Goal: Task Accomplishment & Management: Manage account settings

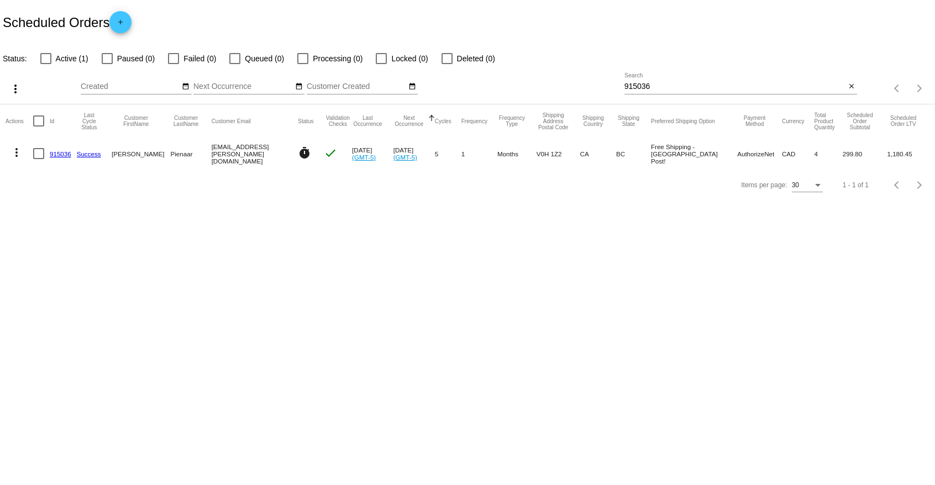
click at [659, 89] on input "915036" at bounding box center [735, 86] width 222 height 9
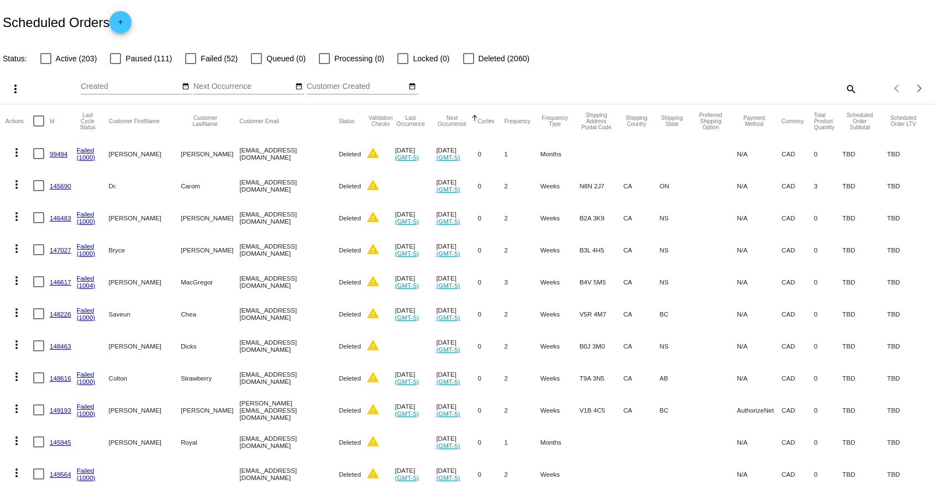
click at [188, 58] on div at bounding box center [190, 58] width 11 height 11
click at [190, 64] on input "Failed (52)" at bounding box center [190, 64] width 1 height 1
checkbox input "true"
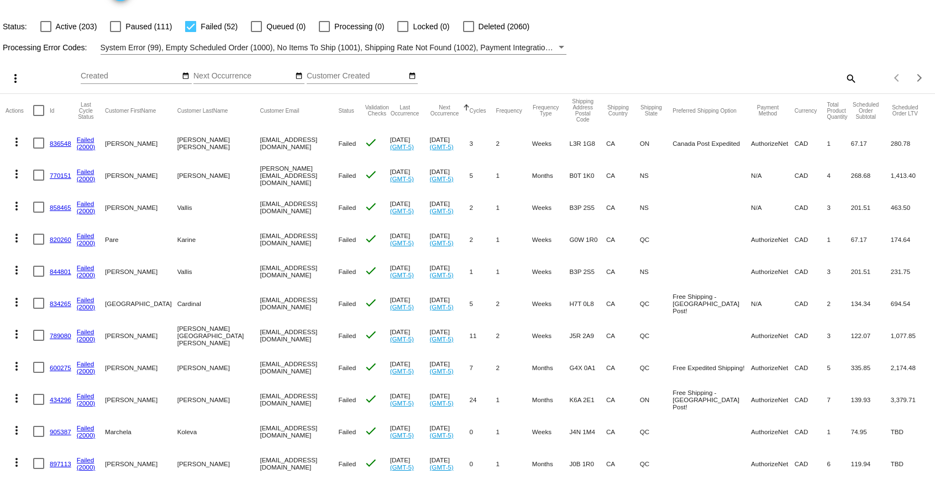
scroll to position [56, 0]
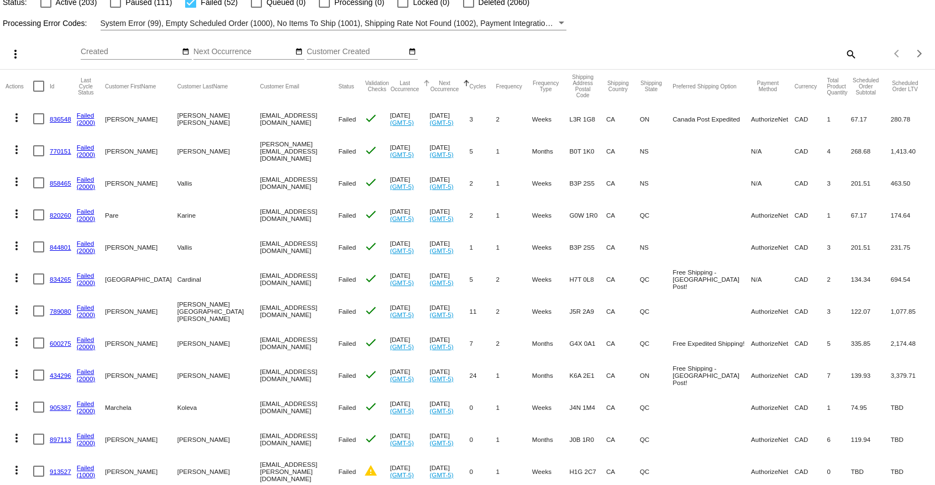
click at [391, 87] on button "Last Occurrence" at bounding box center [405, 86] width 30 height 12
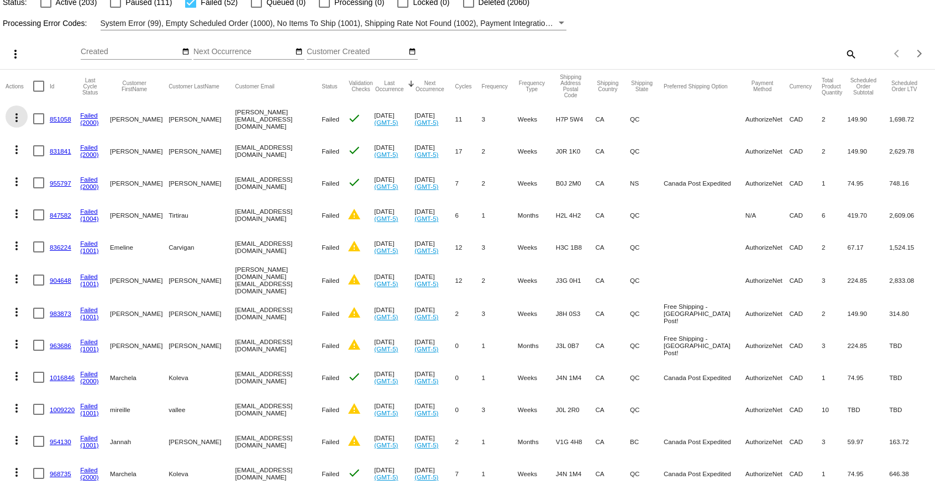
click at [18, 118] on mat-icon "more_vert" at bounding box center [16, 117] width 13 height 13
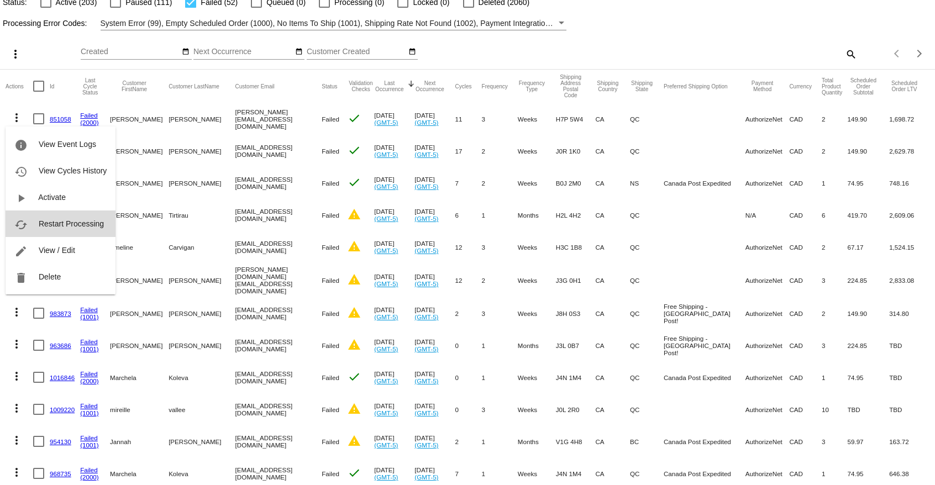
drag, startPoint x: 46, startPoint y: 221, endPoint x: 46, endPoint y: 210, distance: 11.1
click at [47, 221] on span "Restart Processing" at bounding box center [71, 223] width 65 height 9
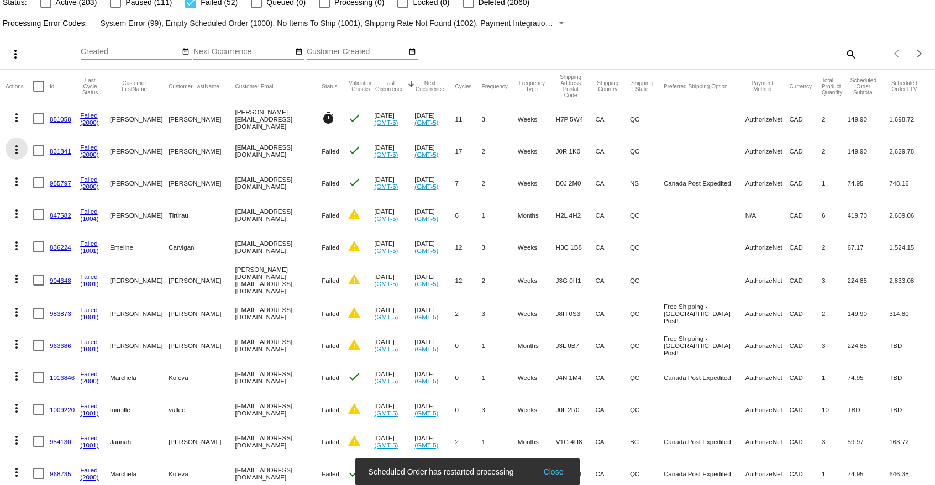
click at [17, 148] on mat-icon "more_vert" at bounding box center [16, 149] width 13 height 13
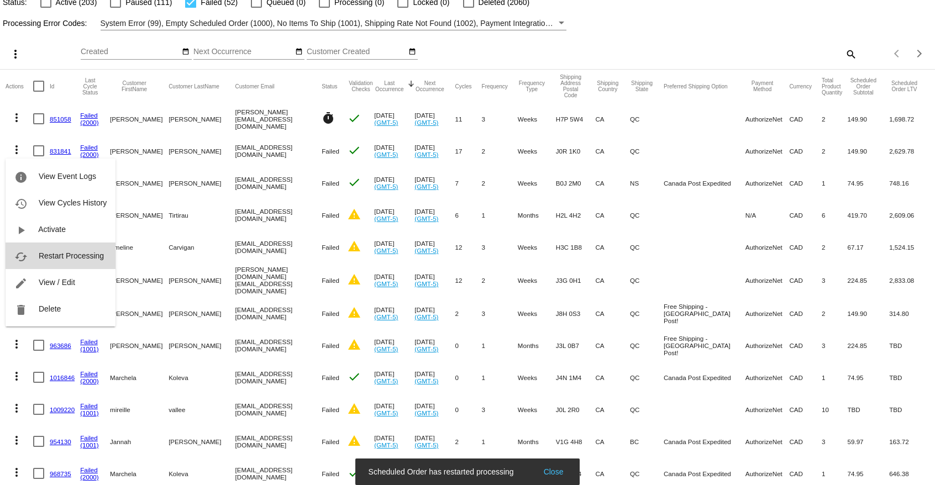
click at [41, 252] on span "Restart Processing" at bounding box center [71, 255] width 65 height 9
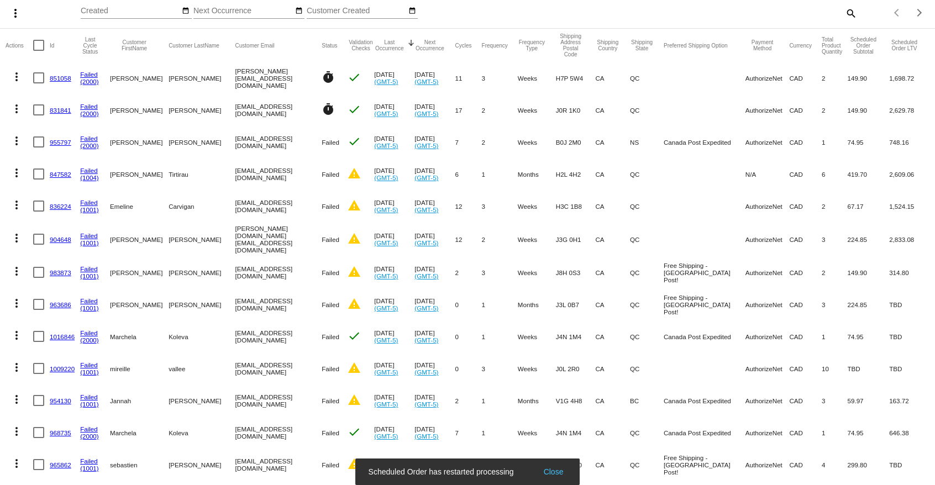
scroll to position [113, 0]
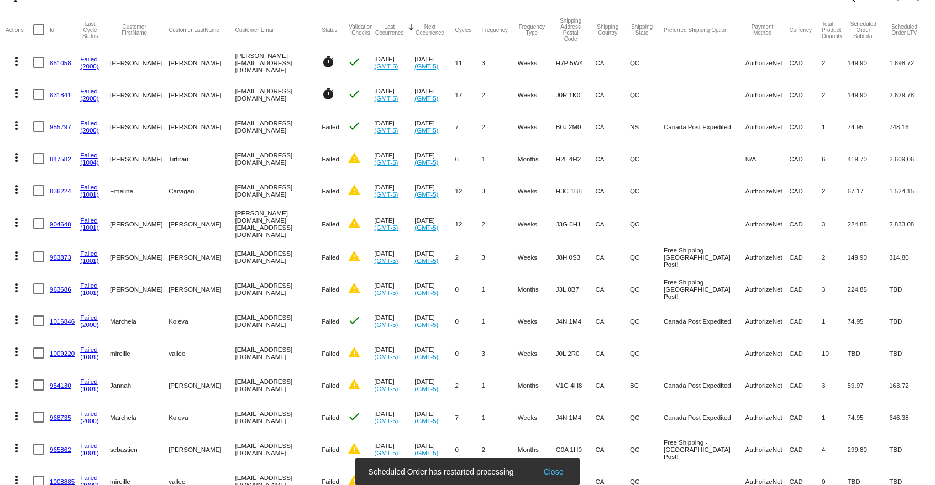
click at [15, 128] on mat-icon "more_vert" at bounding box center [16, 125] width 13 height 13
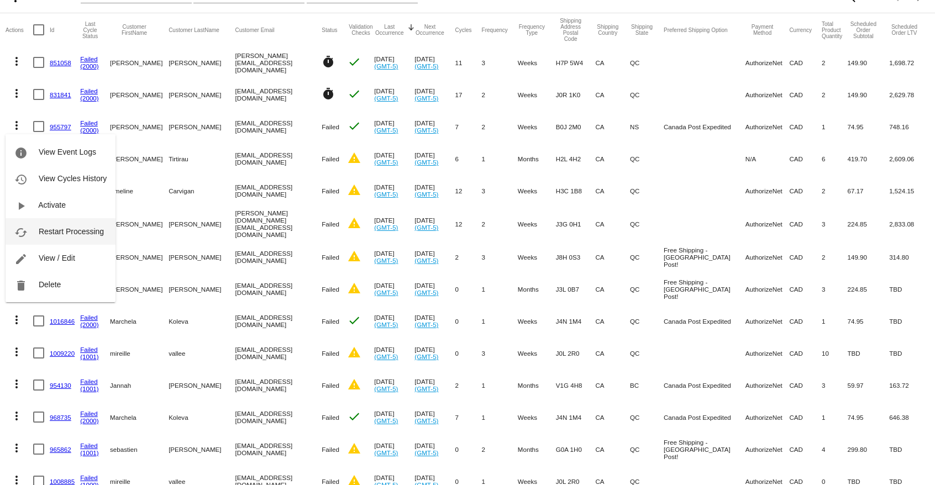
click at [53, 230] on span "Restart Processing" at bounding box center [71, 231] width 65 height 9
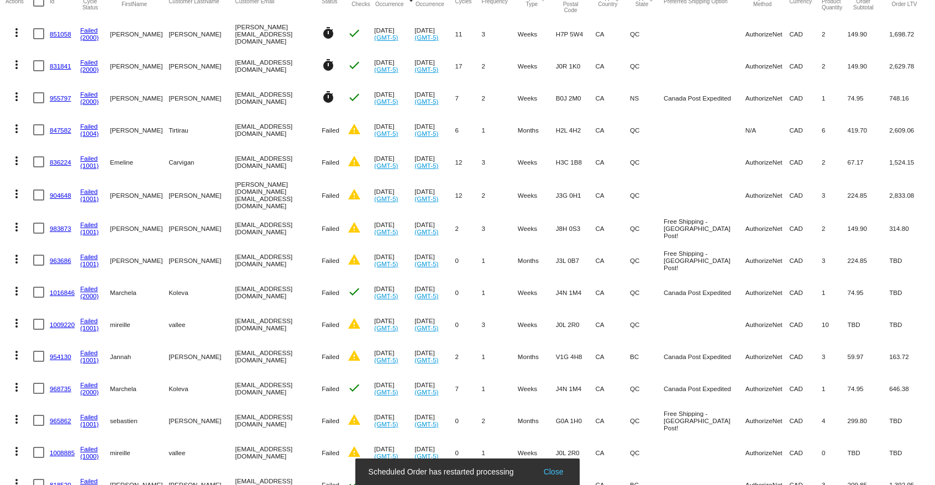
scroll to position [169, 0]
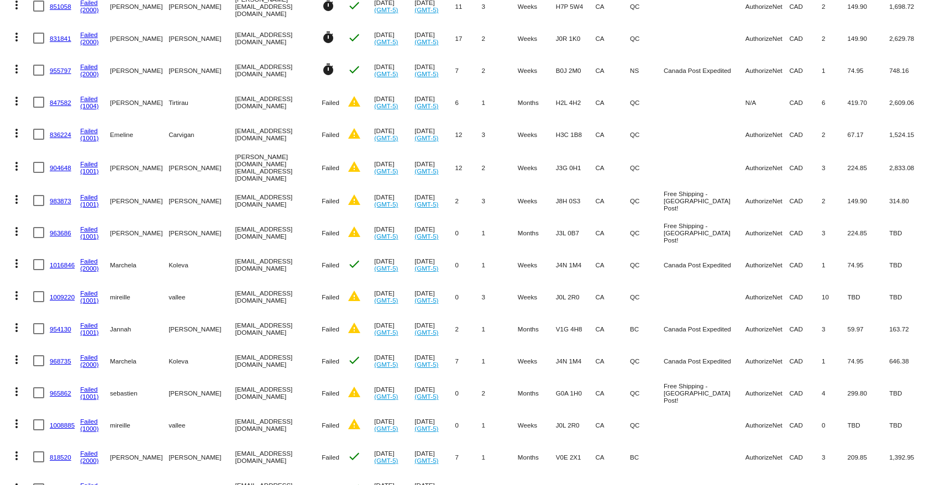
click at [87, 107] on link "(1004)" at bounding box center [89, 105] width 19 height 7
click at [63, 102] on link "847582" at bounding box center [61, 102] width 22 height 7
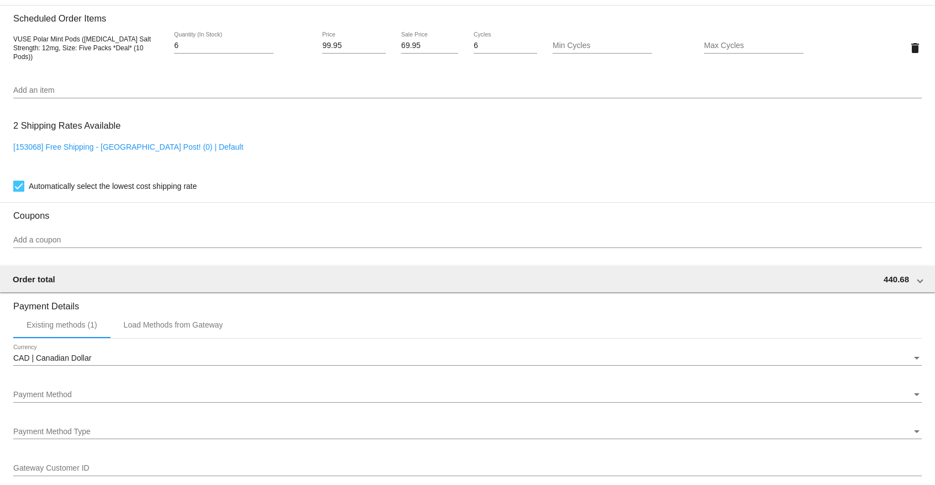
scroll to position [1015, 0]
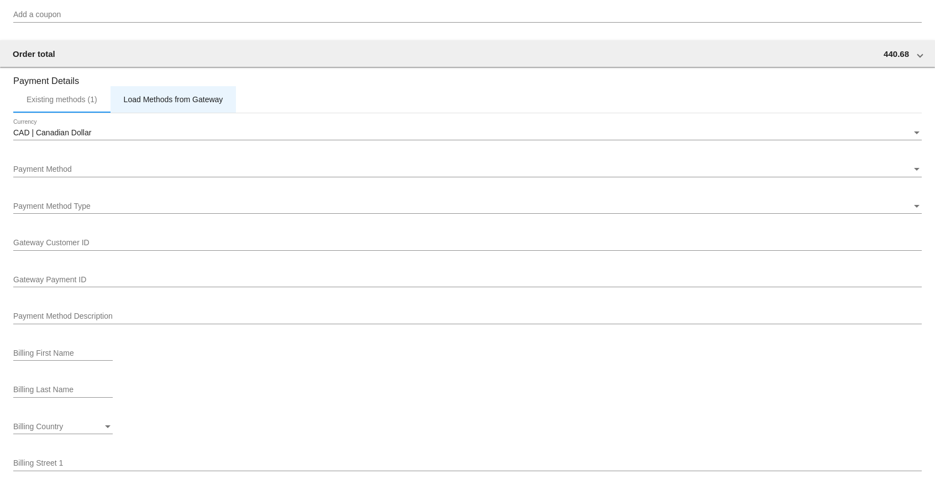
click at [141, 103] on div "Load Methods from Gateway" at bounding box center [173, 99] width 99 height 9
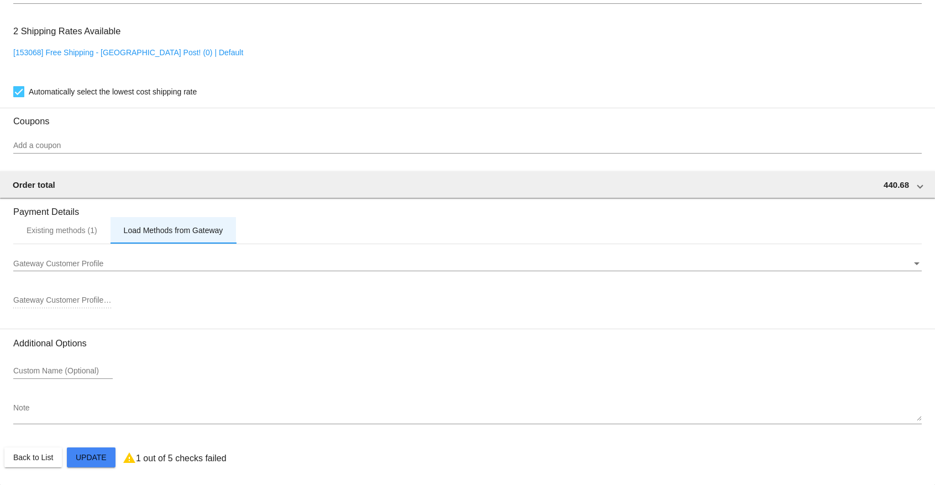
scroll to position [888, 0]
click at [93, 260] on span "Gateway Customer Profile" at bounding box center [58, 263] width 90 height 9
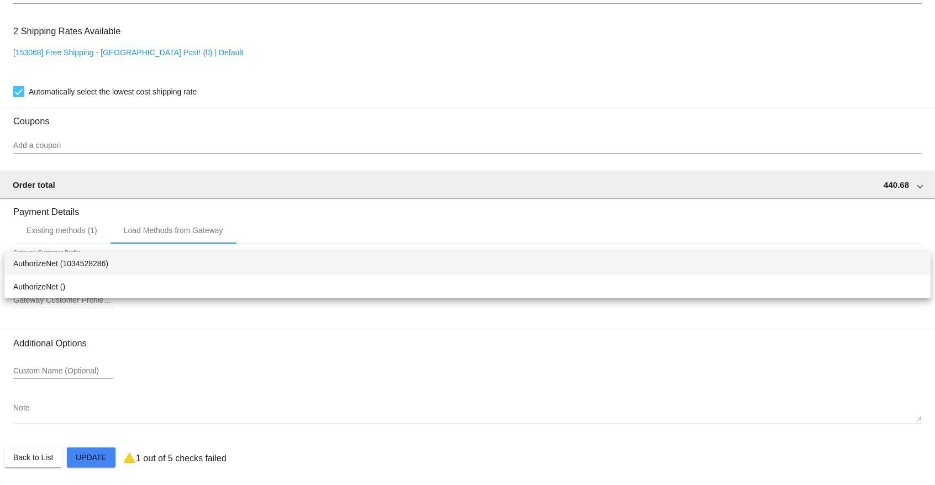
click at [81, 234] on div at bounding box center [467, 242] width 935 height 485
click at [81, 228] on div "Existing methods (1)" at bounding box center [62, 230] width 71 height 9
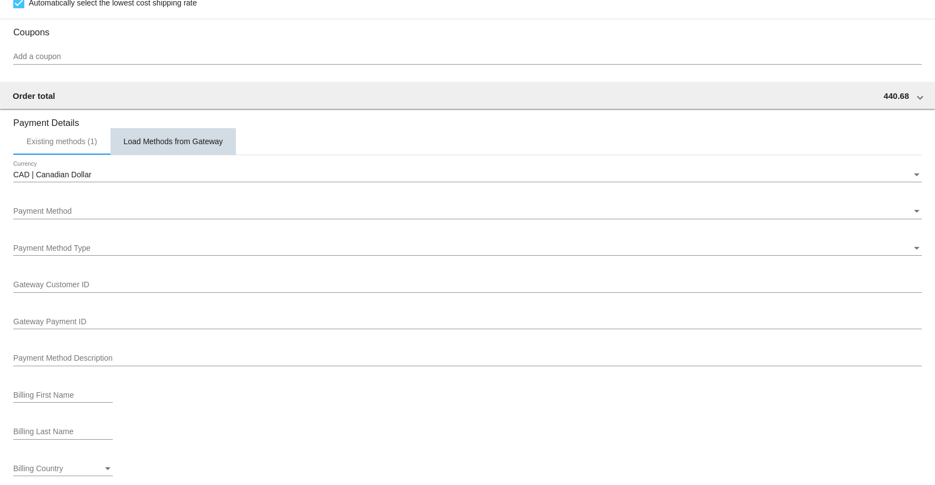
click at [185, 146] on div "Load Methods from Gateway" at bounding box center [173, 141] width 99 height 9
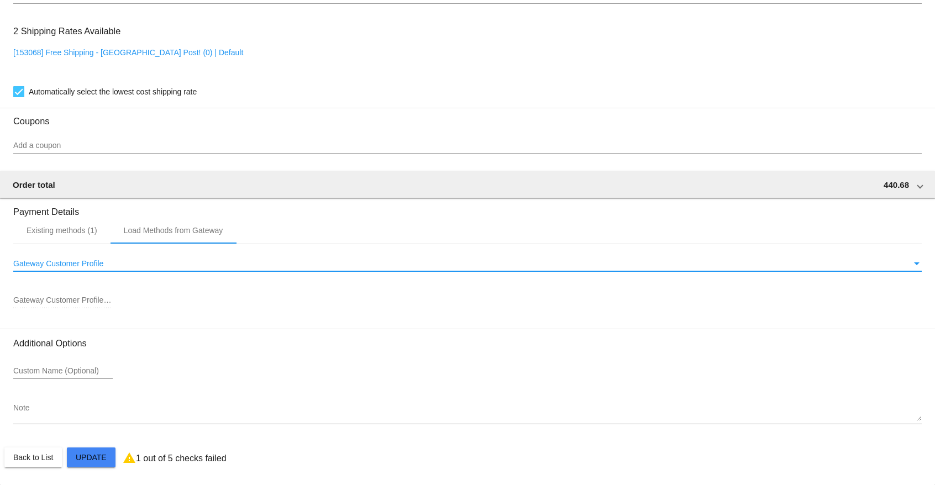
click at [122, 260] on div "Gateway Customer Profile" at bounding box center [462, 264] width 899 height 9
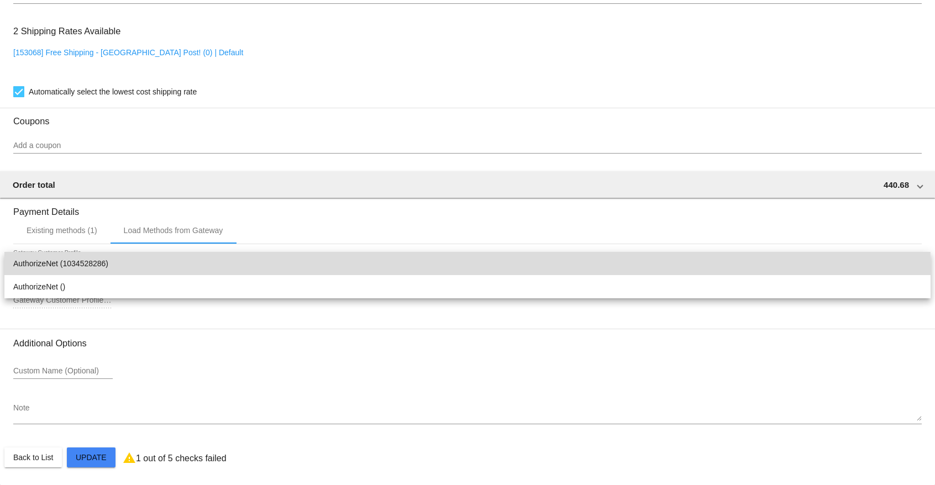
click at [142, 267] on span "AuthorizeNet (1034528286)" at bounding box center [467, 263] width 909 height 23
type input "1034528286"
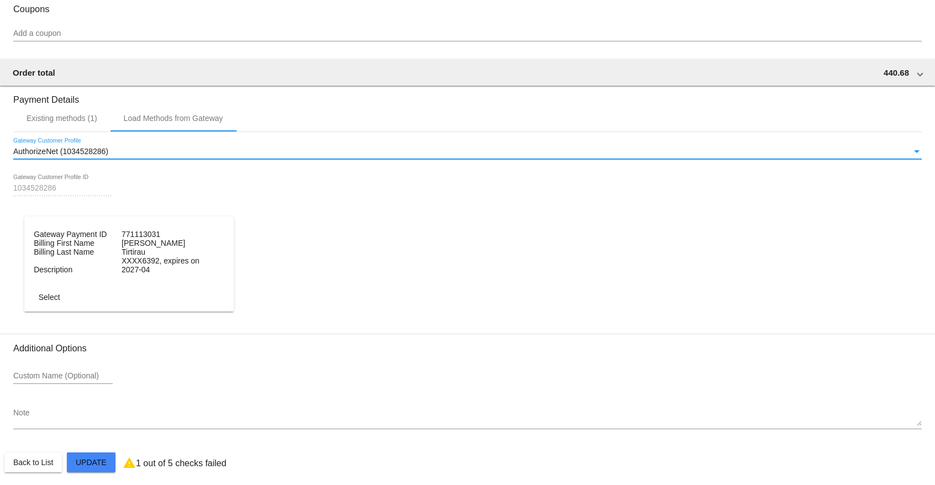
scroll to position [1001, 0]
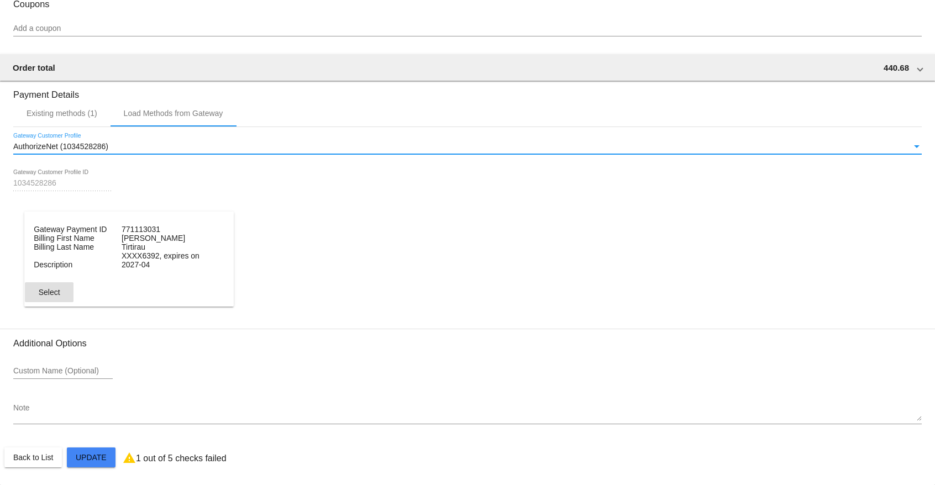
click at [56, 297] on span "Select" at bounding box center [50, 292] width 22 height 9
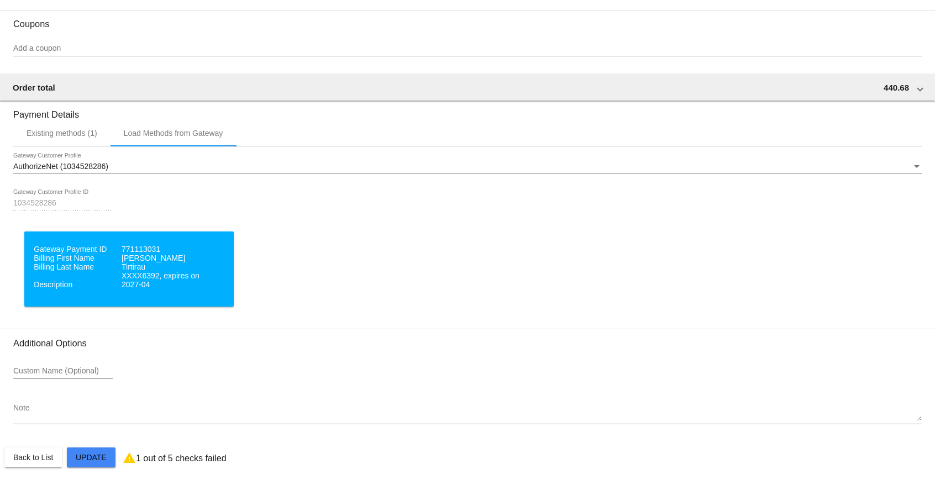
scroll to position [988, 0]
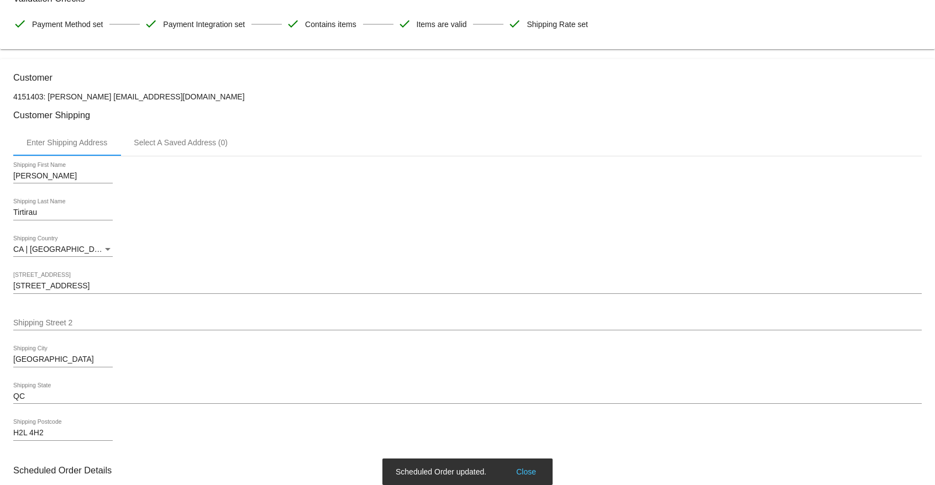
scroll to position [0, 0]
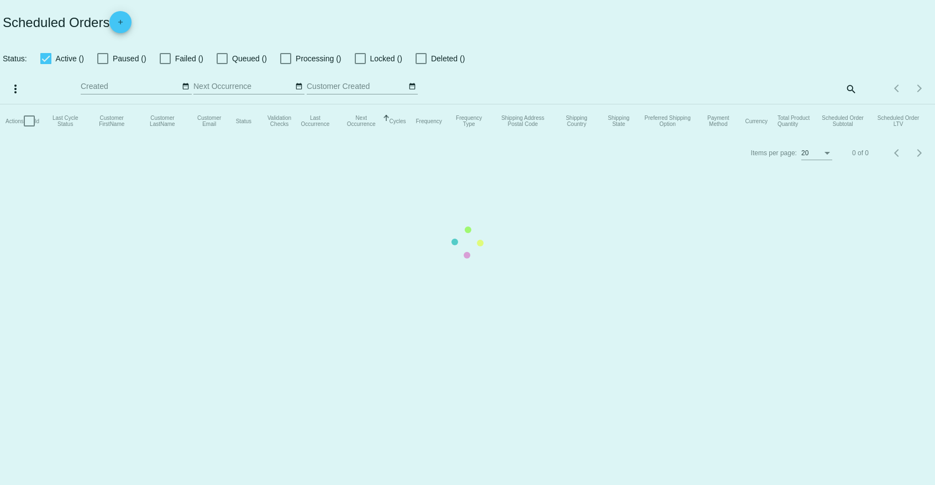
checkbox input "false"
checkbox input "true"
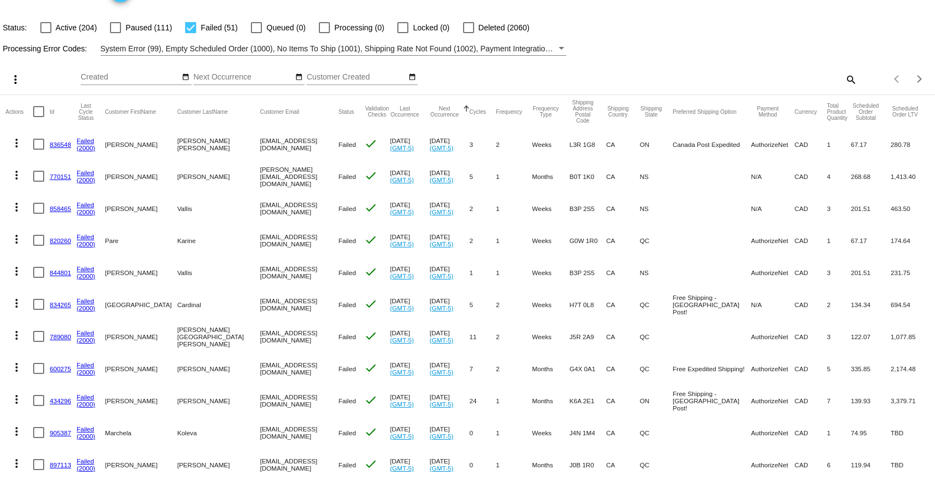
scroll to position [56, 0]
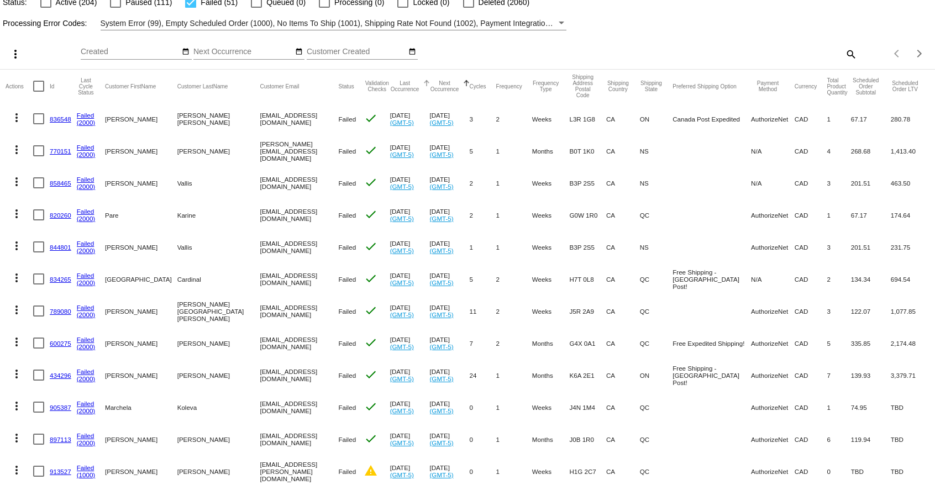
click at [390, 85] on button "Last Occurrence" at bounding box center [405, 86] width 30 height 12
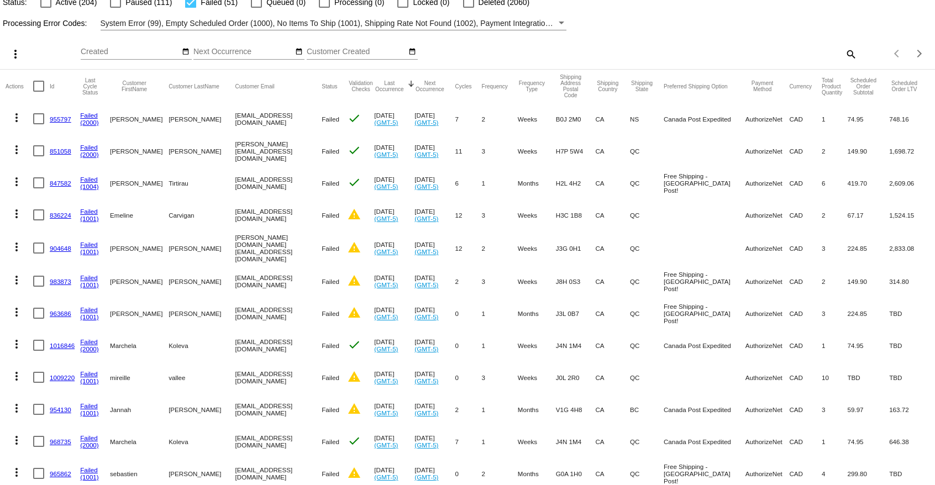
click at [19, 182] on mat-icon "more_vert" at bounding box center [16, 181] width 13 height 13
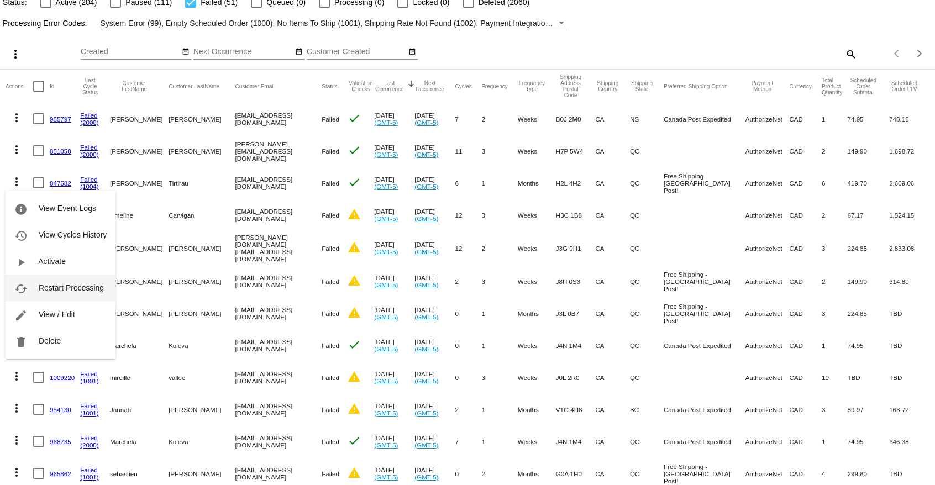
click at [50, 290] on span "Restart Processing" at bounding box center [71, 288] width 65 height 9
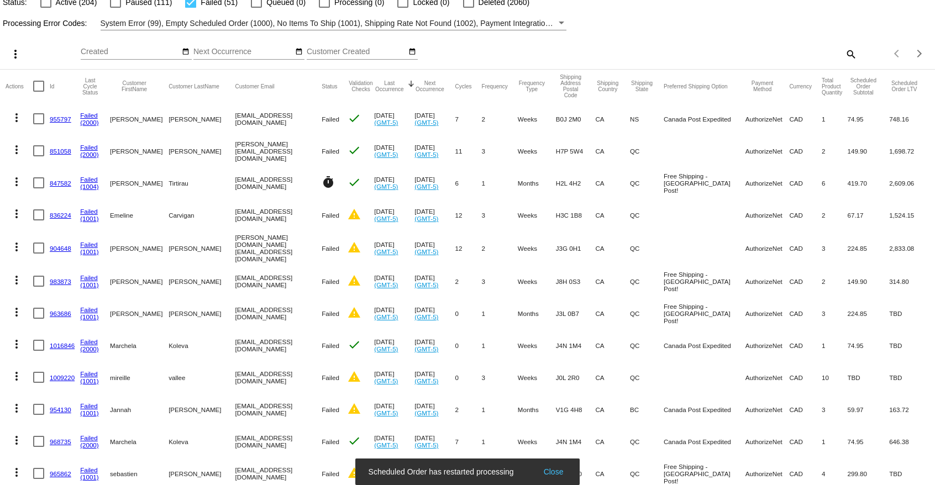
click at [85, 219] on link "(1001)" at bounding box center [89, 218] width 19 height 7
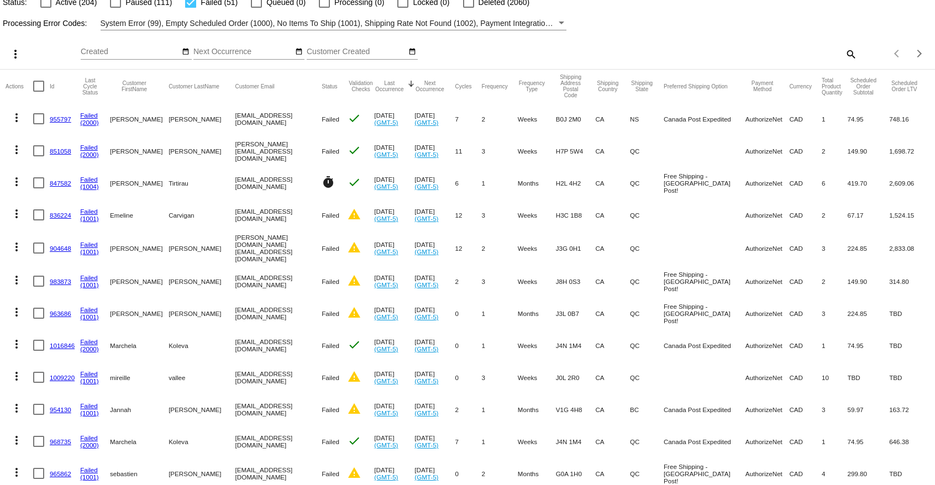
click at [62, 214] on link "836224" at bounding box center [61, 215] width 22 height 7
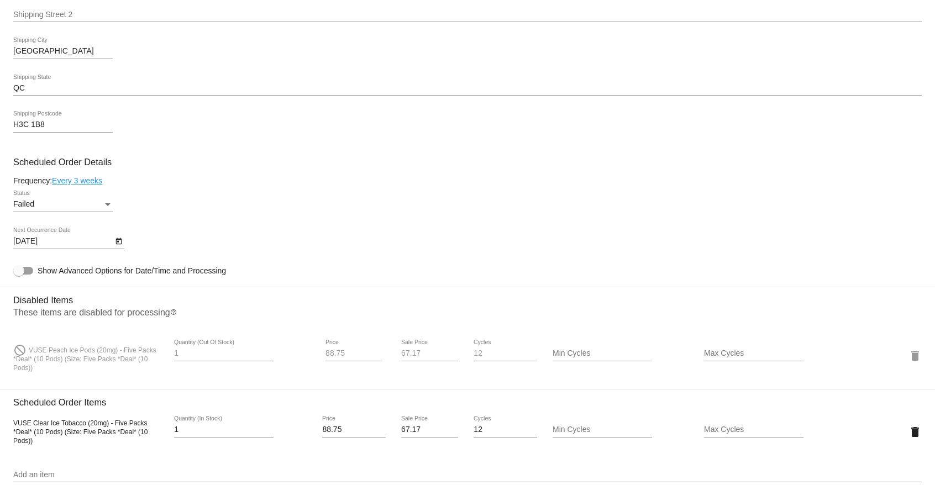
scroll to position [676, 0]
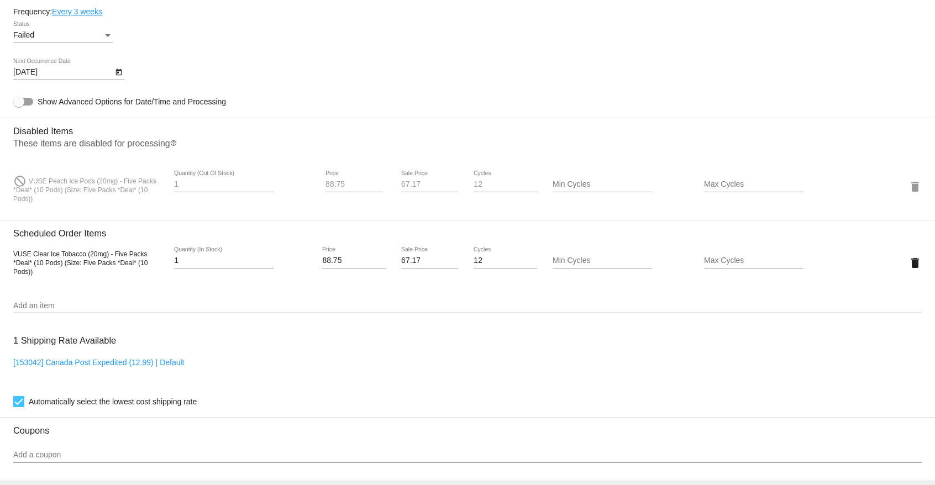
click at [79, 217] on mat-card-content "Customer 5621896: [PERSON_NAME] [PERSON_NAME][EMAIL_ADDRESS][DOMAIN_NAME] Custo…" at bounding box center [467, 166] width 909 height 1143
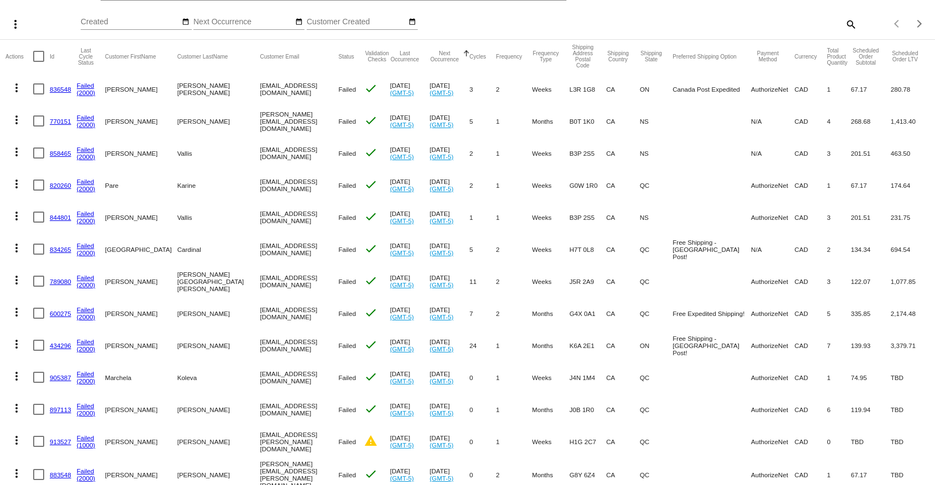
scroll to position [113, 0]
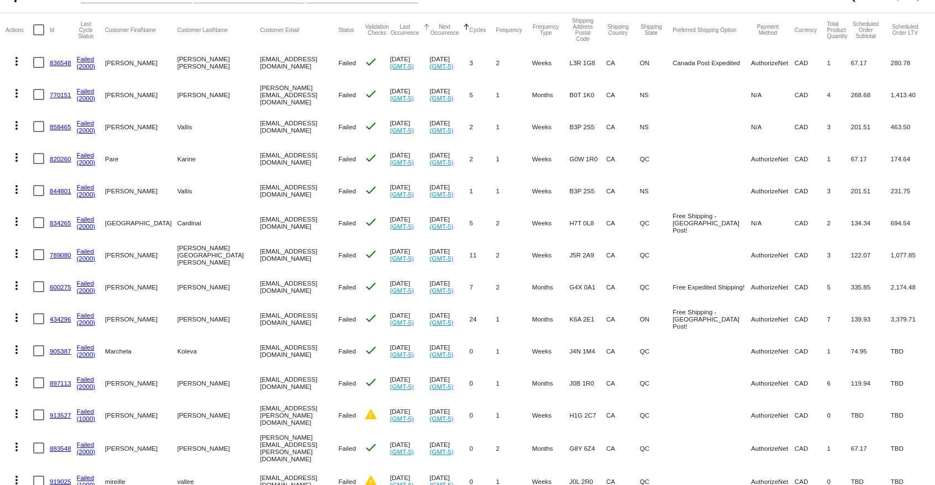
click at [390, 31] on button "Last Occurrence" at bounding box center [405, 30] width 30 height 12
click at [390, 30] on button "Last Occurrence" at bounding box center [405, 30] width 30 height 12
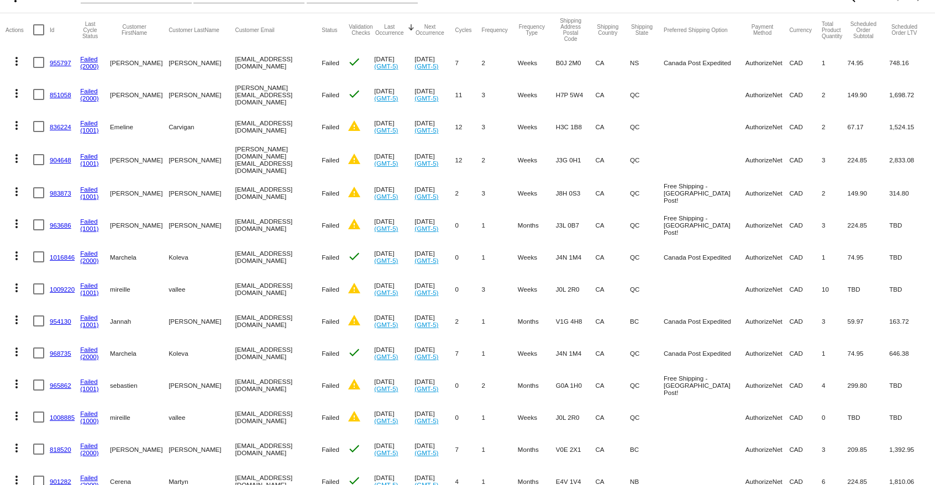
click at [64, 158] on link "904648" at bounding box center [61, 159] width 22 height 7
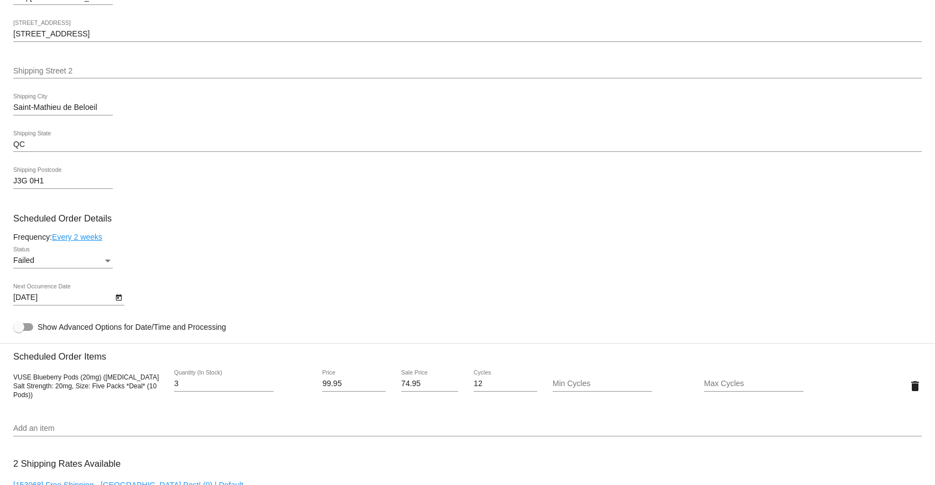
scroll to position [620, 0]
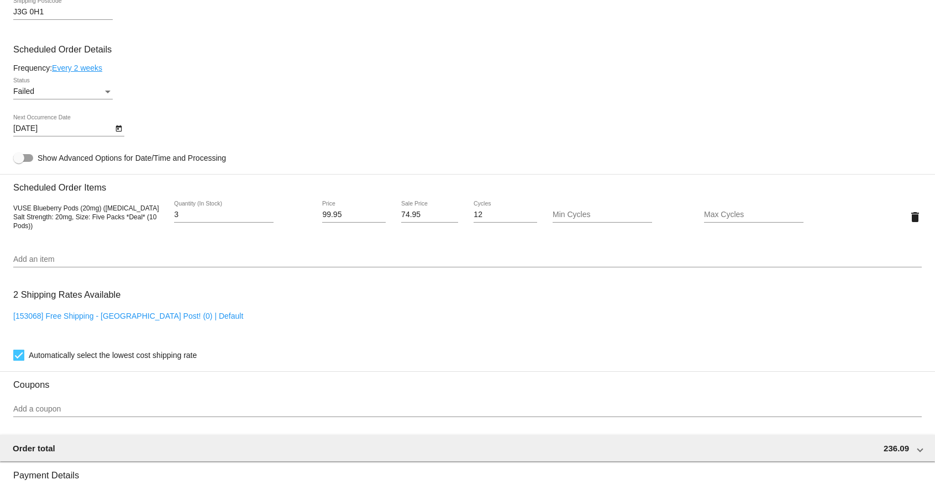
click at [140, 264] on input "Add an item" at bounding box center [467, 259] width 909 height 9
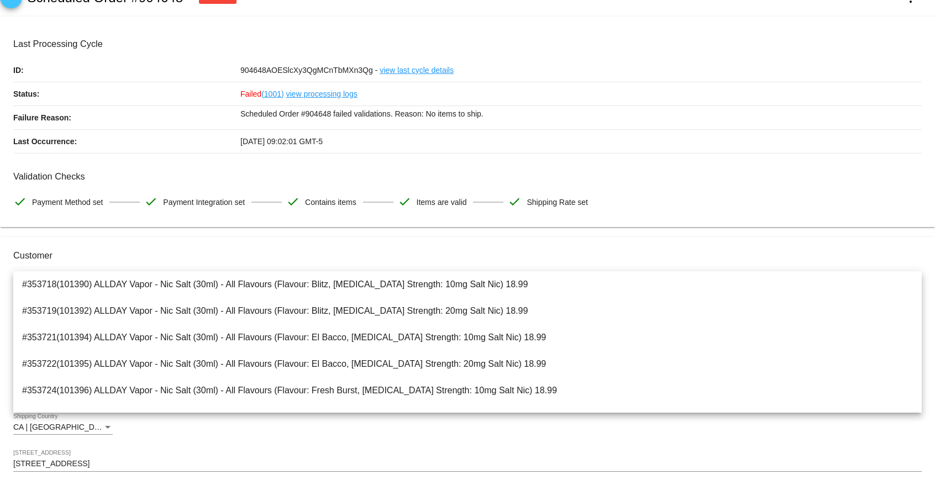
scroll to position [0, 0]
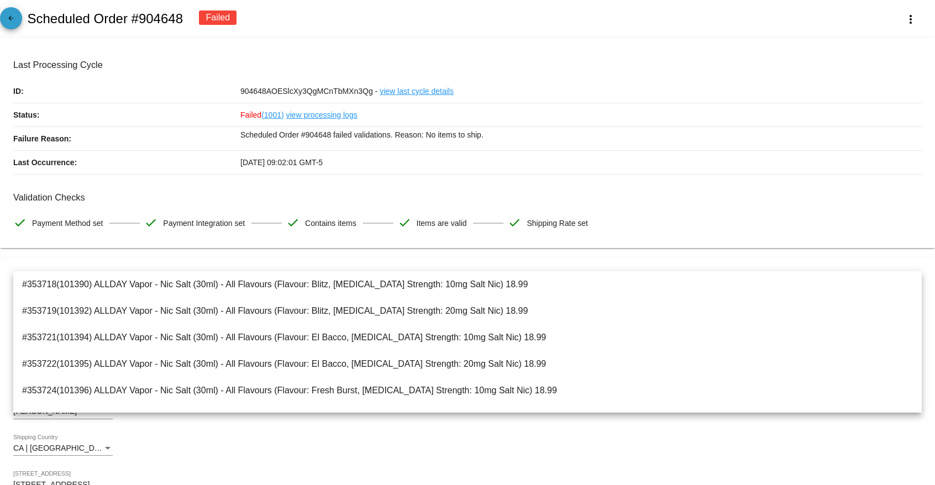
click at [10, 25] on mat-icon "arrow_back" at bounding box center [10, 20] width 13 height 13
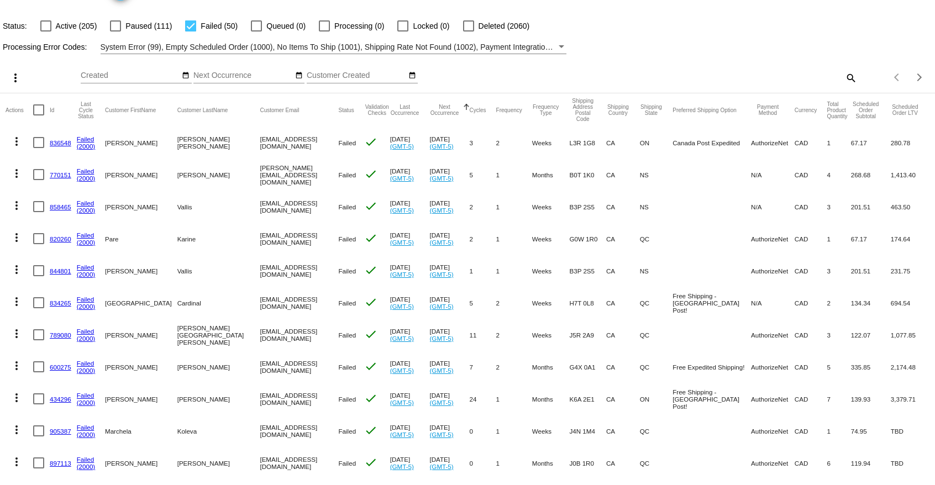
scroll to position [56, 0]
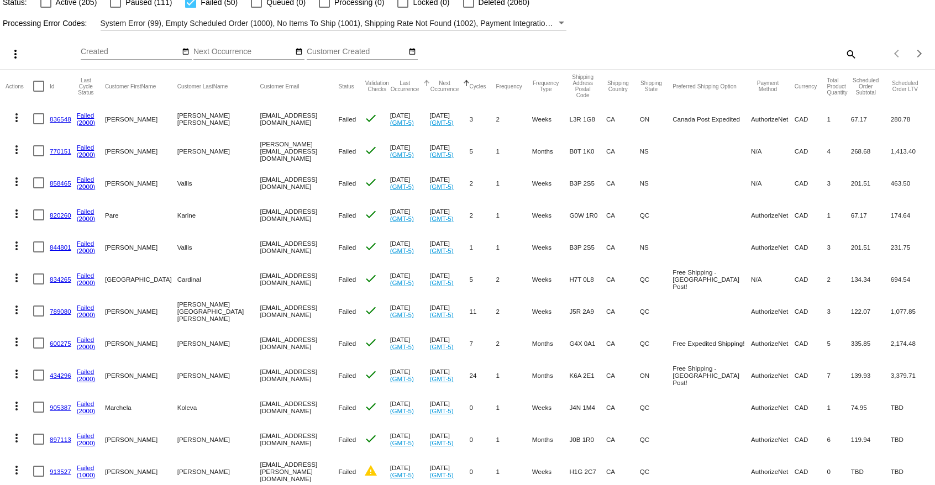
click at [390, 88] on button "Last Occurrence" at bounding box center [405, 86] width 30 height 12
click at [390, 86] on button "Last Occurrence" at bounding box center [405, 86] width 30 height 12
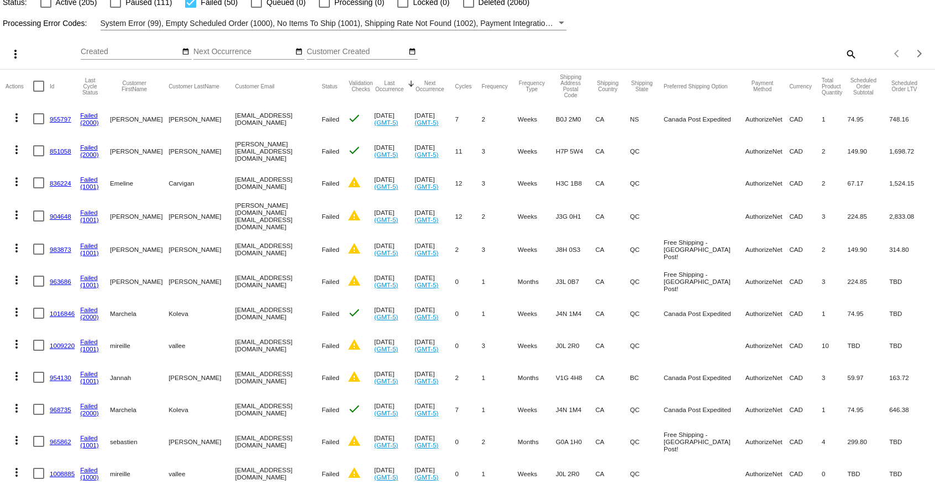
click at [18, 212] on mat-icon "more_vert" at bounding box center [16, 214] width 13 height 13
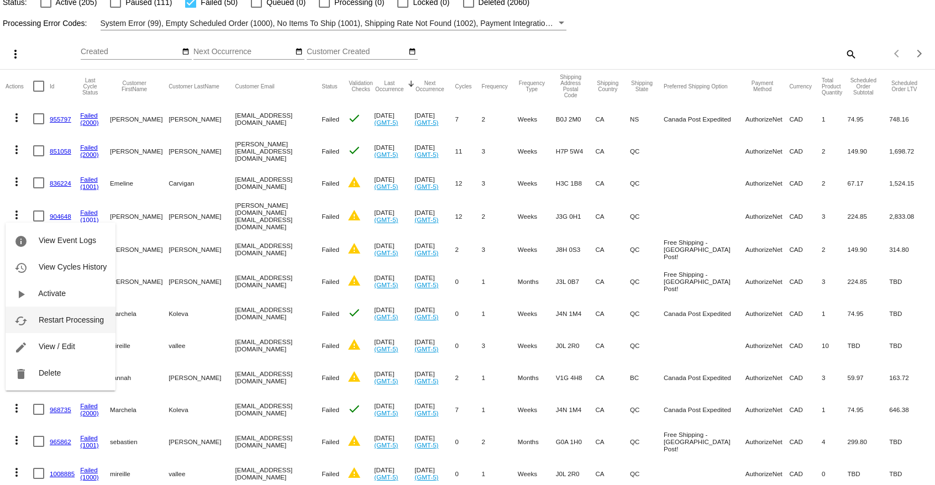
click at [60, 321] on span "Restart Processing" at bounding box center [71, 320] width 65 height 9
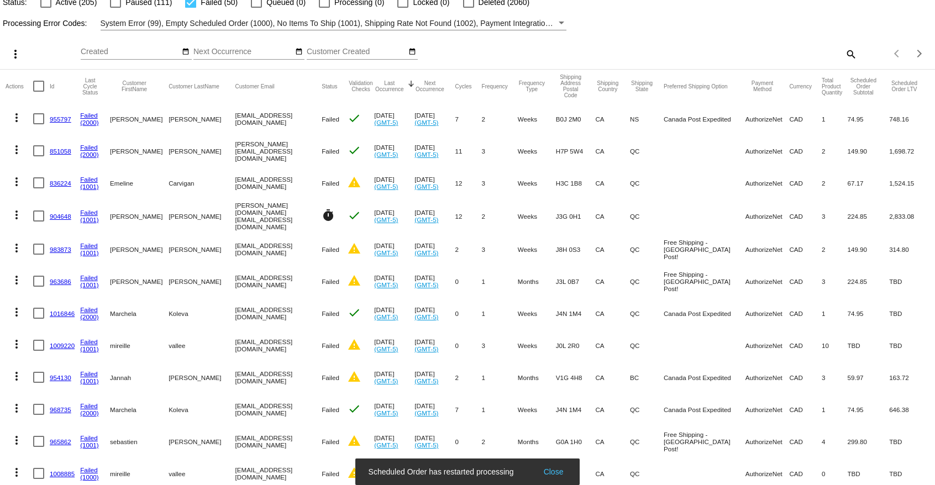
scroll to position [113, 0]
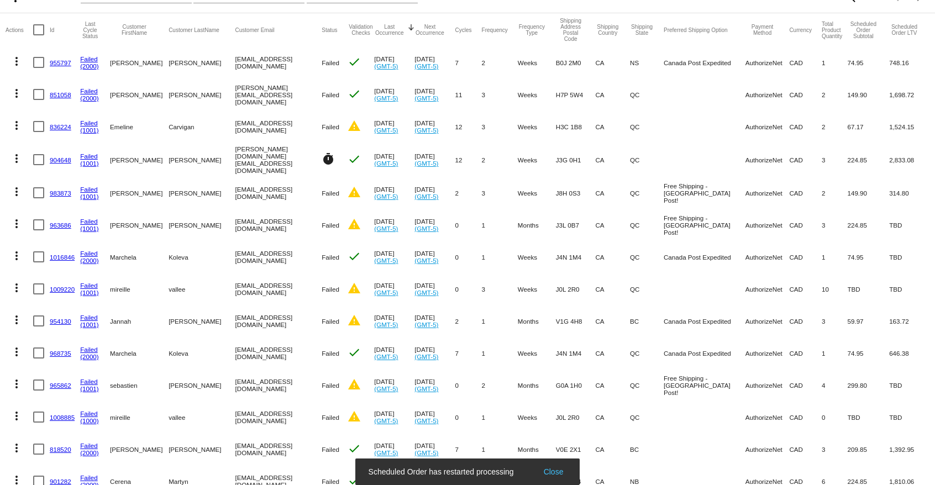
click at [63, 192] on link "983873" at bounding box center [61, 193] width 22 height 7
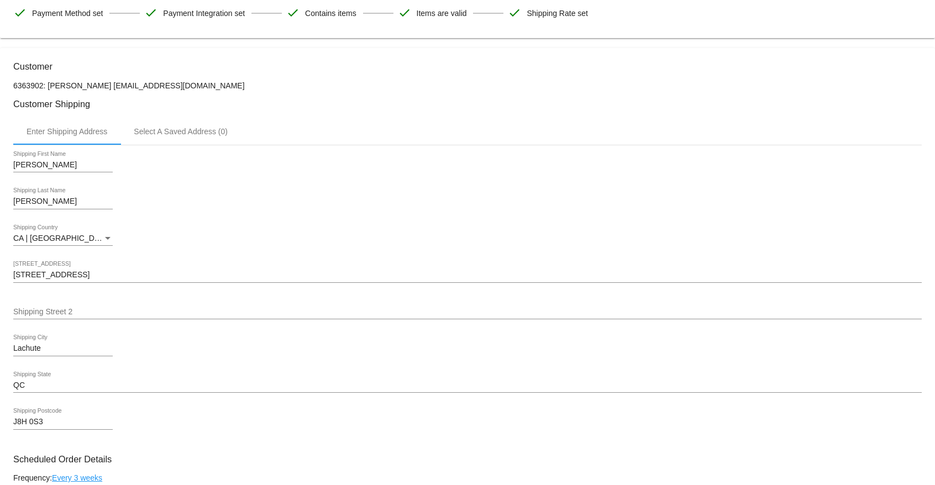
scroll to position [113, 0]
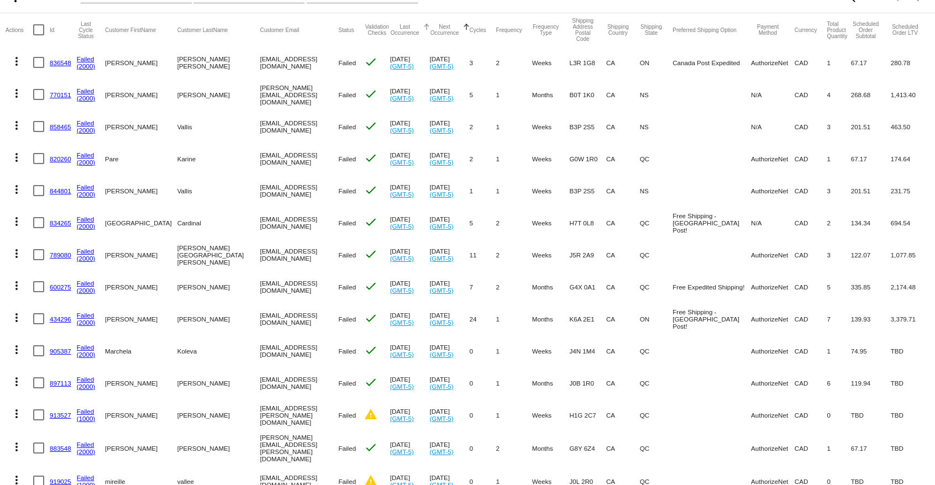
click at [390, 36] on button "Last Occurrence" at bounding box center [405, 30] width 30 height 12
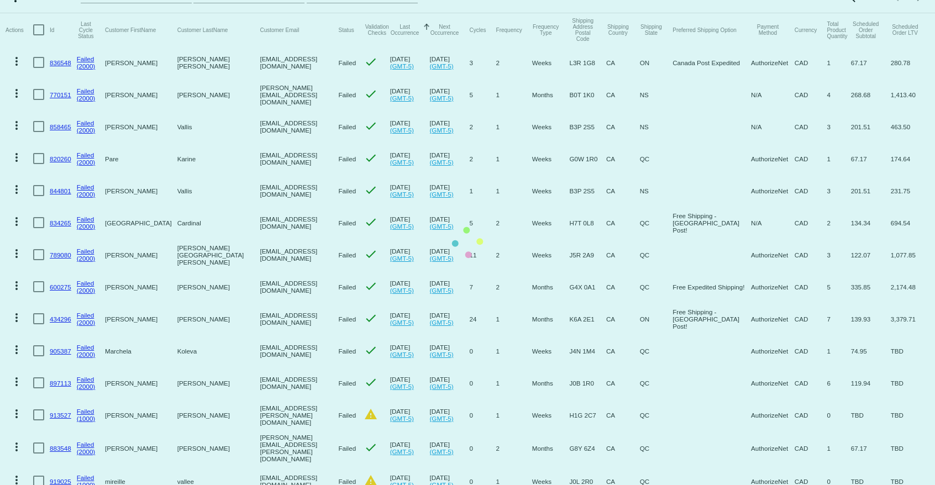
click at [390, 36] on button "Last Occurrence" at bounding box center [405, 30] width 30 height 12
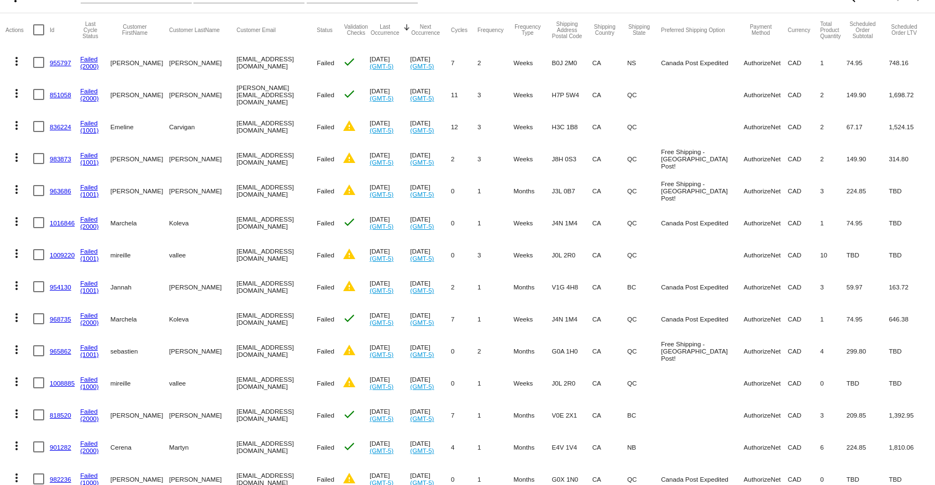
click at [19, 164] on mat-icon "more_vert" at bounding box center [16, 157] width 13 height 13
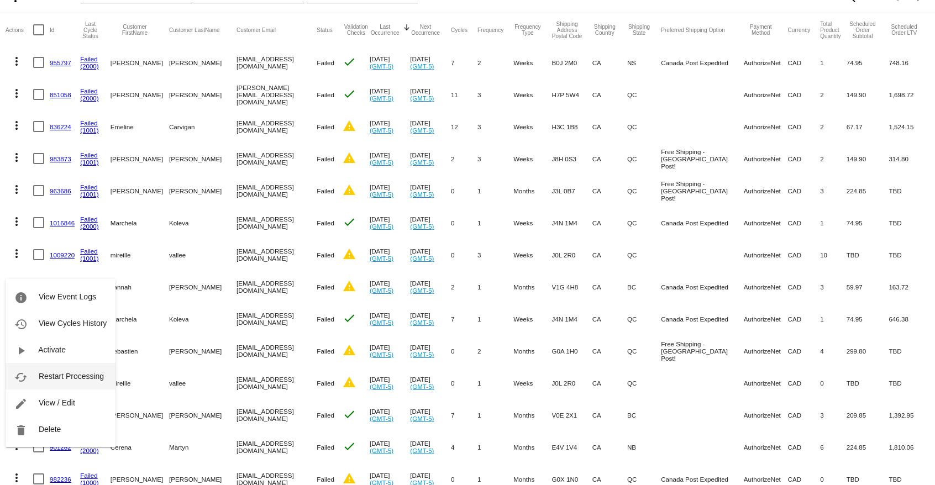
click at [65, 372] on span "Restart Processing" at bounding box center [71, 376] width 65 height 9
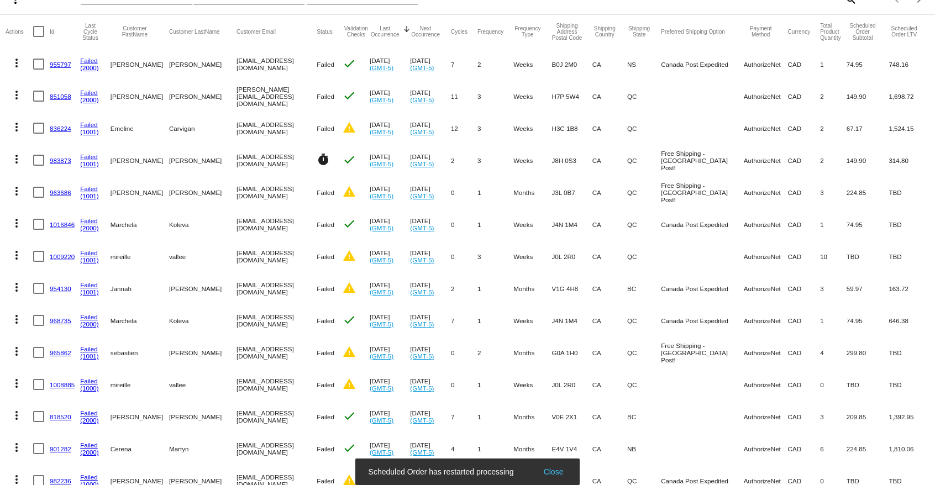
scroll to position [113, 0]
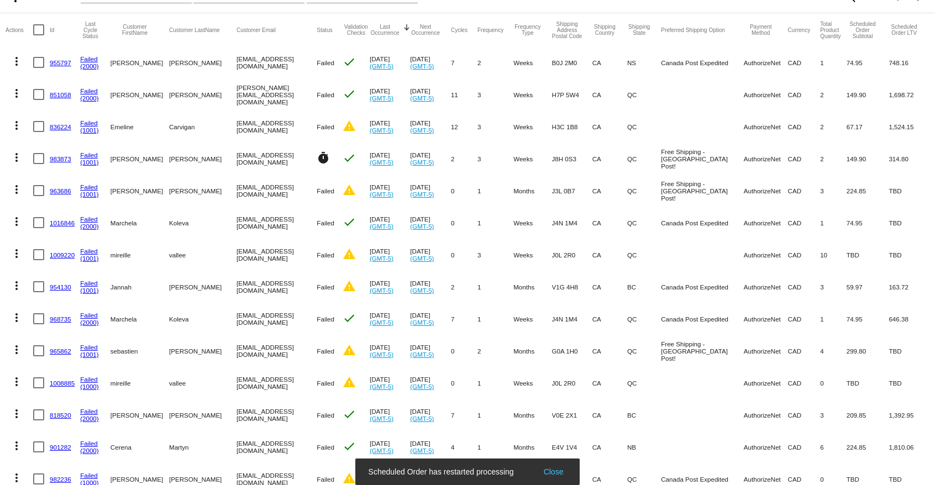
click at [56, 193] on link "963686" at bounding box center [61, 190] width 22 height 7
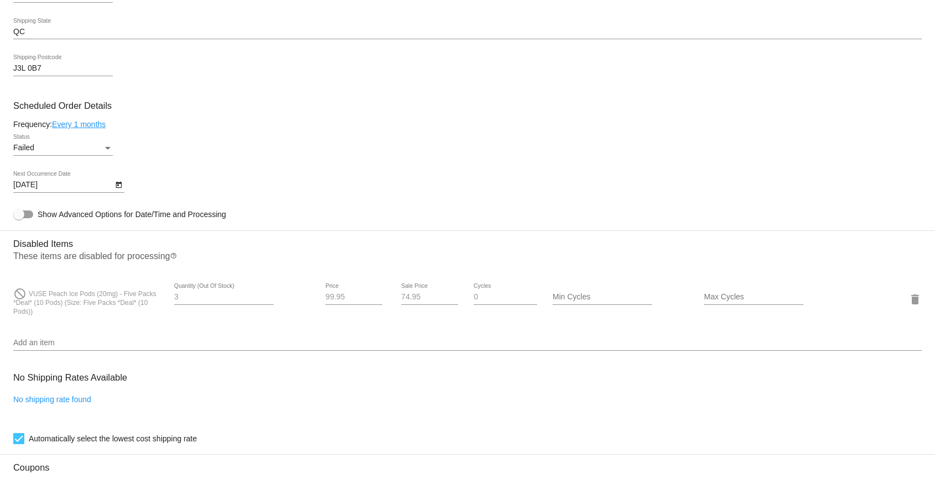
scroll to position [395, 0]
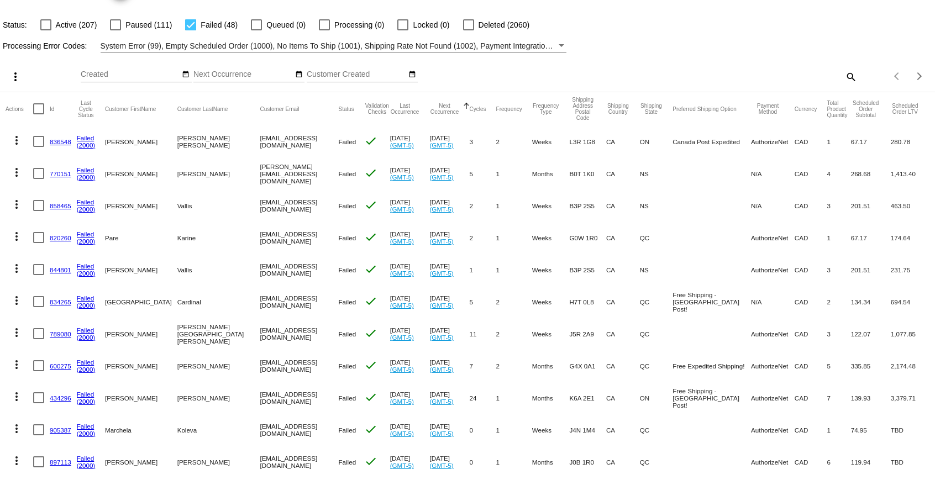
scroll to position [56, 0]
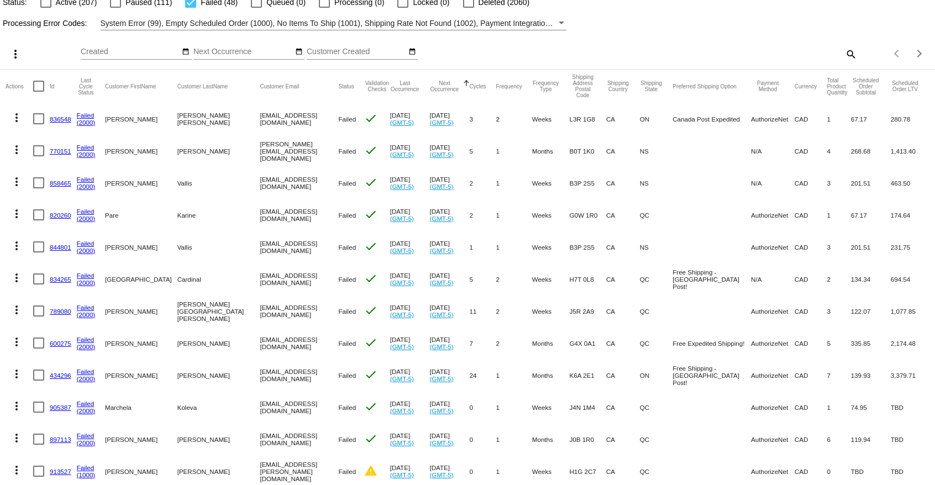
click at [430, 86] on button "Next Occurrence" at bounding box center [445, 86] width 30 height 12
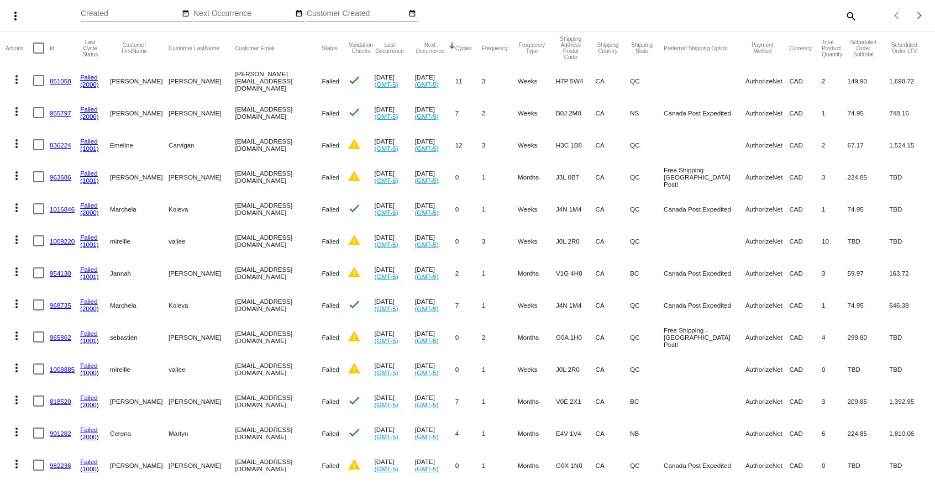
scroll to position [169, 0]
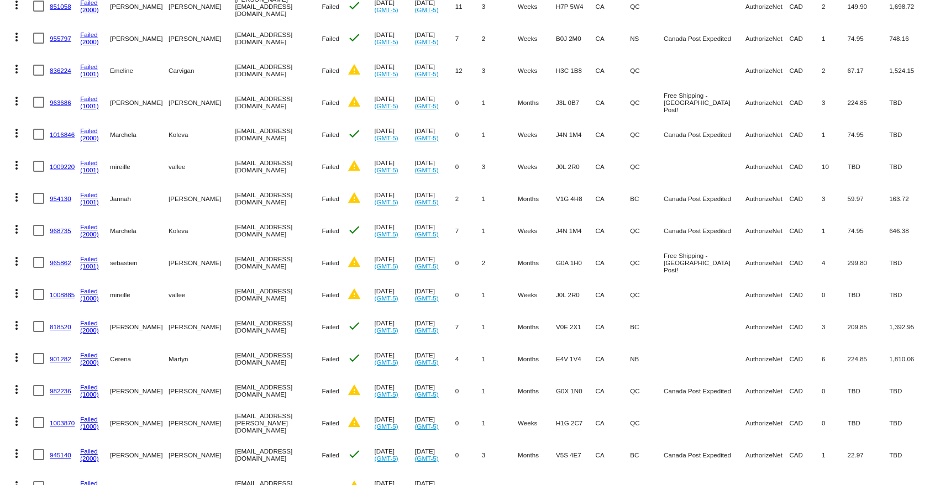
click at [19, 134] on mat-icon "more_vert" at bounding box center [16, 133] width 13 height 13
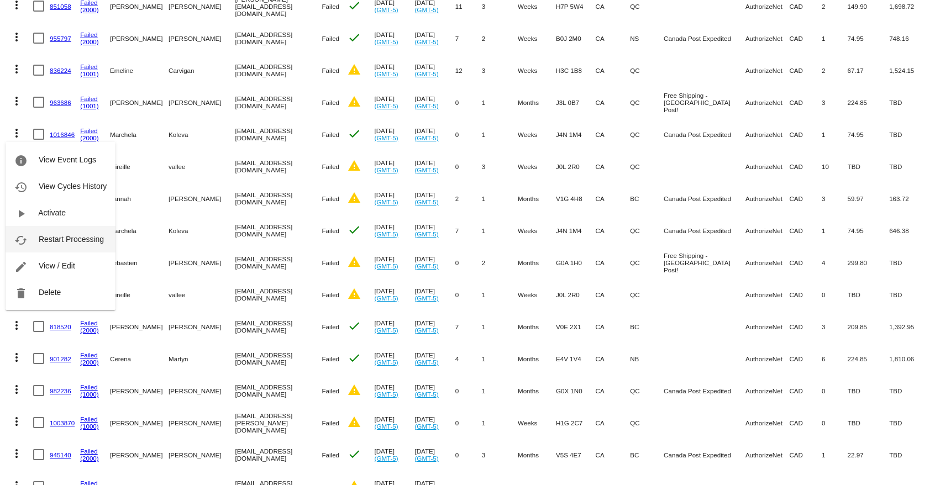
click at [48, 241] on span "Restart Processing" at bounding box center [71, 239] width 65 height 9
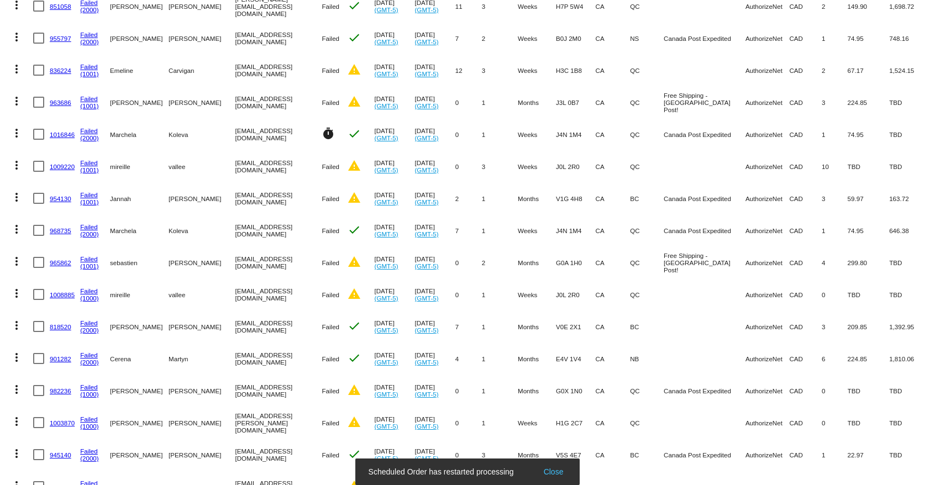
click at [67, 166] on link "1009220" at bounding box center [62, 166] width 25 height 7
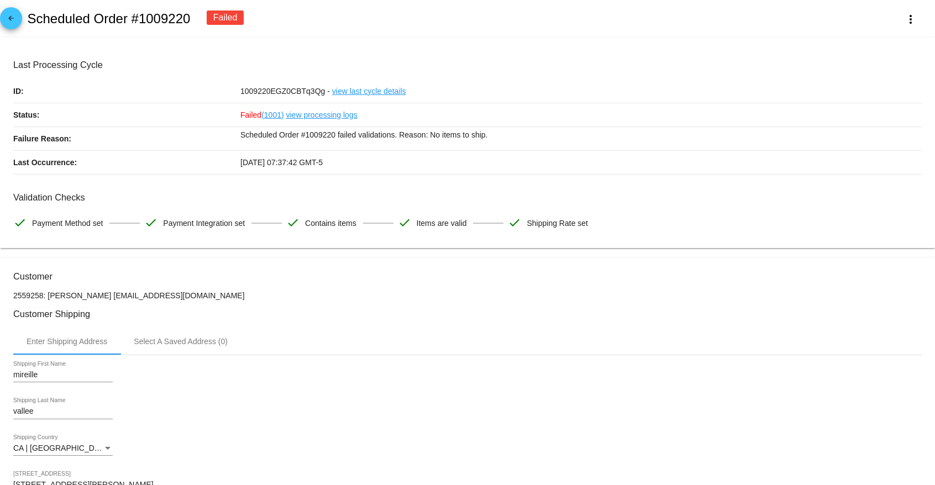
click at [12, 19] on mat-icon "arrow_back" at bounding box center [10, 20] width 13 height 13
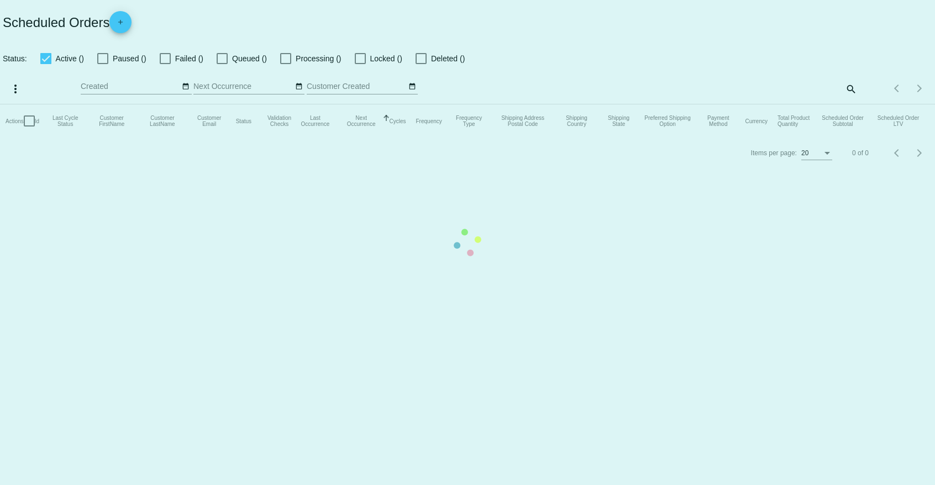
checkbox input "false"
checkbox input "true"
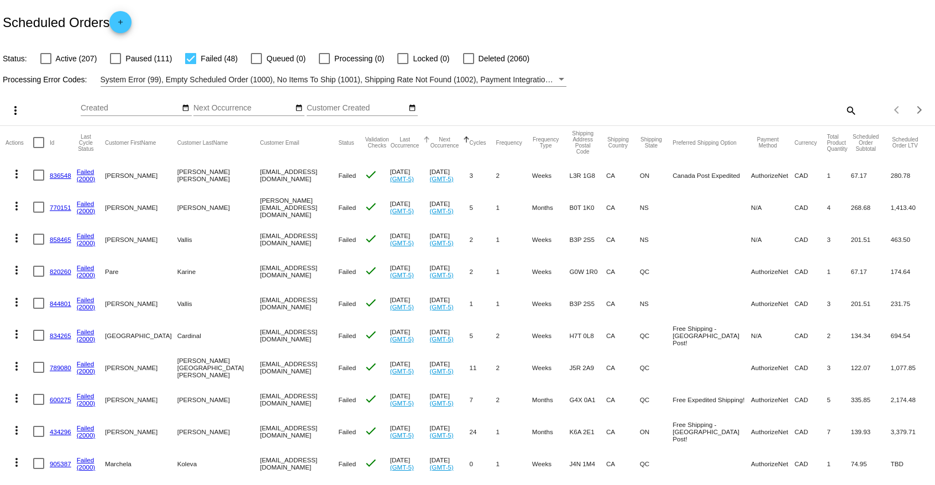
click at [390, 139] on button "Last Occurrence" at bounding box center [405, 143] width 30 height 12
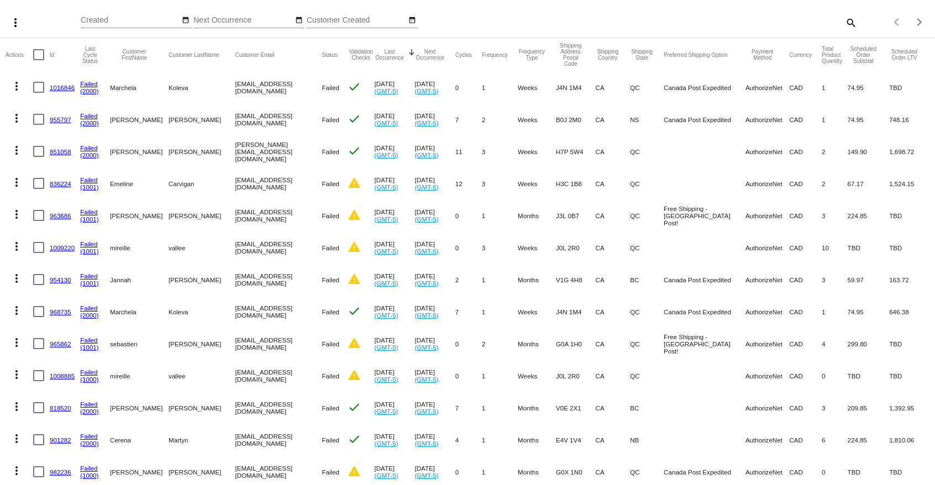
scroll to position [113, 0]
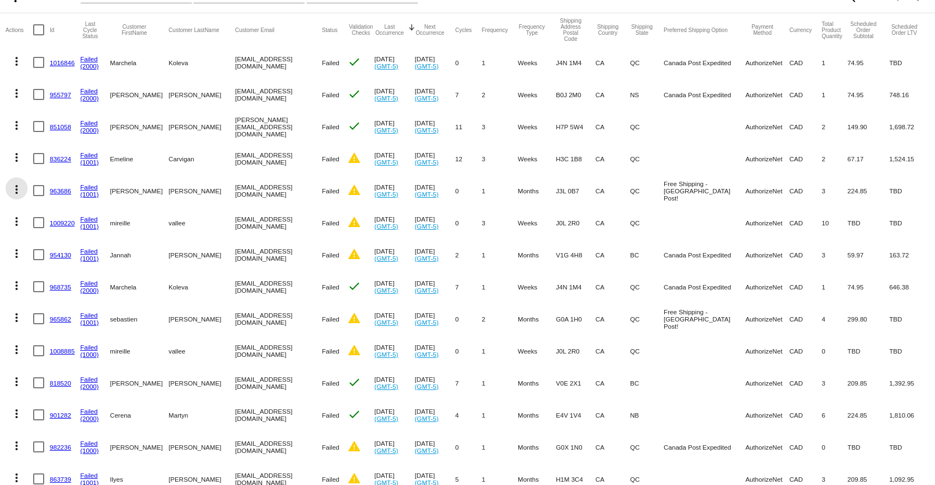
click at [19, 189] on mat-icon "more_vert" at bounding box center [16, 189] width 13 height 13
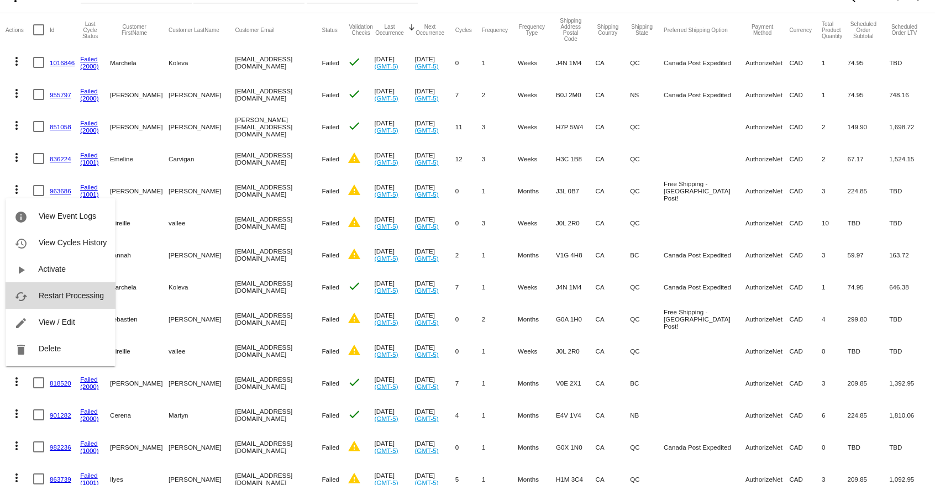
click at [57, 289] on button "cached Restart Processing" at bounding box center [61, 295] width 110 height 27
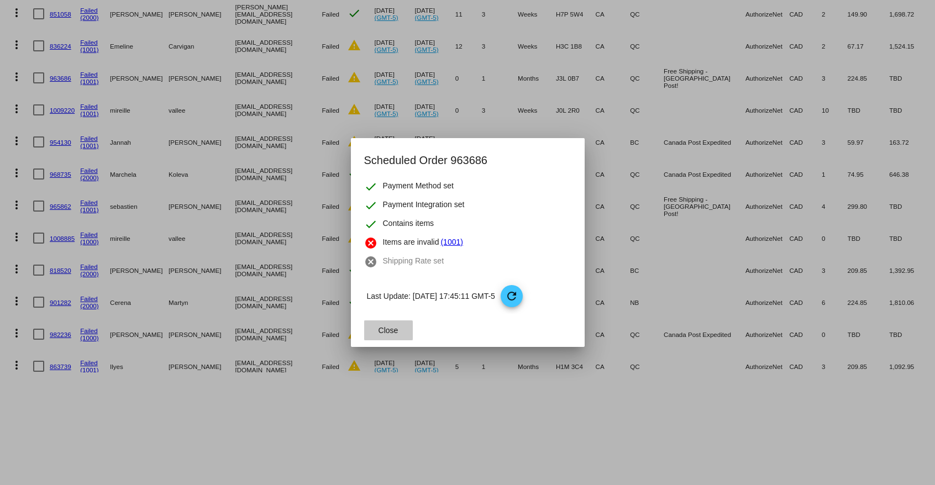
click at [376, 333] on button "Close" at bounding box center [388, 331] width 49 height 20
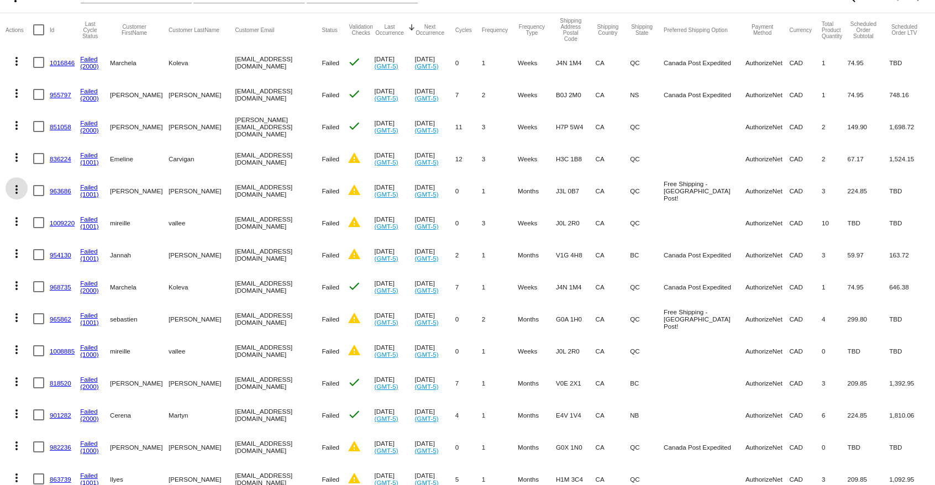
click at [64, 190] on link "963686" at bounding box center [61, 190] width 22 height 7
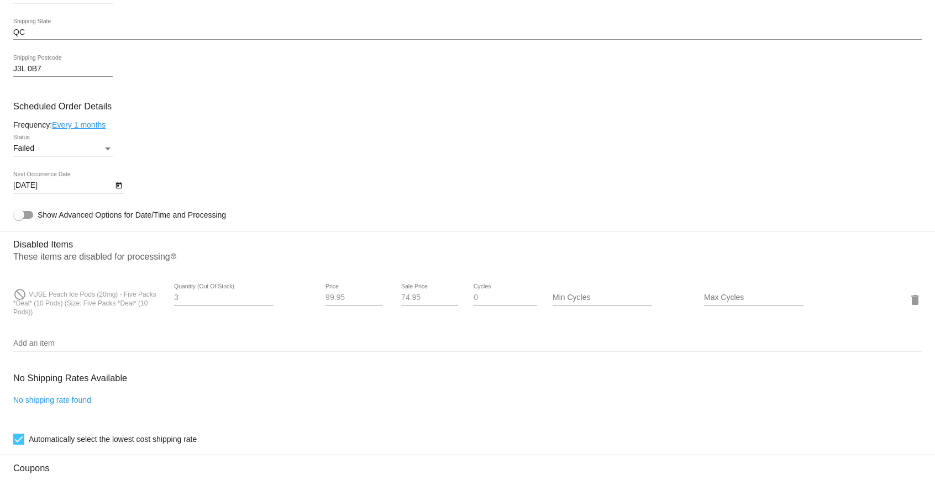
scroll to position [564, 0]
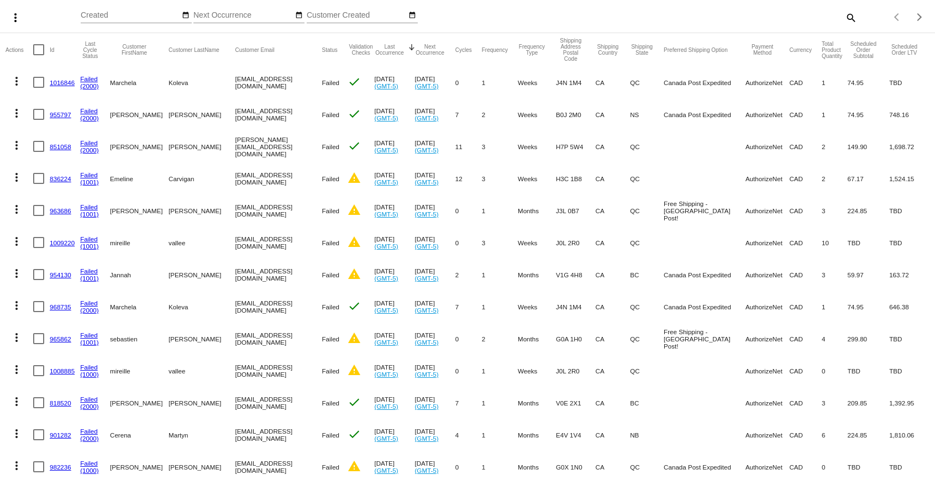
scroll to position [113, 0]
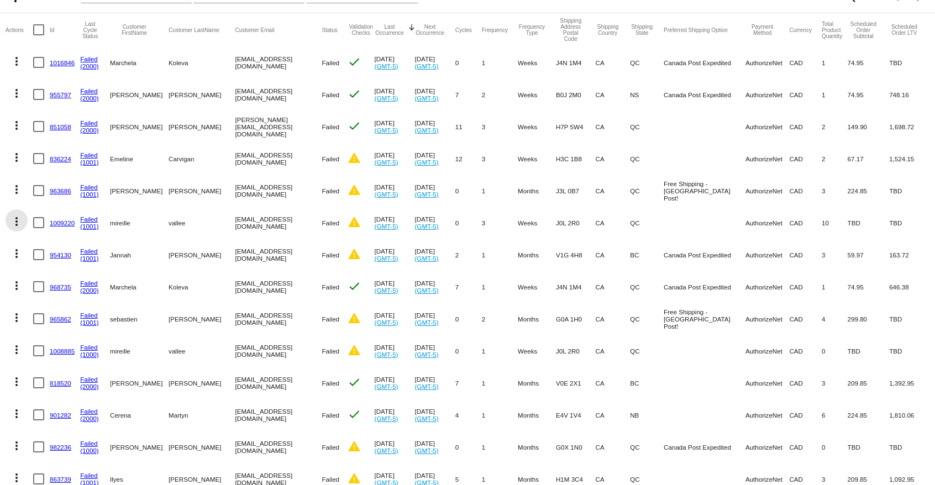
click at [17, 223] on mat-icon "more_vert" at bounding box center [16, 221] width 13 height 13
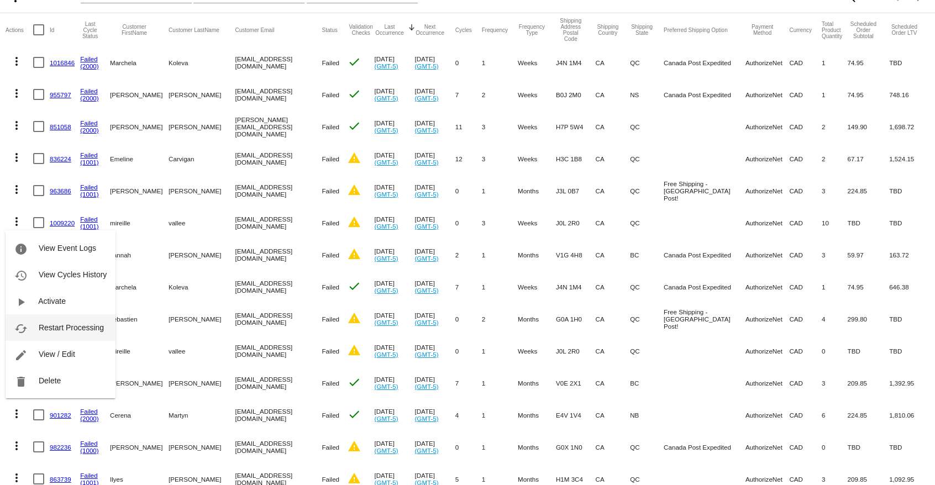
click at [70, 333] on button "cached Restart Processing" at bounding box center [61, 327] width 110 height 27
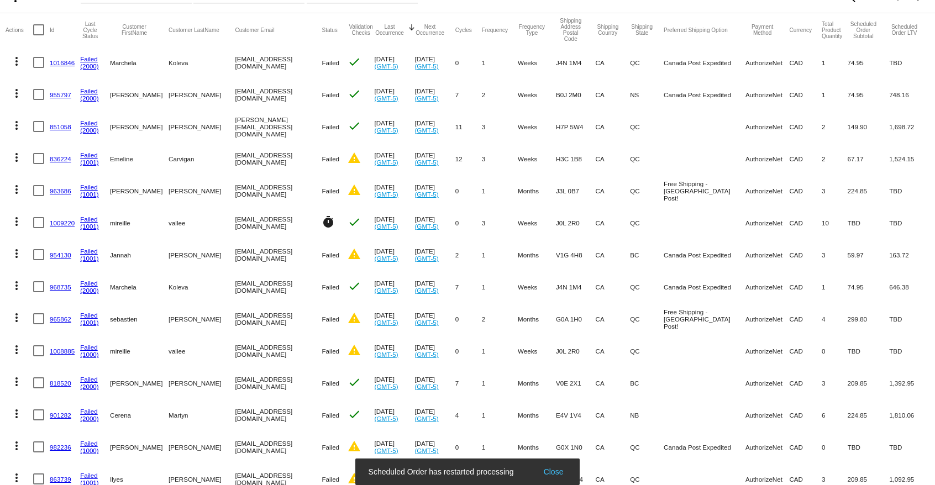
click at [61, 254] on link "954130" at bounding box center [61, 254] width 22 height 7
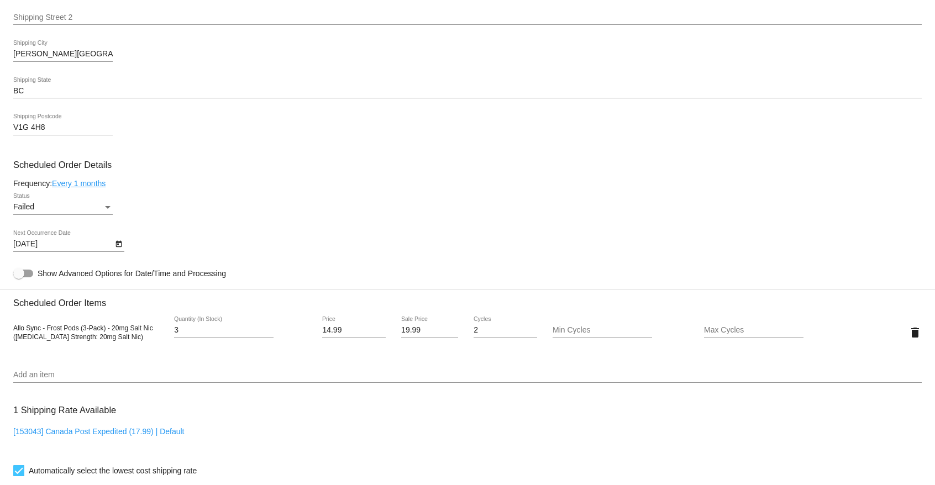
scroll to position [507, 0]
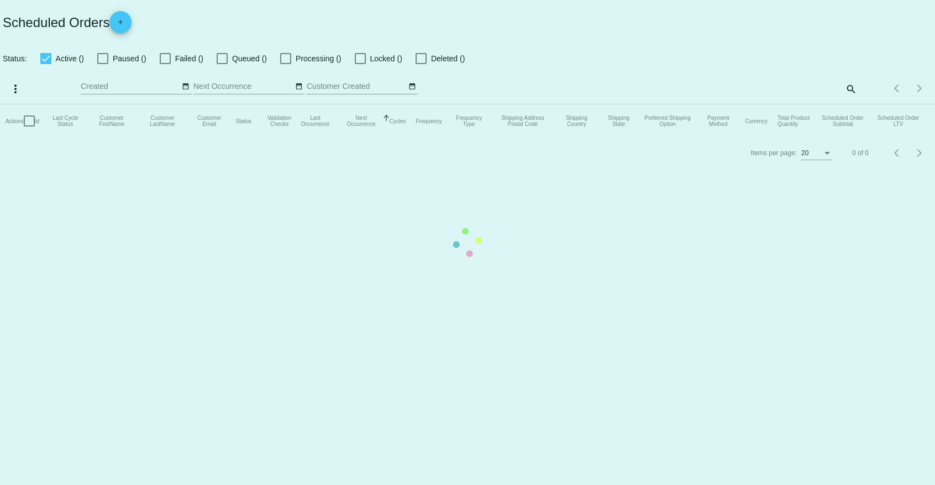
checkbox input "false"
checkbox input "true"
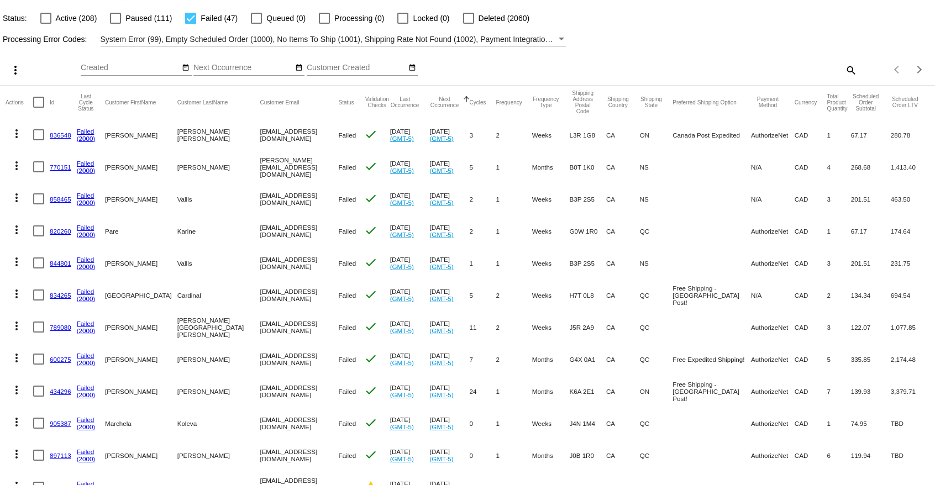
scroll to position [56, 0]
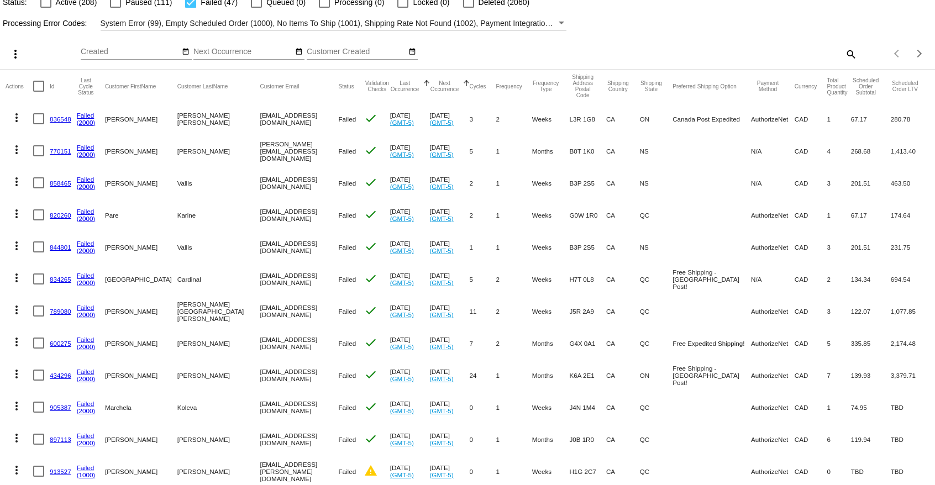
click at [390, 90] on button "Last Occurrence" at bounding box center [405, 86] width 30 height 12
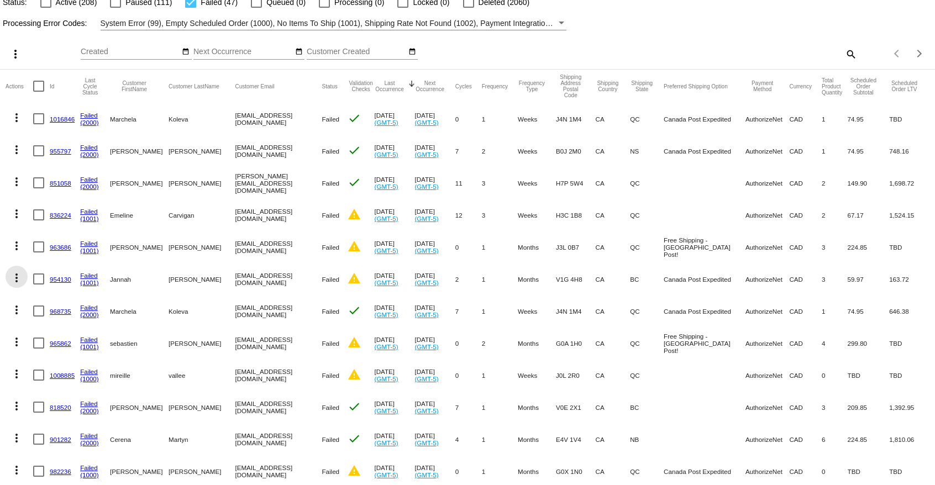
click at [16, 278] on mat-icon "more_vert" at bounding box center [16, 277] width 13 height 13
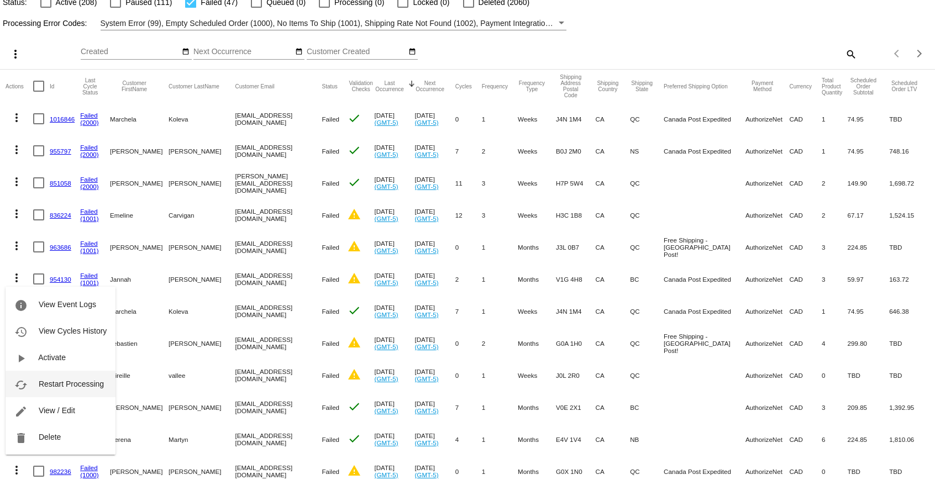
click at [74, 385] on span "Restart Processing" at bounding box center [71, 384] width 65 height 9
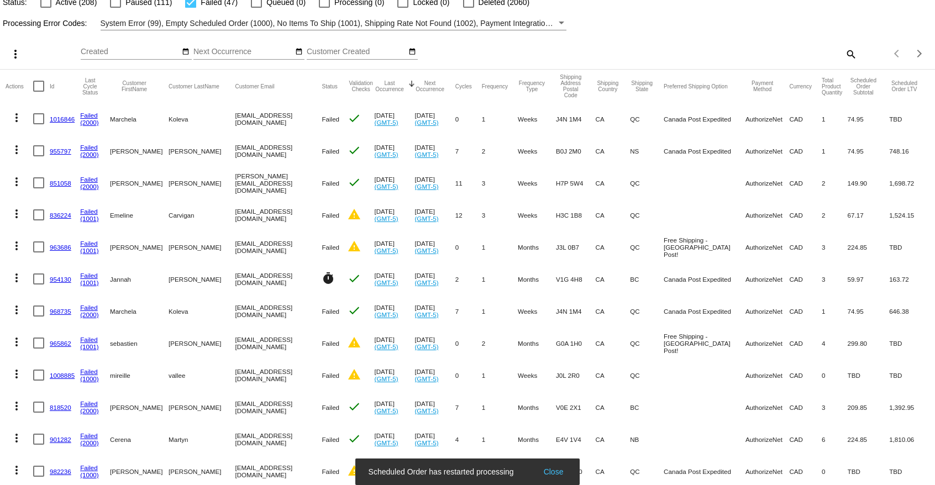
scroll to position [113, 0]
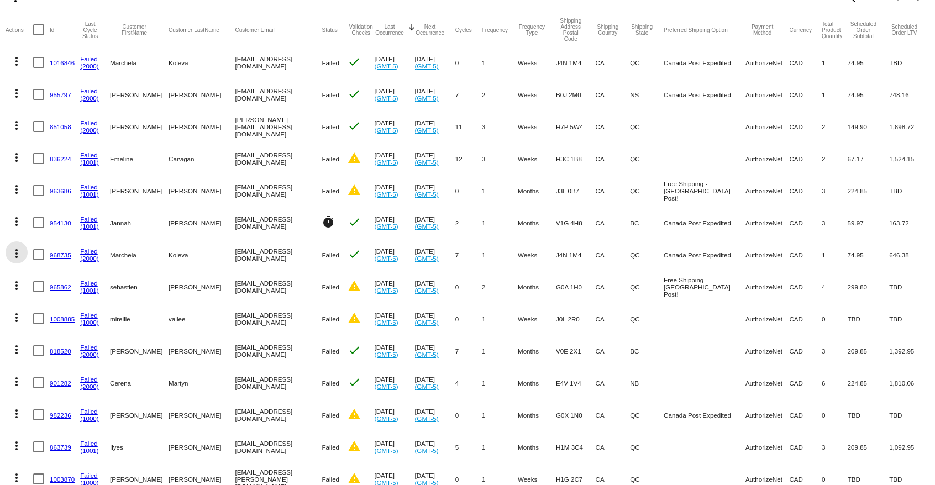
click at [18, 252] on mat-icon "more_vert" at bounding box center [16, 253] width 13 height 13
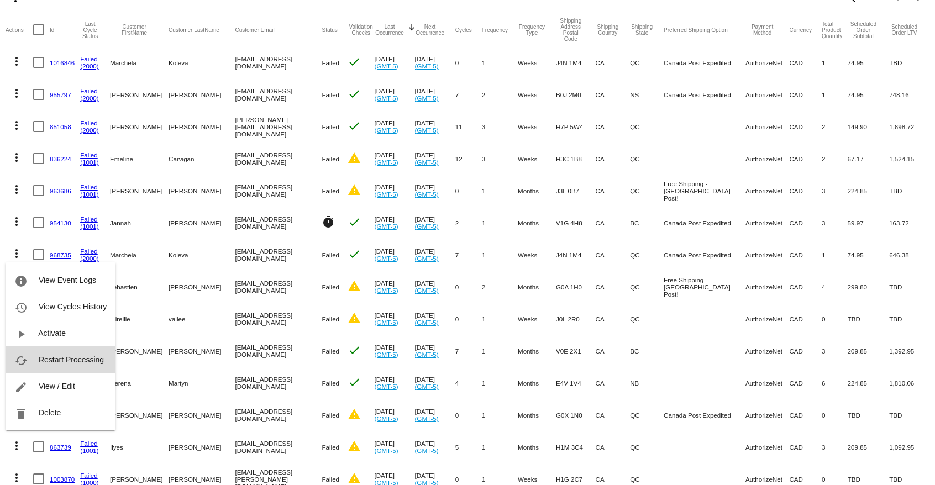
click at [81, 361] on span "Restart Processing" at bounding box center [71, 359] width 65 height 9
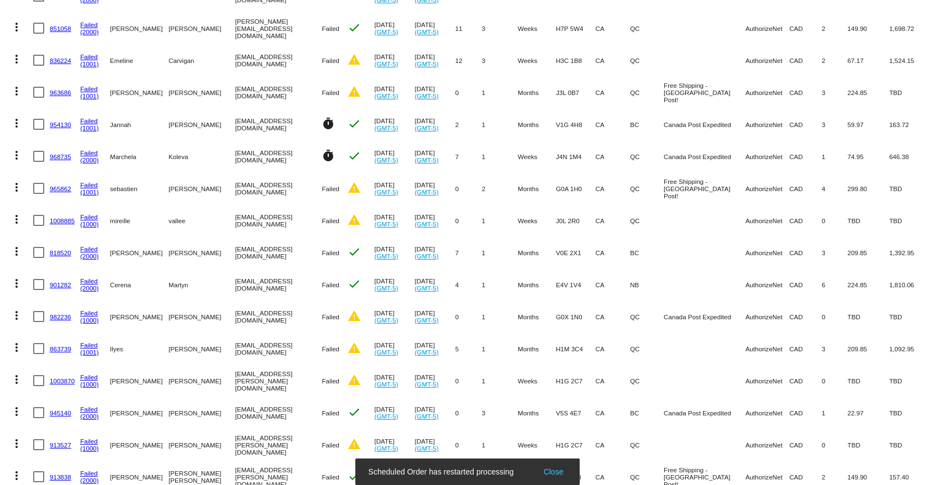
scroll to position [225, 0]
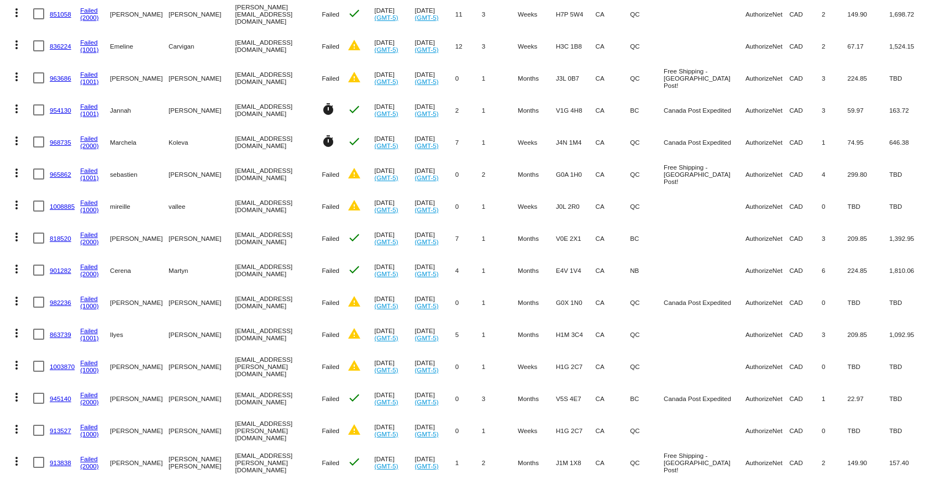
click at [66, 175] on link "965862" at bounding box center [61, 174] width 22 height 7
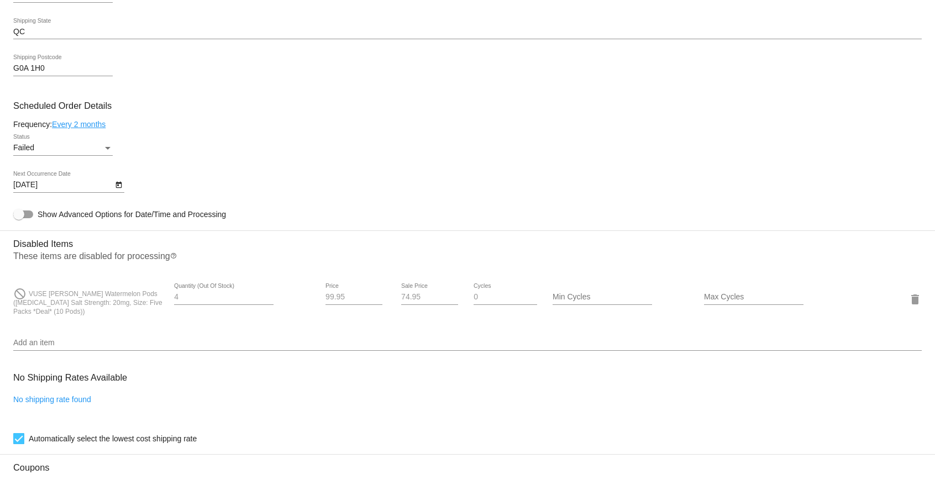
scroll to position [451, 0]
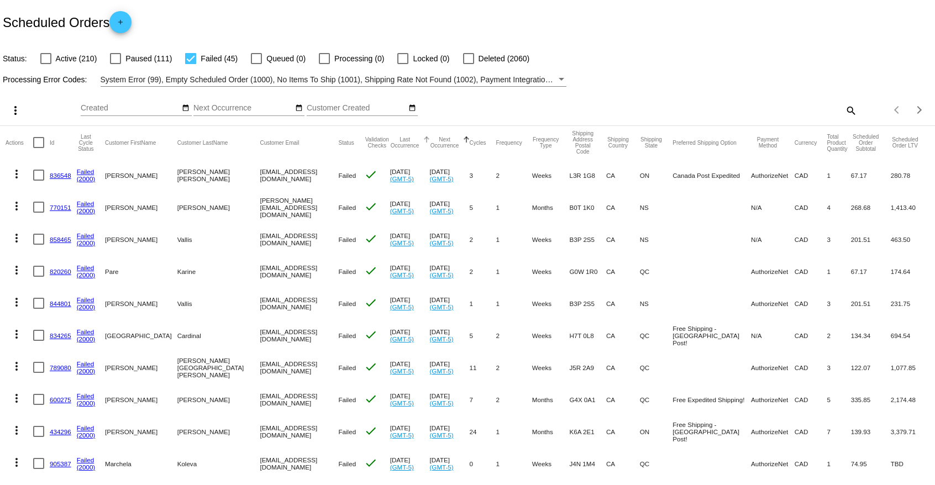
click at [390, 145] on button "Last Occurrence" at bounding box center [405, 143] width 30 height 12
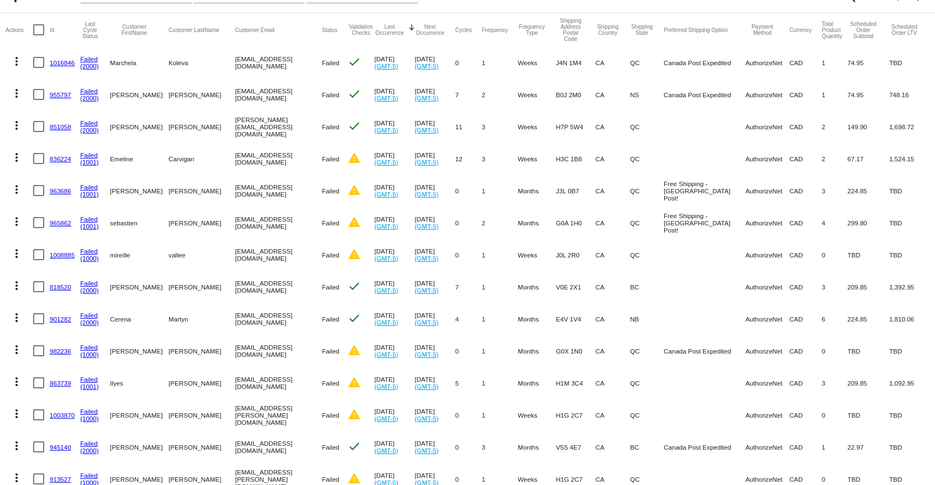
scroll to position [169, 0]
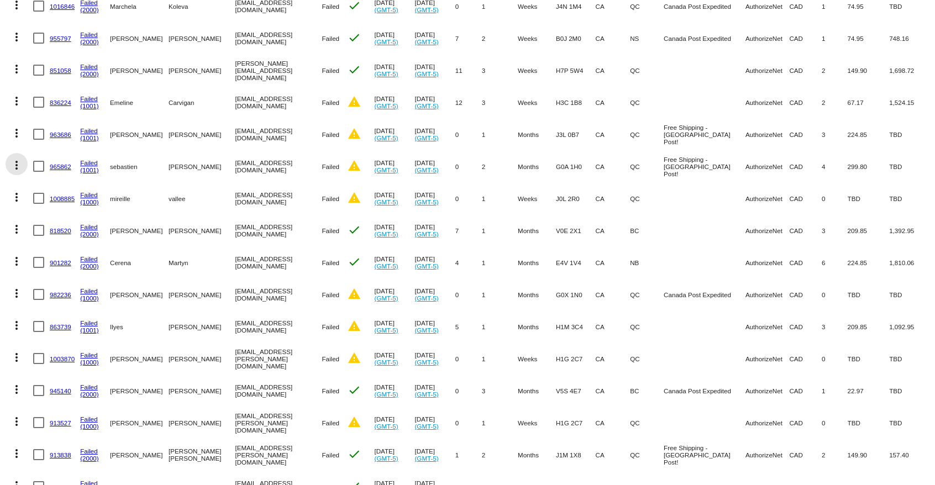
click at [17, 167] on mat-icon "more_vert" at bounding box center [16, 165] width 13 height 13
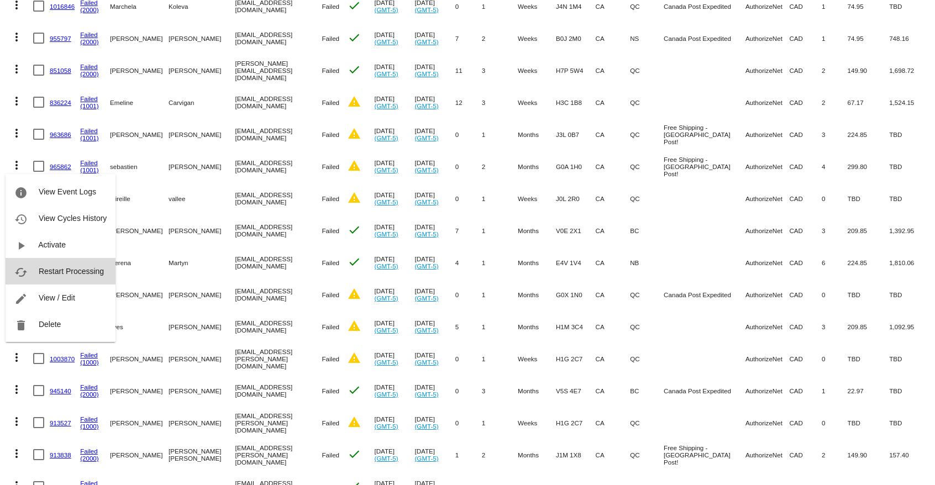
click at [55, 269] on span "Restart Processing" at bounding box center [71, 271] width 65 height 9
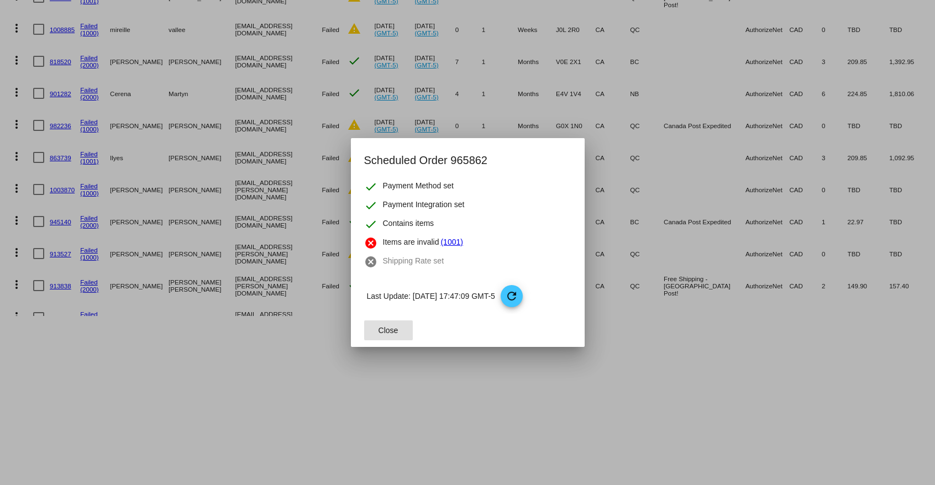
click at [385, 331] on span "Close" at bounding box center [389, 330] width 20 height 9
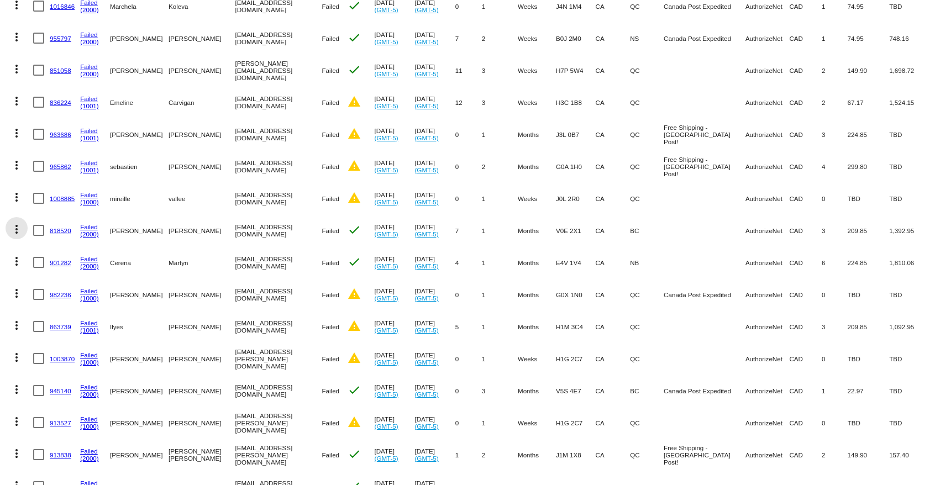
click at [17, 232] on mat-icon "more_vert" at bounding box center [16, 229] width 13 height 13
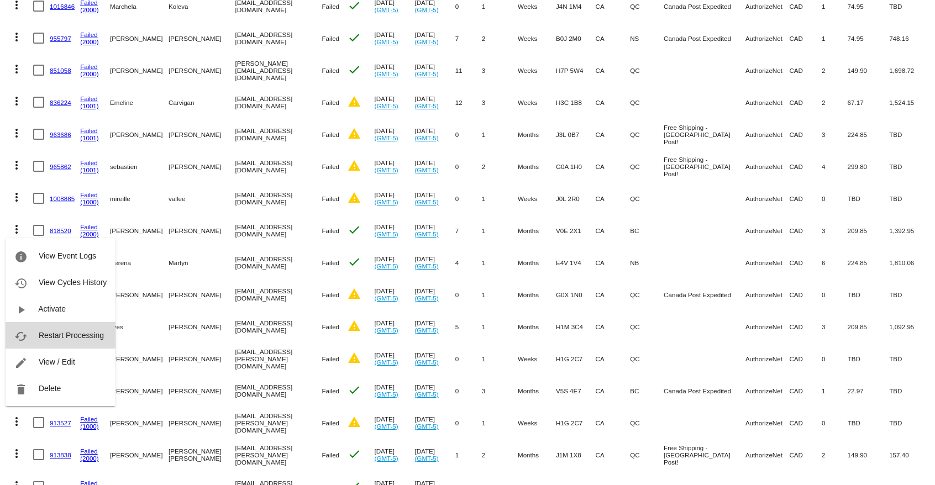
click at [33, 334] on button "cached Restart Processing" at bounding box center [61, 335] width 110 height 27
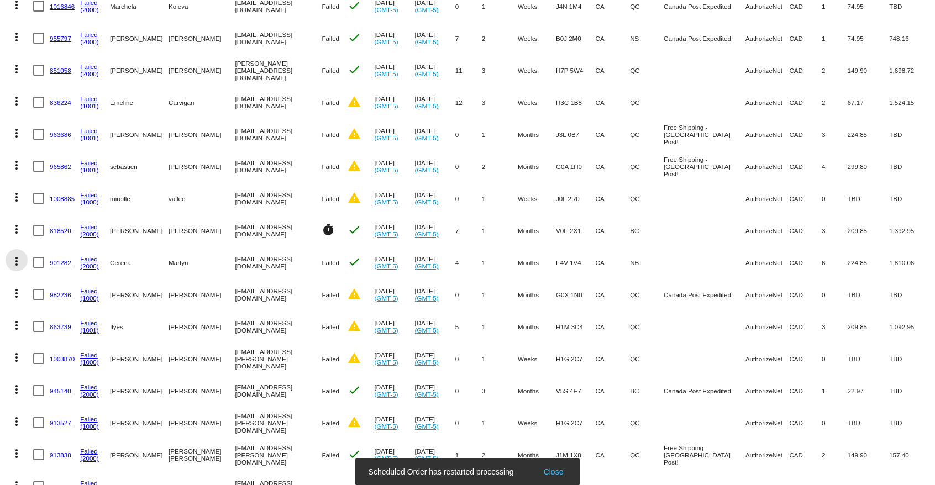
click at [14, 261] on mat-icon "more_vert" at bounding box center [16, 261] width 13 height 13
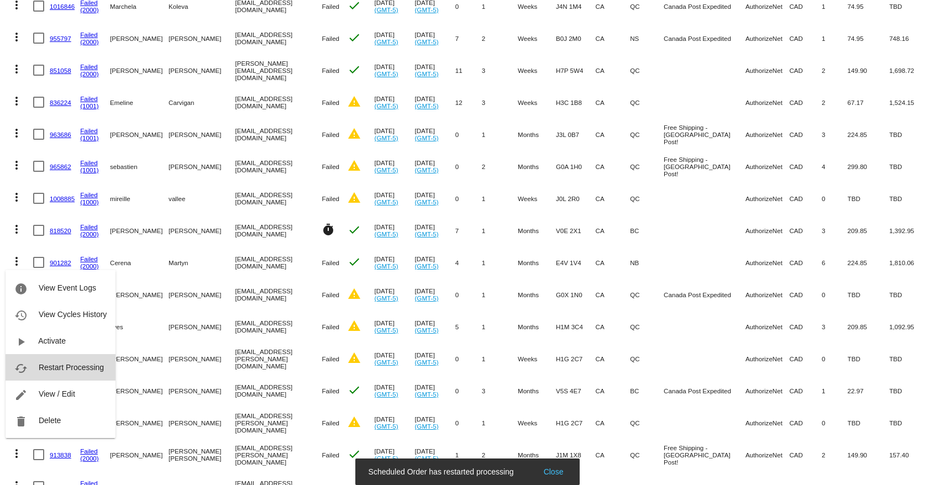
click at [46, 364] on span "Restart Processing" at bounding box center [71, 367] width 65 height 9
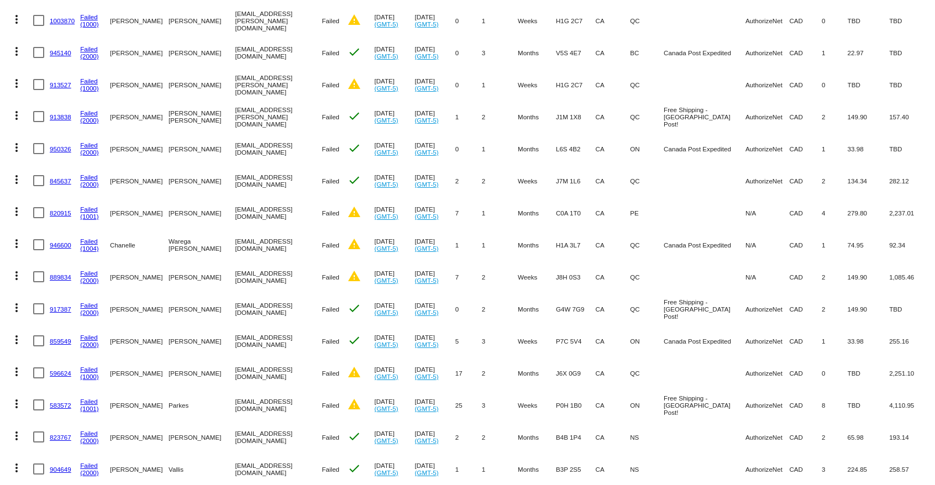
scroll to position [666, 0]
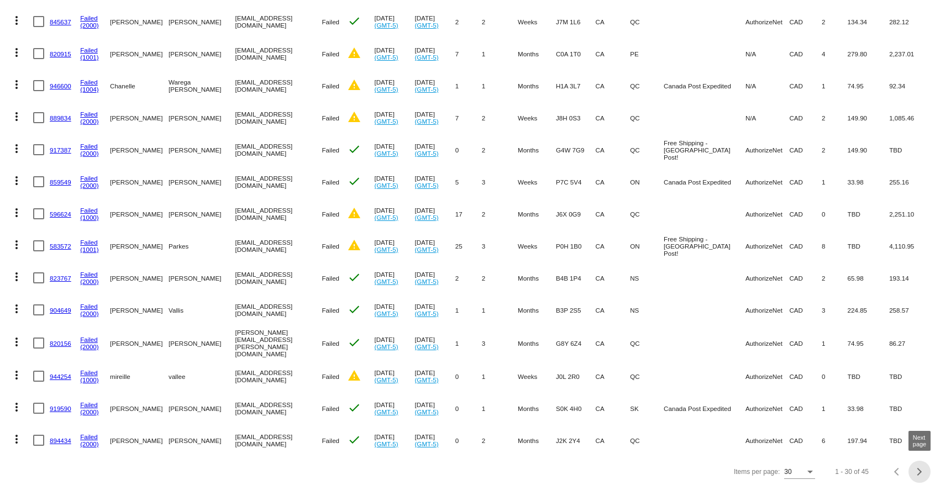
click at [917, 471] on div "Next page" at bounding box center [918, 472] width 8 height 8
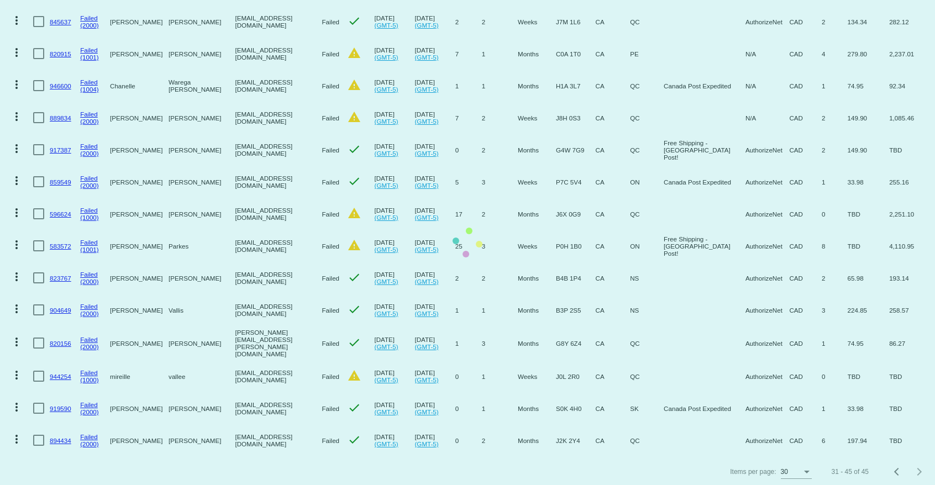
scroll to position [154, 0]
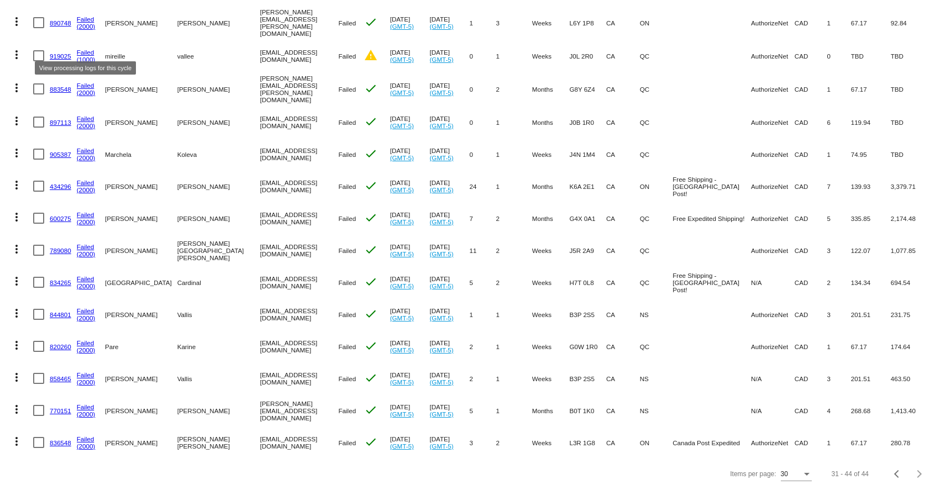
click at [88, 57] on link "(1000)" at bounding box center [86, 59] width 19 height 7
click at [63, 49] on mat-cell "919025" at bounding box center [63, 56] width 27 height 32
click at [62, 53] on link "919025" at bounding box center [61, 56] width 22 height 7
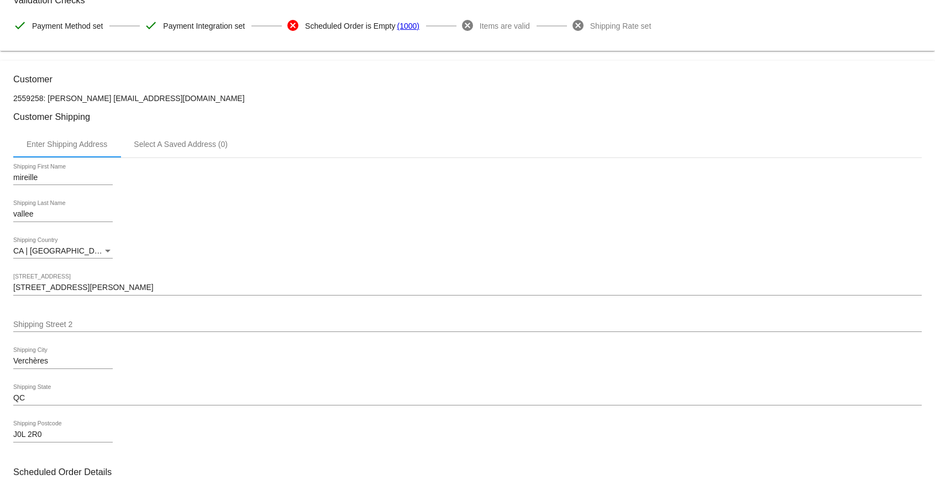
scroll to position [130, 0]
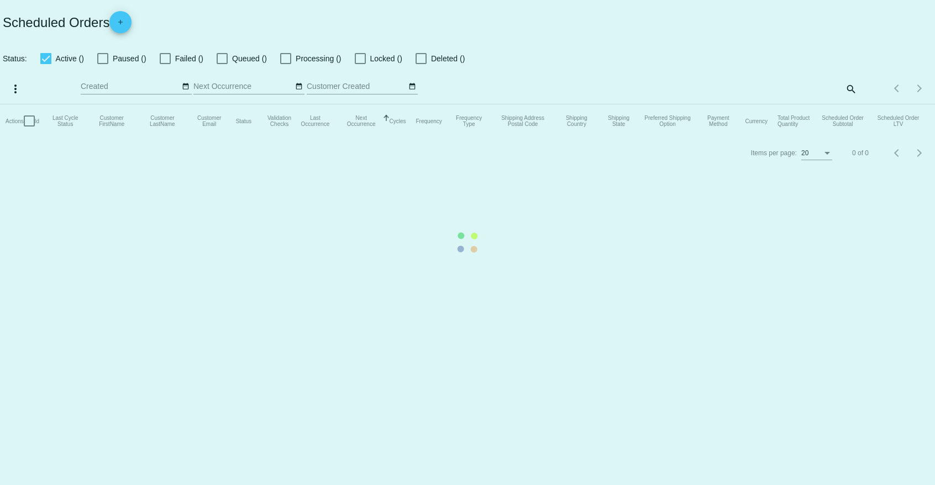
checkbox input "false"
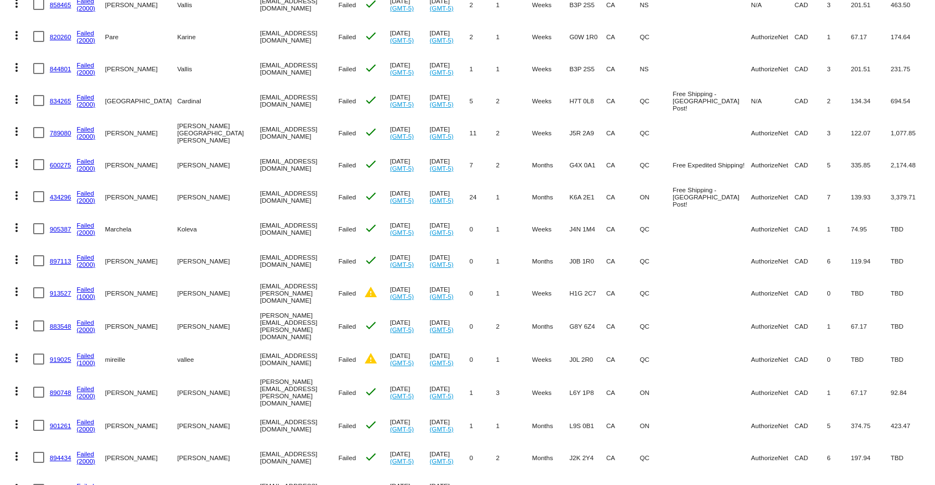
scroll to position [282, 0]
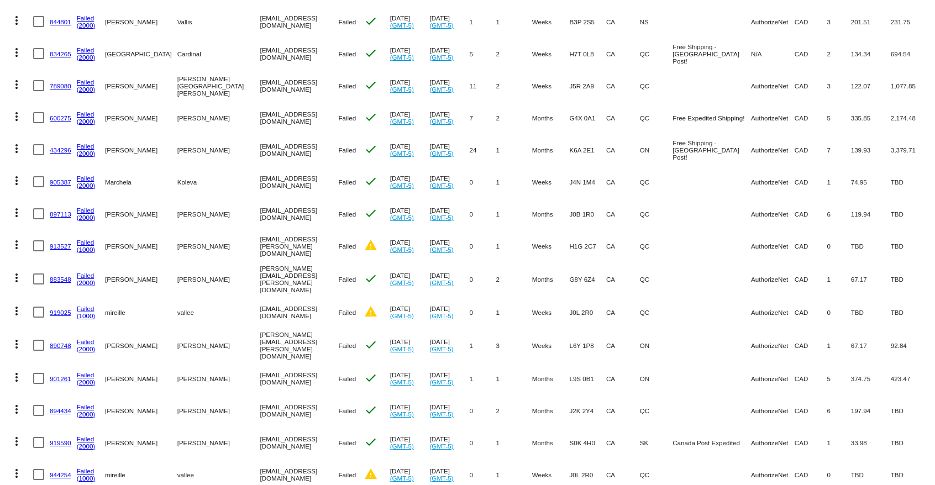
click at [14, 246] on mat-icon "more_vert" at bounding box center [16, 244] width 13 height 13
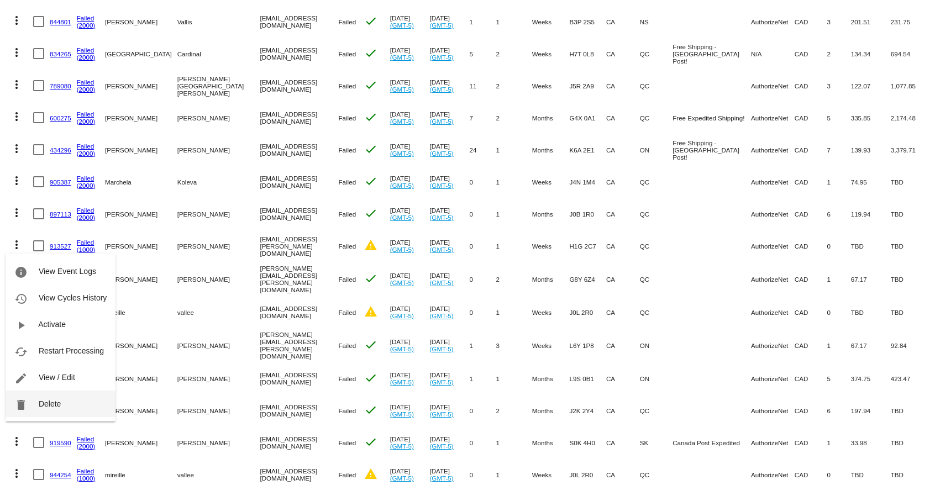
click at [61, 405] on button "delete Delete" at bounding box center [61, 404] width 110 height 27
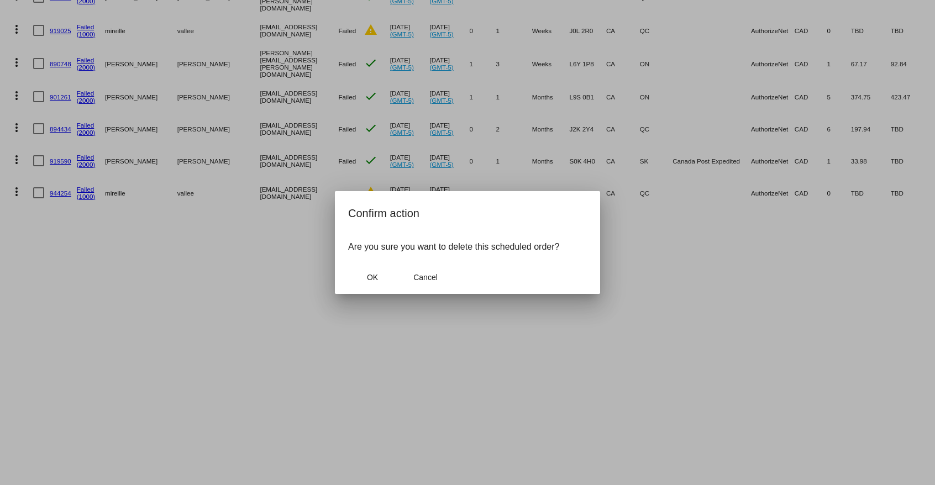
click at [346, 278] on mat-dialog-container "Confirm action Are you sure you want to delete this scheduled order? OK Cancel" at bounding box center [467, 242] width 265 height 103
click at [377, 281] on span "OK" at bounding box center [372, 277] width 11 height 9
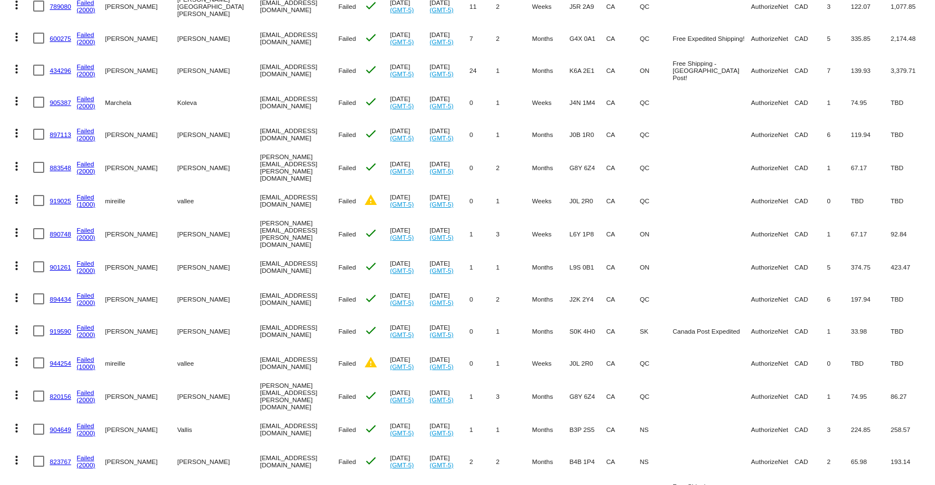
scroll to position [395, 0]
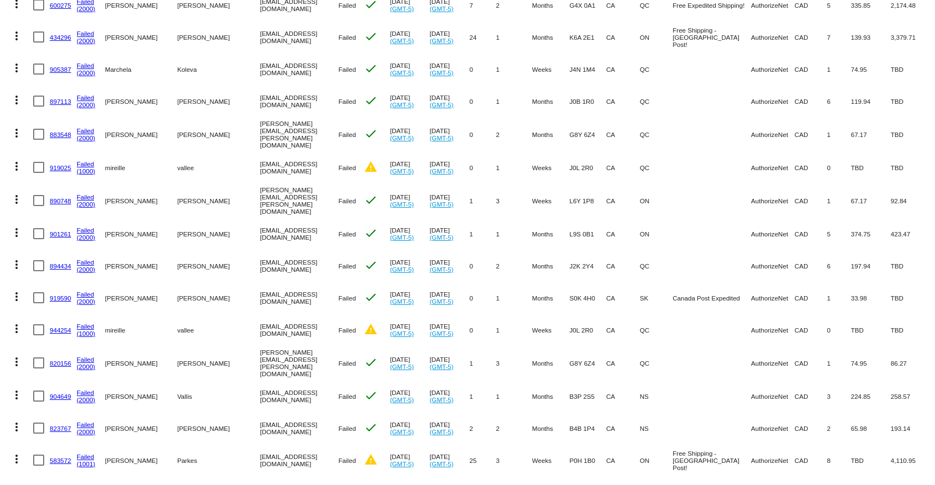
click at [15, 165] on mat-icon "more_vert" at bounding box center [16, 166] width 13 height 13
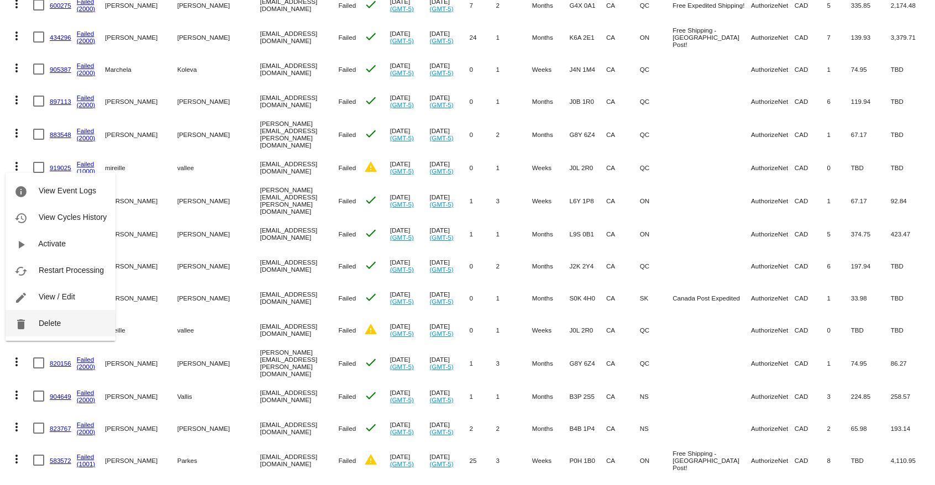
click at [59, 318] on button "delete Delete" at bounding box center [61, 323] width 110 height 27
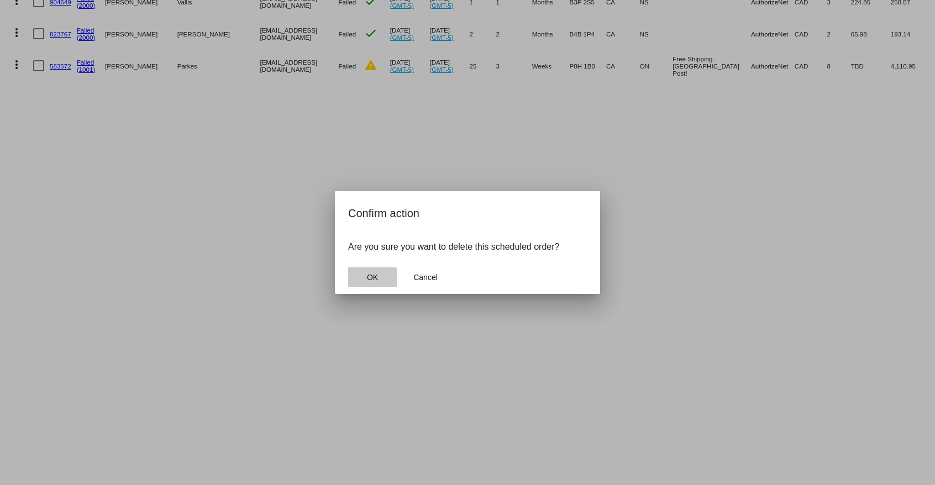
click at [368, 280] on span "OK" at bounding box center [372, 277] width 11 height 9
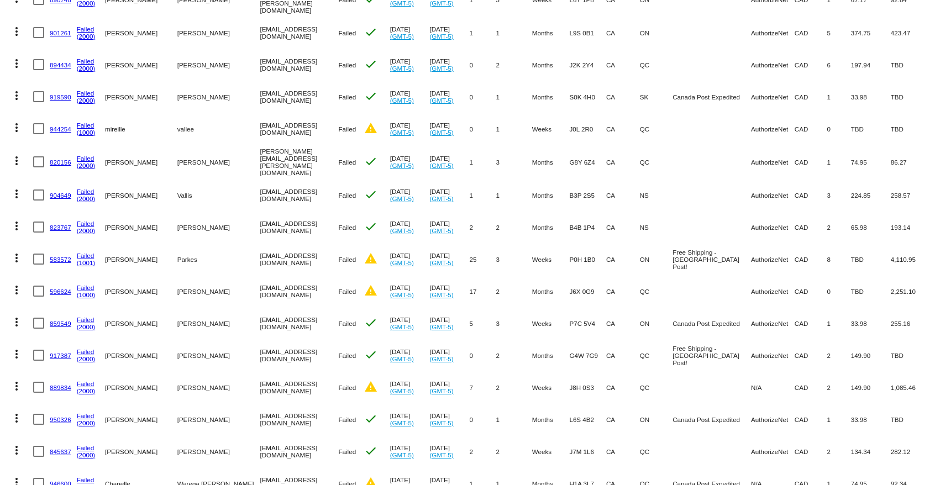
scroll to position [602, 0]
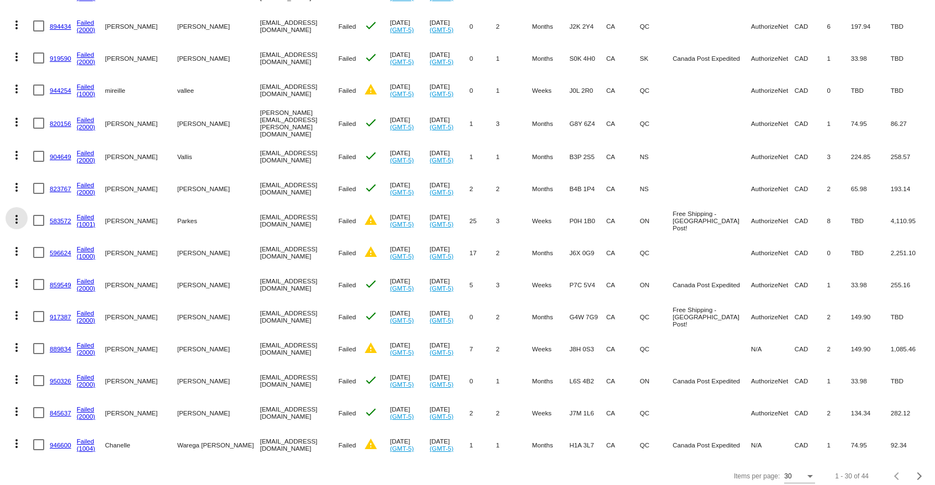
click at [15, 213] on mat-icon "more_vert" at bounding box center [16, 219] width 13 height 13
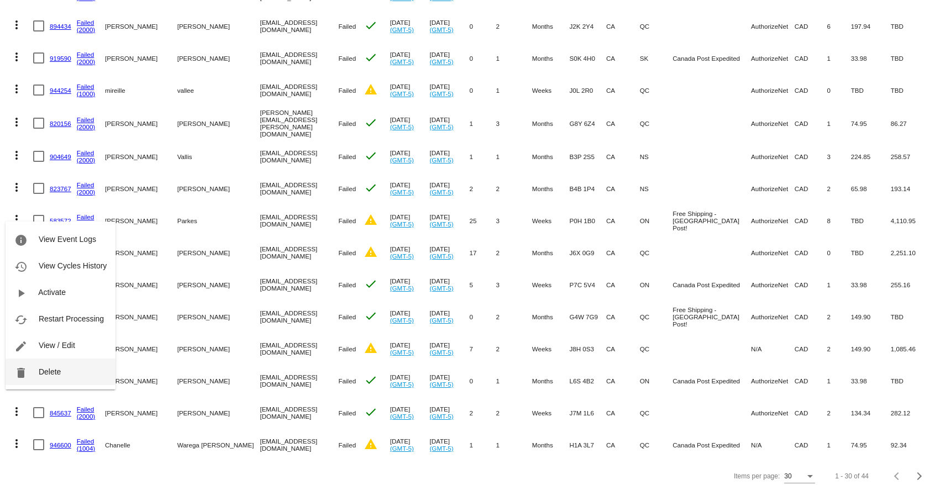
click at [43, 365] on button "delete Delete" at bounding box center [61, 372] width 110 height 27
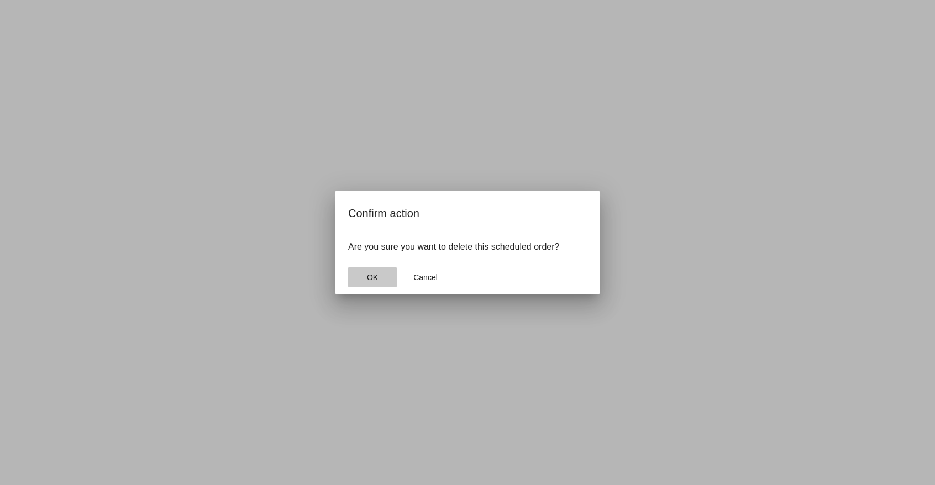
click at [371, 276] on span "OK" at bounding box center [372, 277] width 11 height 9
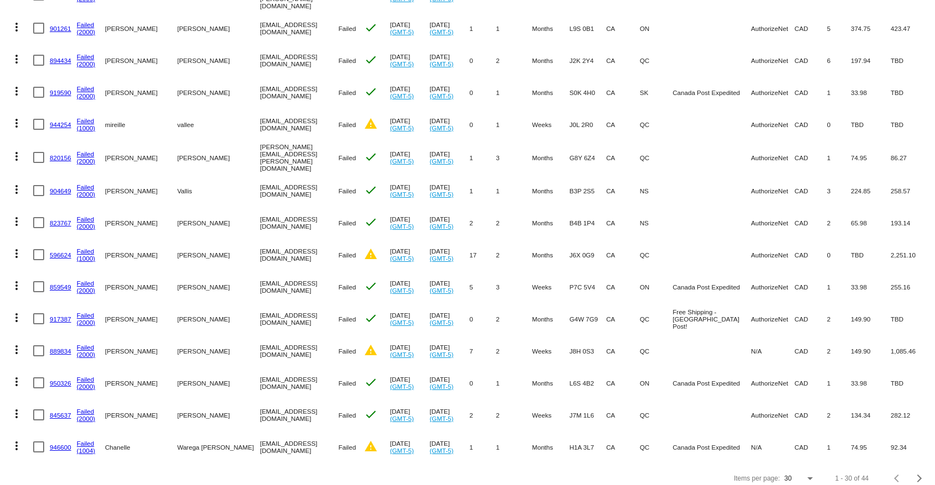
scroll to position [570, 0]
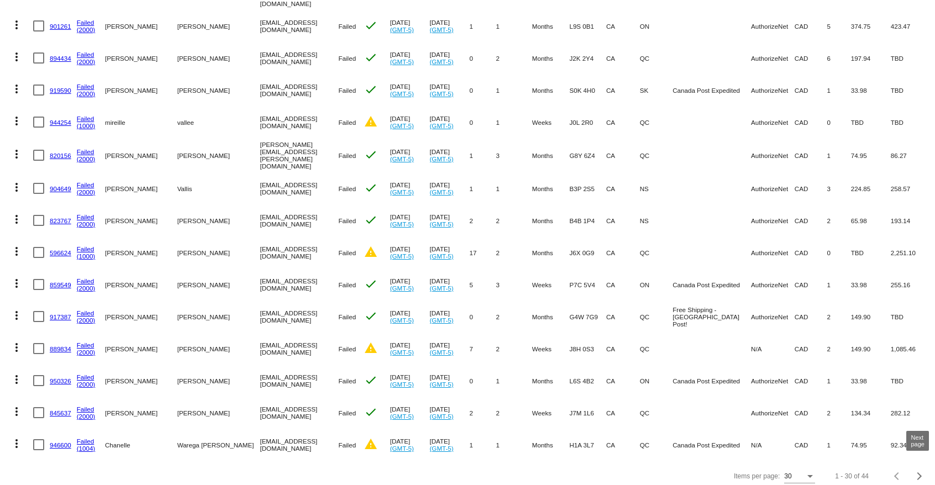
click at [916, 473] on div "Next page" at bounding box center [918, 477] width 8 height 8
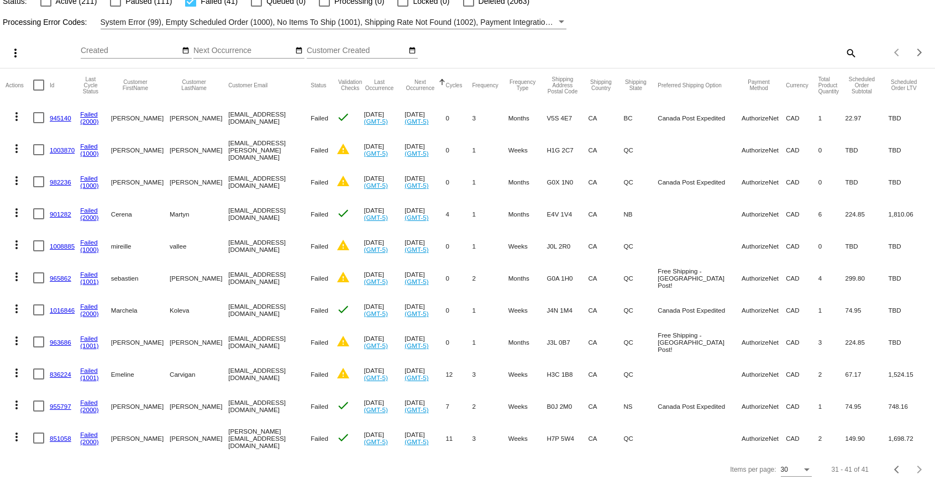
scroll to position [0, 0]
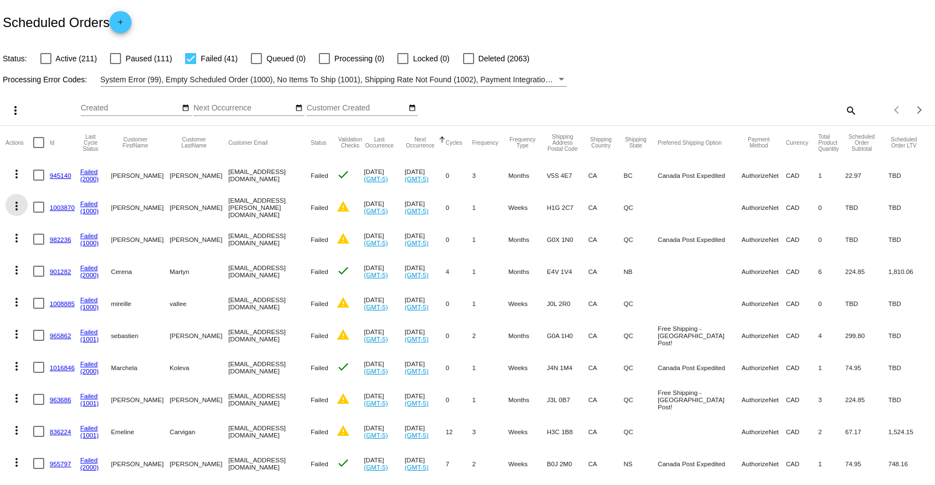
click at [15, 208] on mat-icon "more_vert" at bounding box center [16, 206] width 13 height 13
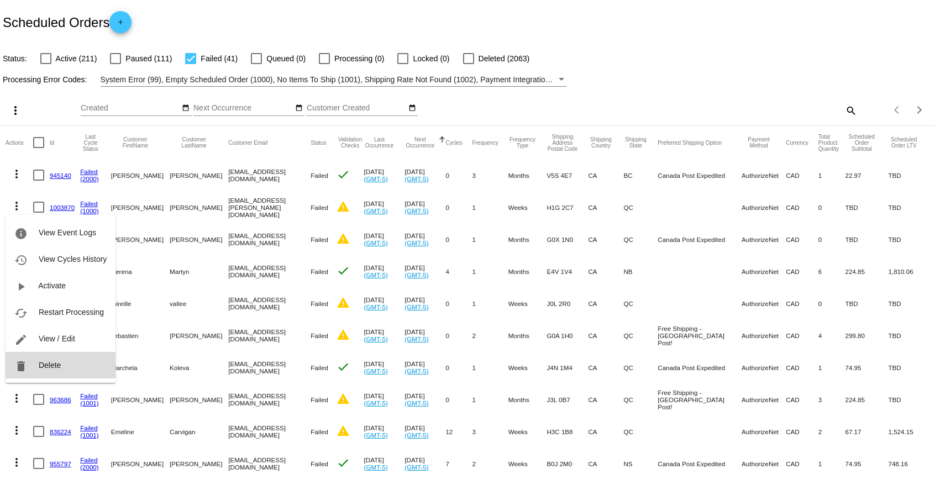
click at [51, 363] on span "Delete" at bounding box center [50, 365] width 22 height 9
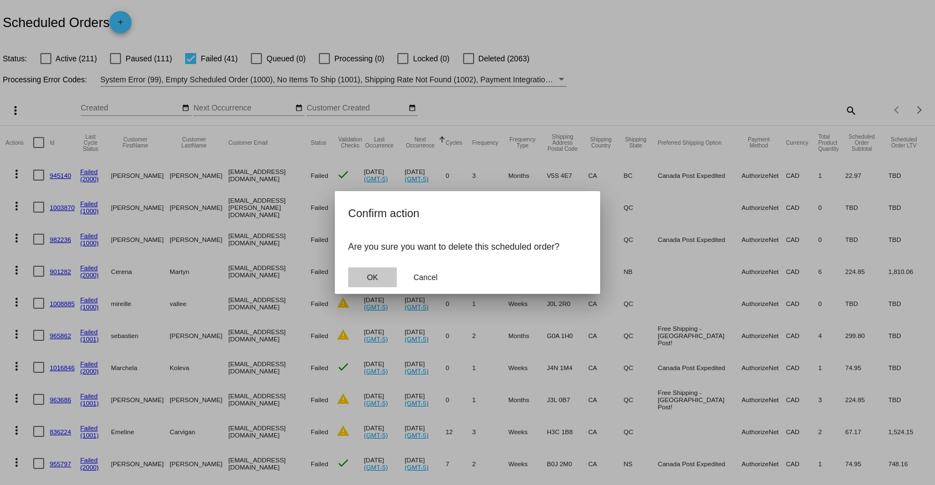
click at [373, 272] on button "OK" at bounding box center [372, 277] width 49 height 20
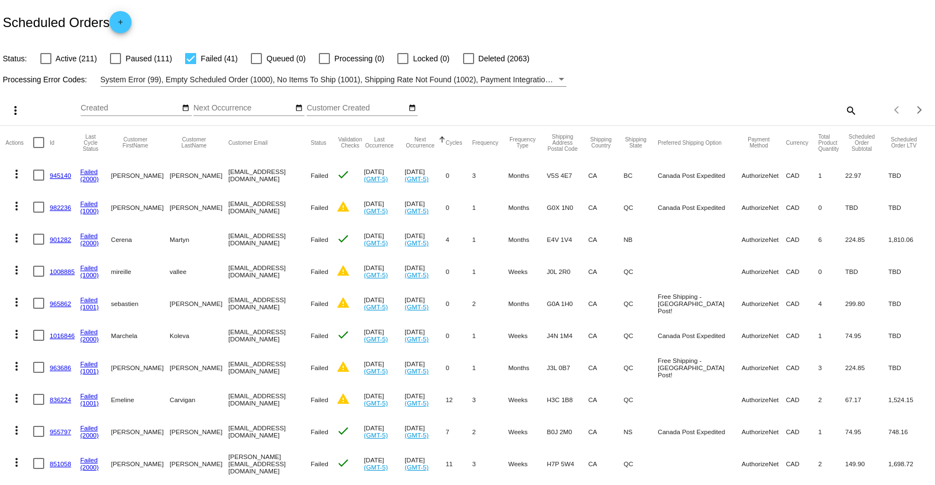
scroll to position [25, 0]
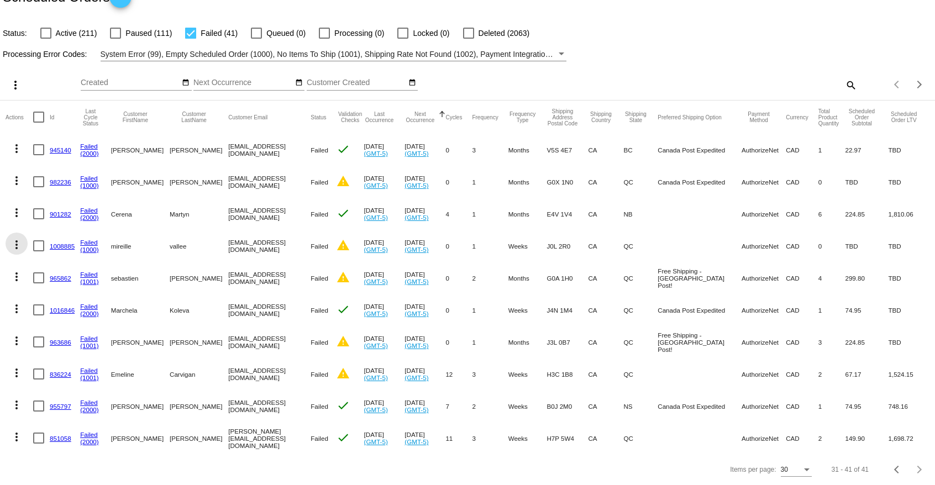
click at [15, 245] on mat-icon "more_vert" at bounding box center [16, 244] width 13 height 13
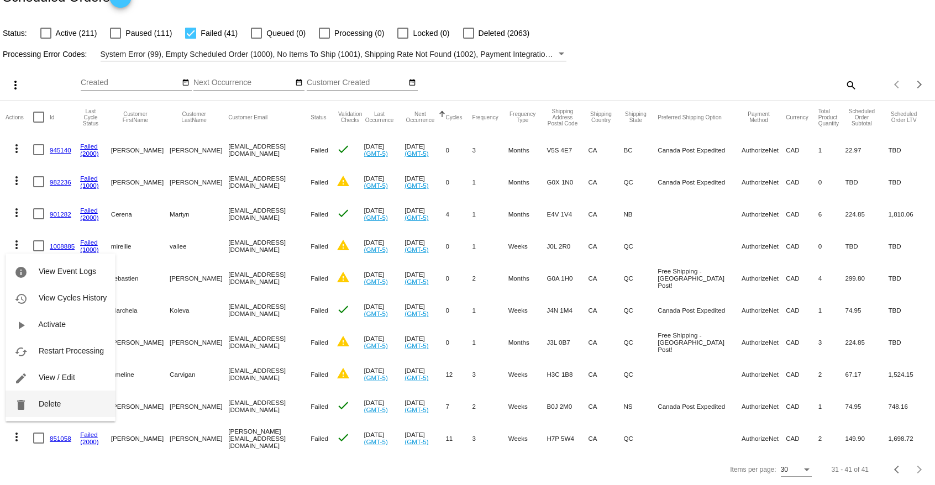
click at [54, 407] on span "Delete" at bounding box center [50, 404] width 22 height 9
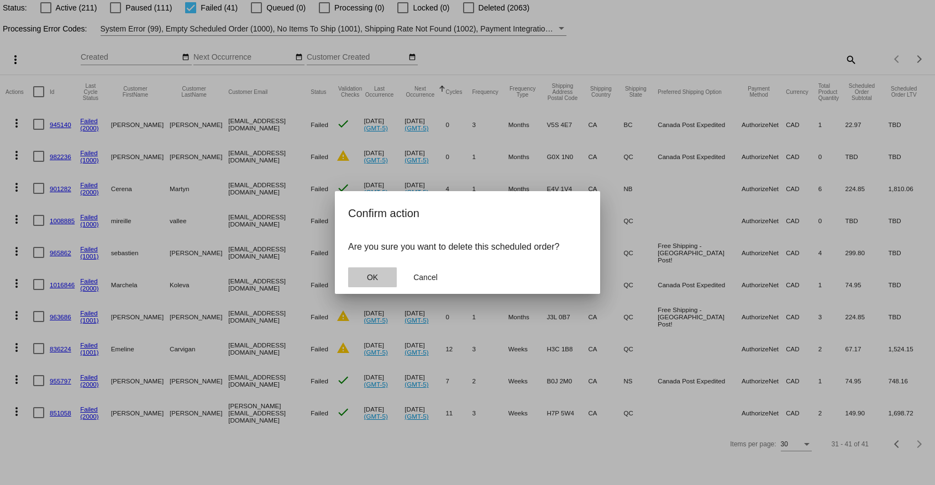
click at [375, 277] on span "OK" at bounding box center [372, 277] width 11 height 9
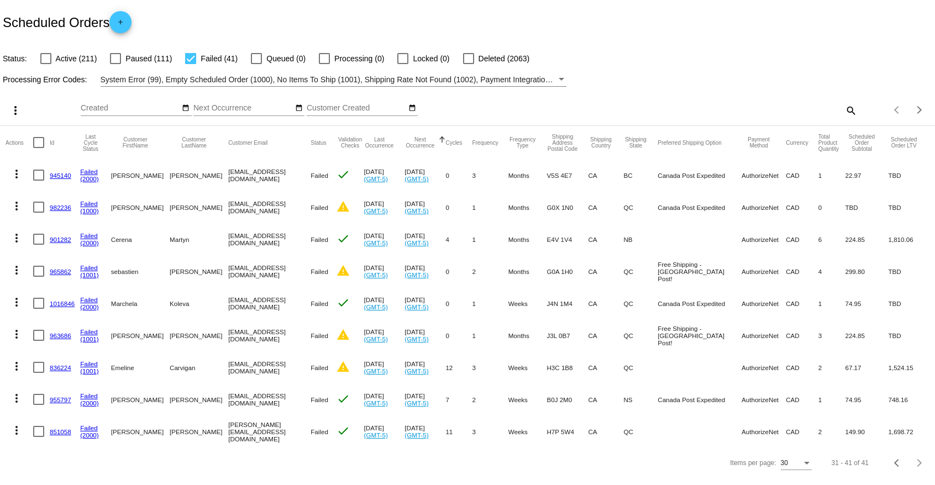
scroll to position [0, 0]
click at [378, 139] on button "Last Occurrence" at bounding box center [379, 143] width 31 height 12
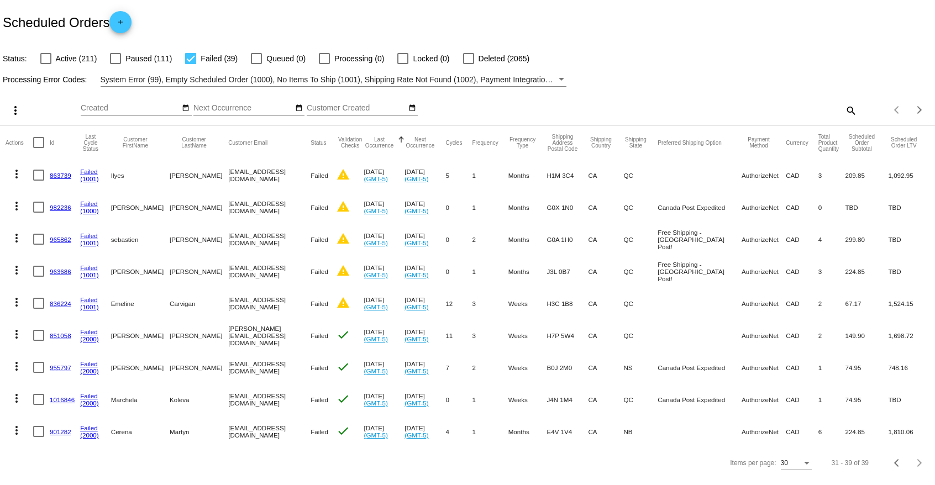
click at [378, 139] on button "Last Occurrence" at bounding box center [379, 143] width 31 height 12
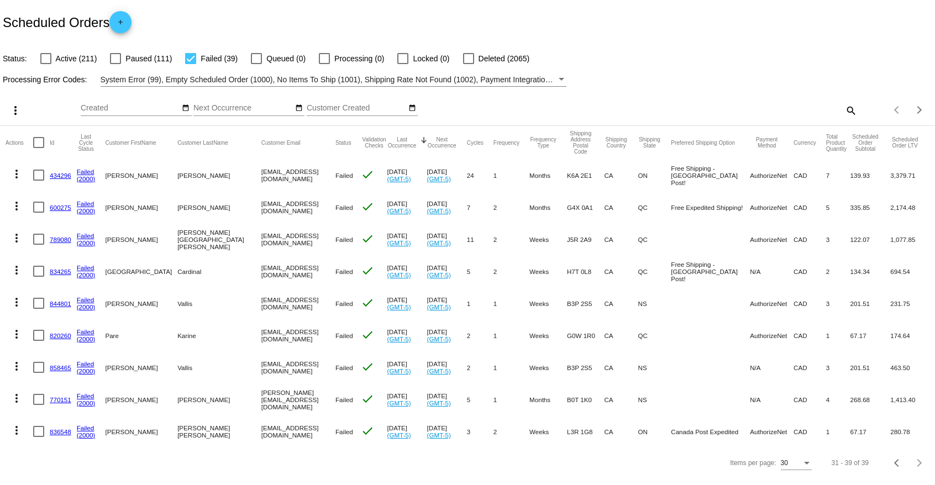
click at [186, 59] on div at bounding box center [190, 58] width 11 height 11
click at [190, 64] on input "Failed (39)" at bounding box center [190, 64] width 1 height 1
checkbox input "false"
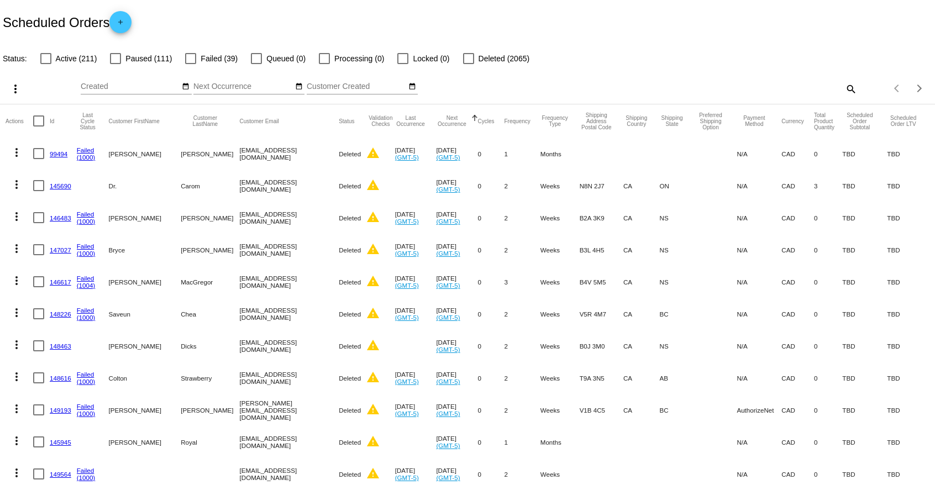
click at [852, 87] on mat-icon "search" at bounding box center [850, 88] width 13 height 17
paste input "[EMAIL_ADDRESS][DOMAIN_NAME]"
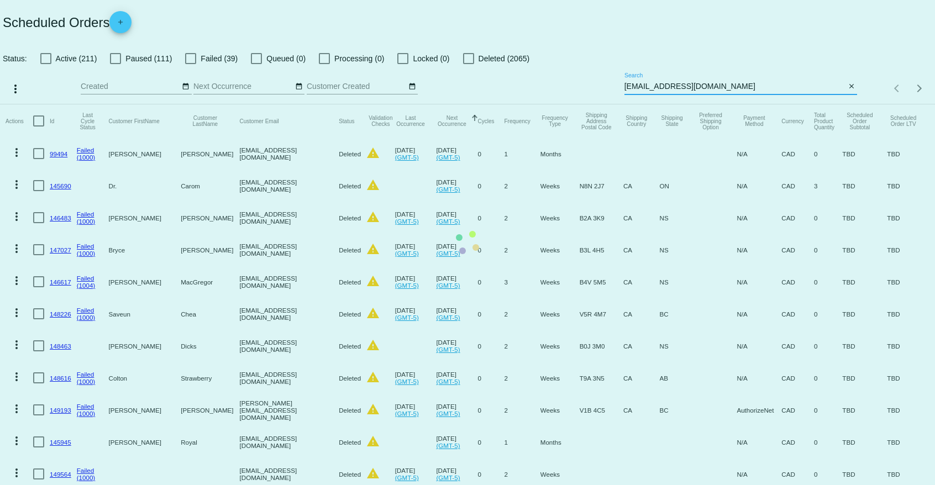
type input "[EMAIL_ADDRESS][DOMAIN_NAME]"
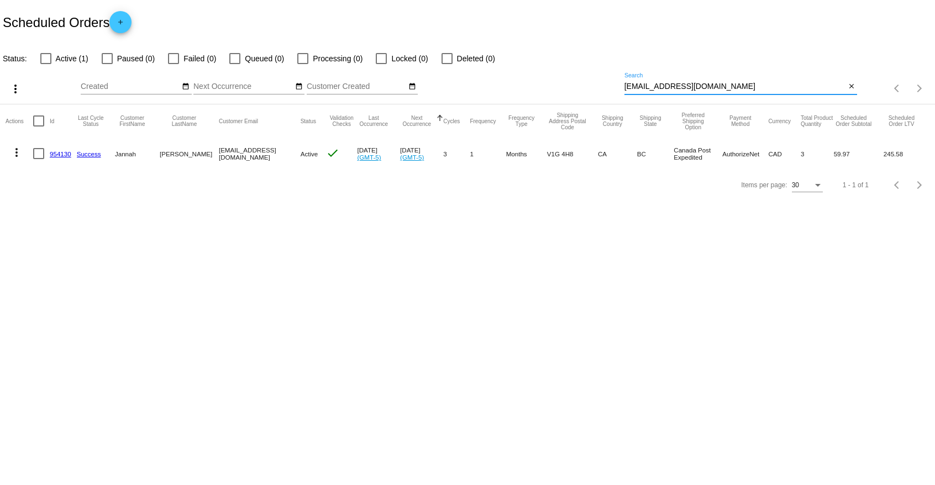
click at [18, 153] on mat-icon "more_vert" at bounding box center [16, 152] width 13 height 13
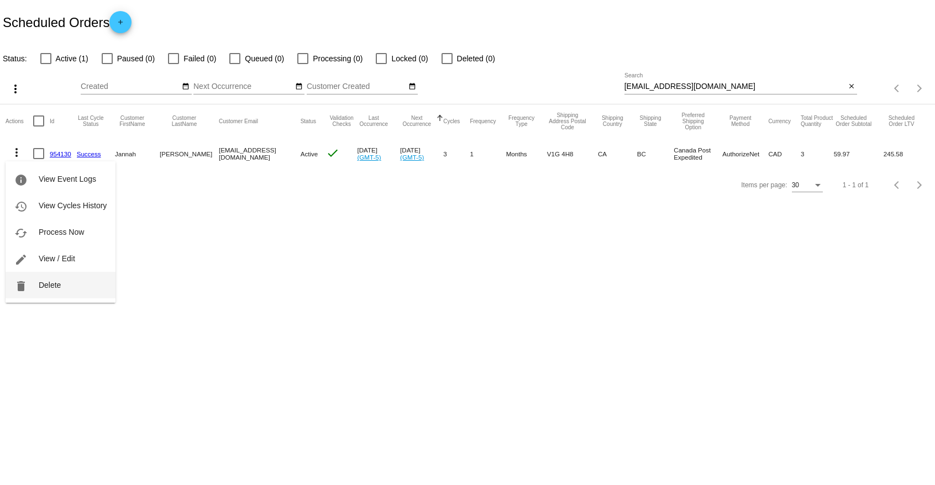
click at [71, 282] on button "delete Delete" at bounding box center [61, 285] width 110 height 27
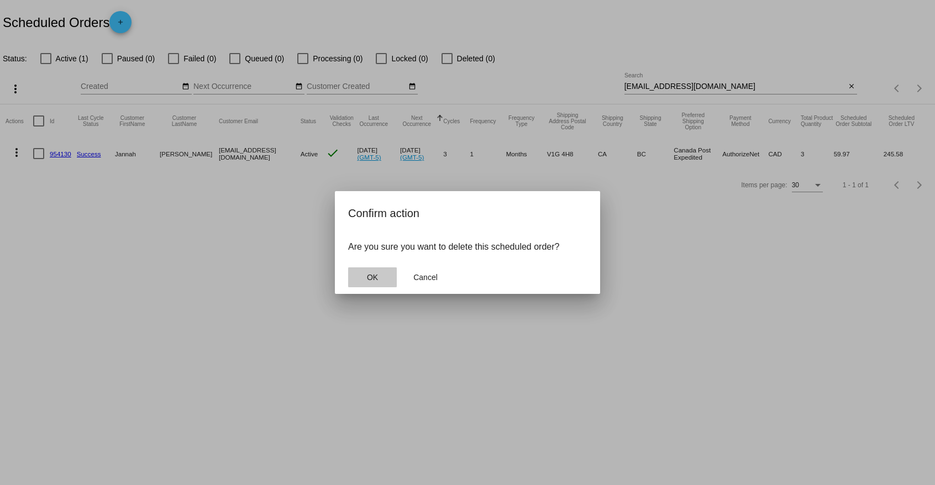
click at [377, 276] on span "OK" at bounding box center [372, 277] width 11 height 9
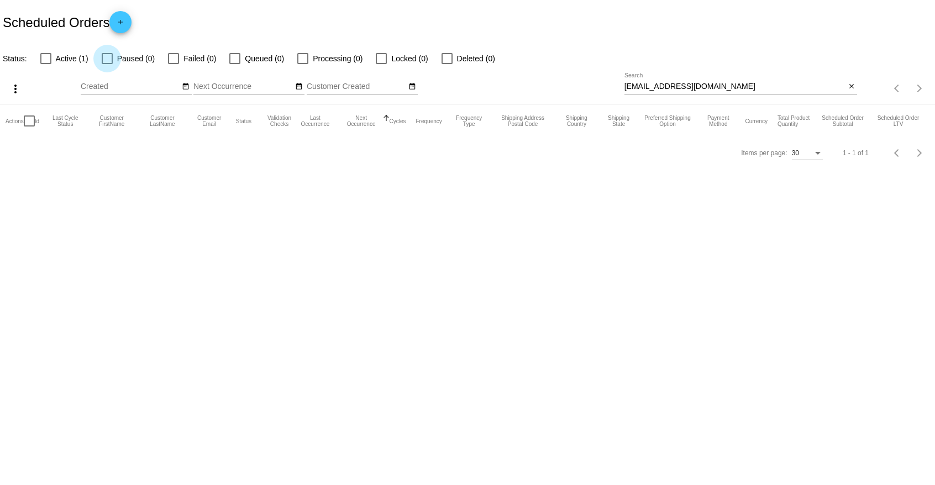
click at [104, 58] on div at bounding box center [107, 58] width 11 height 11
click at [107, 64] on input "Paused (0)" at bounding box center [107, 64] width 1 height 1
checkbox input "true"
click at [46, 60] on div at bounding box center [45, 58] width 11 height 11
click at [46, 64] on input "Active (1)" at bounding box center [45, 64] width 1 height 1
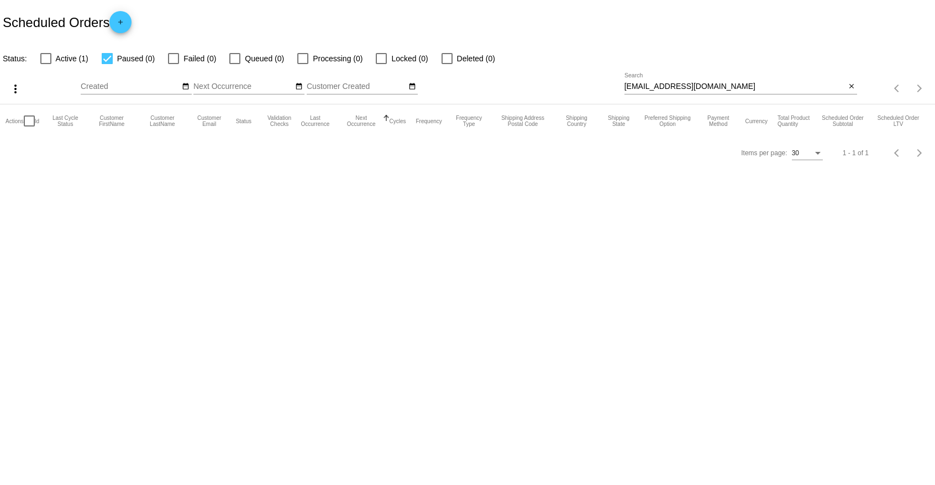
checkbox input "true"
click at [174, 56] on div at bounding box center [173, 58] width 11 height 11
click at [174, 64] on input "Failed (0)" at bounding box center [173, 64] width 1 height 1
checkbox input "true"
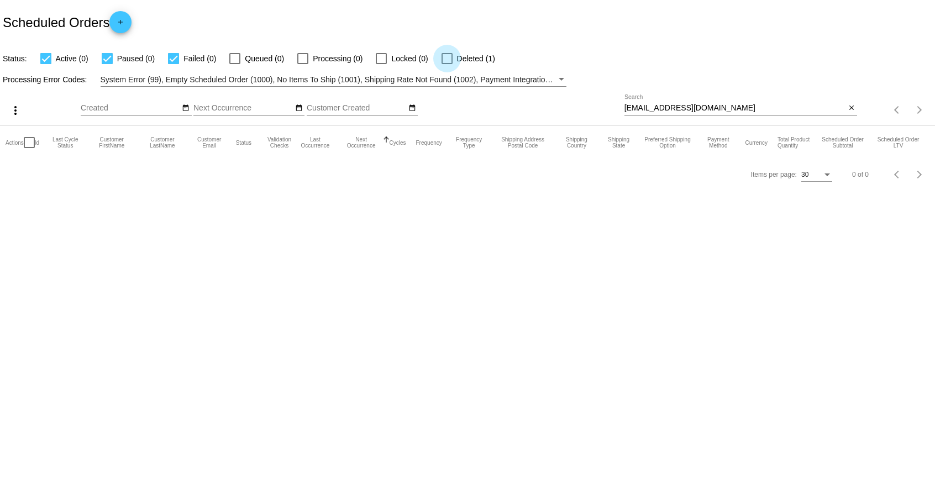
click at [444, 57] on div at bounding box center [447, 58] width 11 height 11
click at [447, 64] on input "Deleted (1)" at bounding box center [447, 64] width 1 height 1
checkbox input "true"
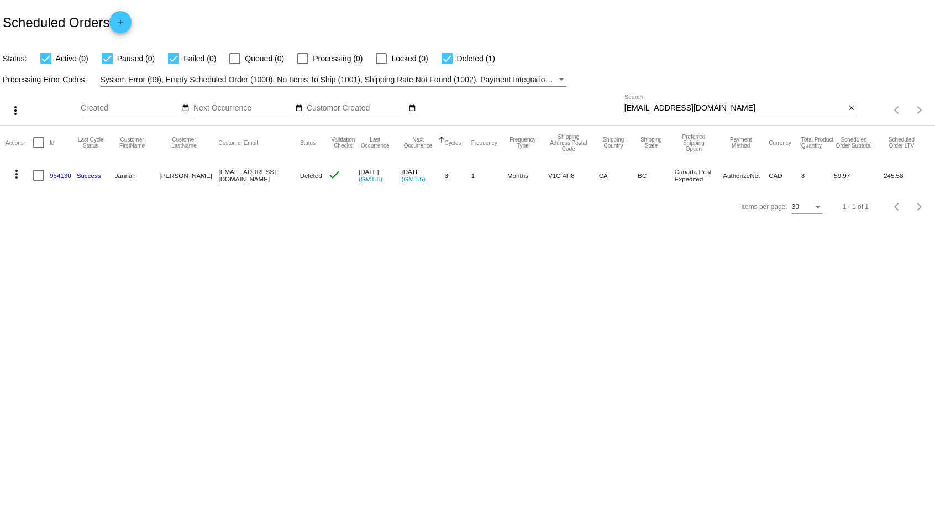
click at [655, 104] on input "[EMAIL_ADDRESS][DOMAIN_NAME]" at bounding box center [735, 108] width 222 height 9
paste input "pmargaretreid"
type input "[EMAIL_ADDRESS][DOMAIN_NAME]"
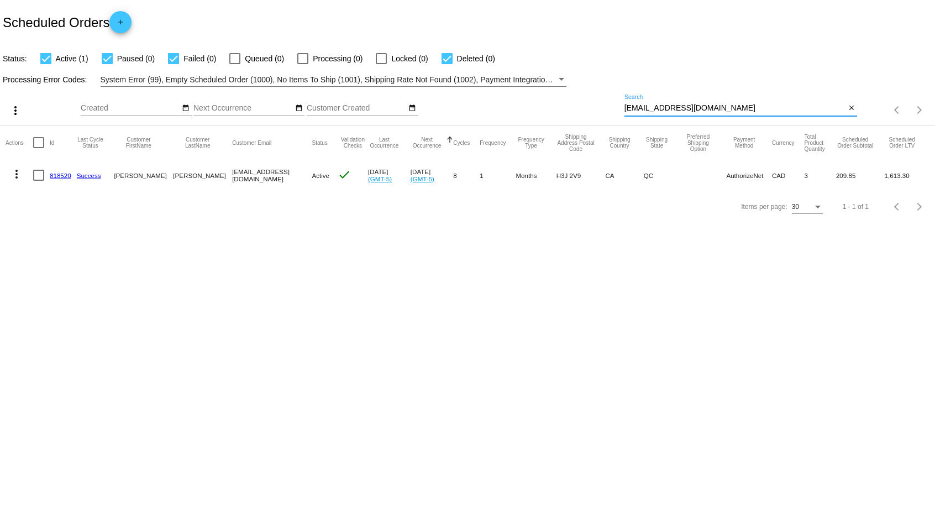
click at [16, 173] on mat-icon "more_vert" at bounding box center [16, 173] width 13 height 13
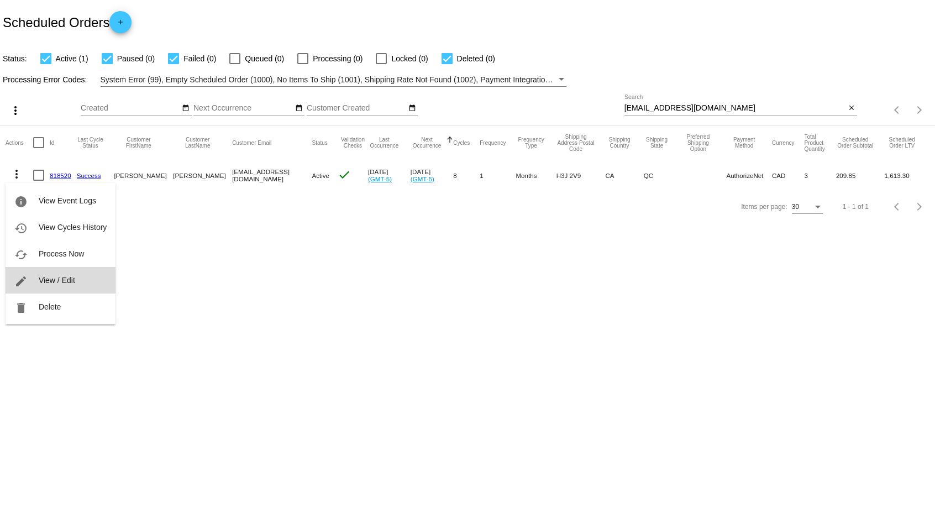
click at [71, 276] on span "View / Edit" at bounding box center [57, 280] width 36 height 9
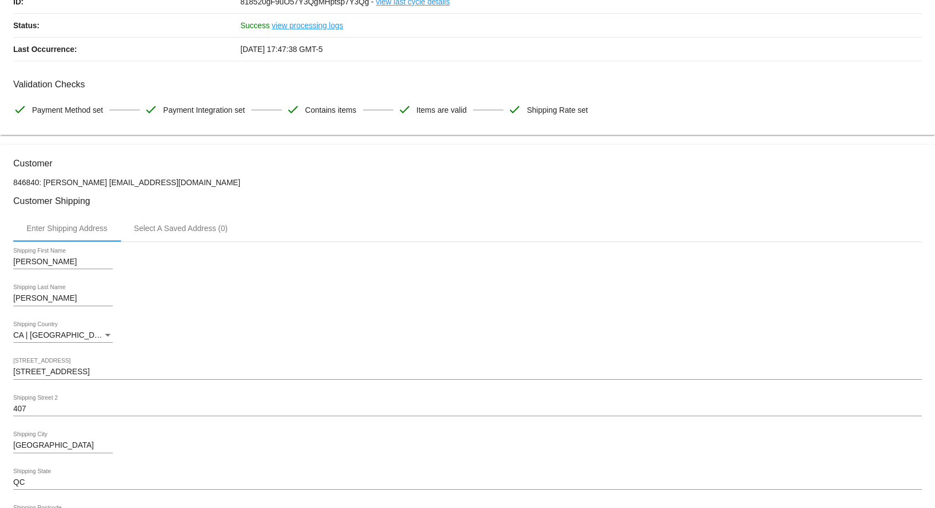
scroll to position [225, 0]
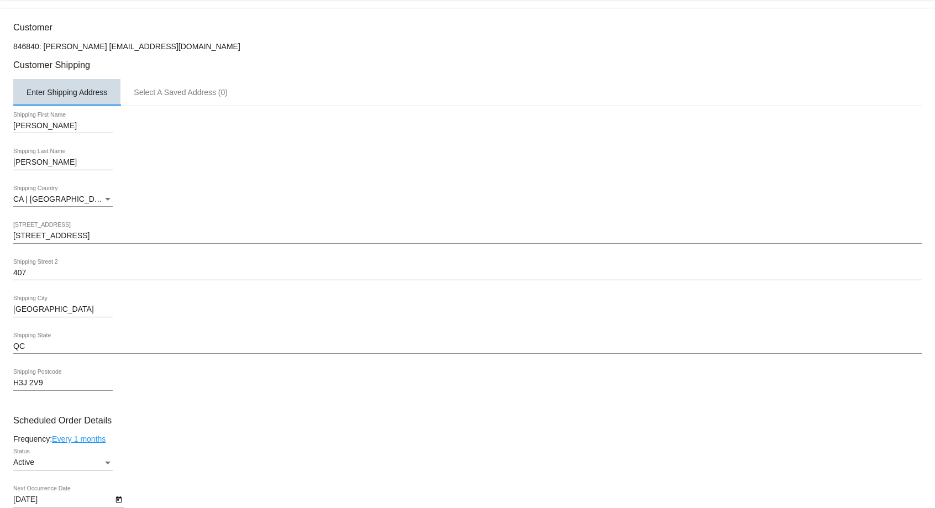
click at [82, 91] on div "Enter Shipping Address" at bounding box center [67, 92] width 81 height 9
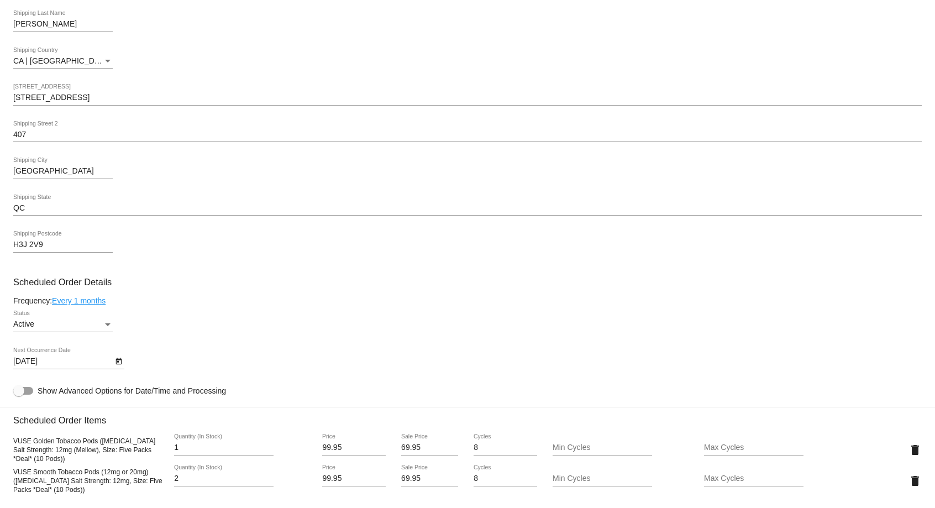
scroll to position [338, 0]
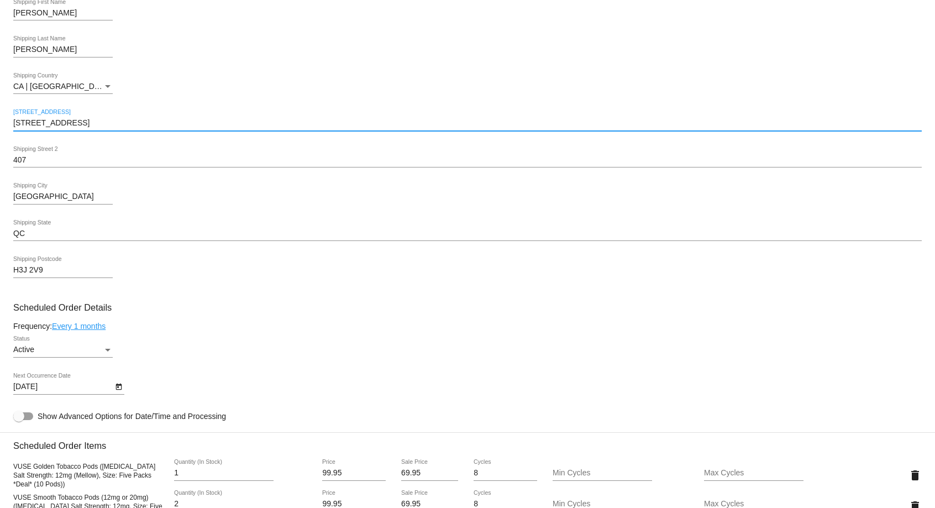
drag, startPoint x: 23, startPoint y: 124, endPoint x: 69, endPoint y: 125, distance: 46.5
click at [69, 125] on input "11 rue charlevoix" at bounding box center [467, 123] width 909 height 9
click at [73, 125] on input "11 rue charlevoix" at bounding box center [467, 123] width 909 height 9
drag, startPoint x: 73, startPoint y: 125, endPoint x: 39, endPoint y: 125, distance: 33.7
click at [39, 125] on input "11 rue charlevoix" at bounding box center [467, 123] width 909 height 9
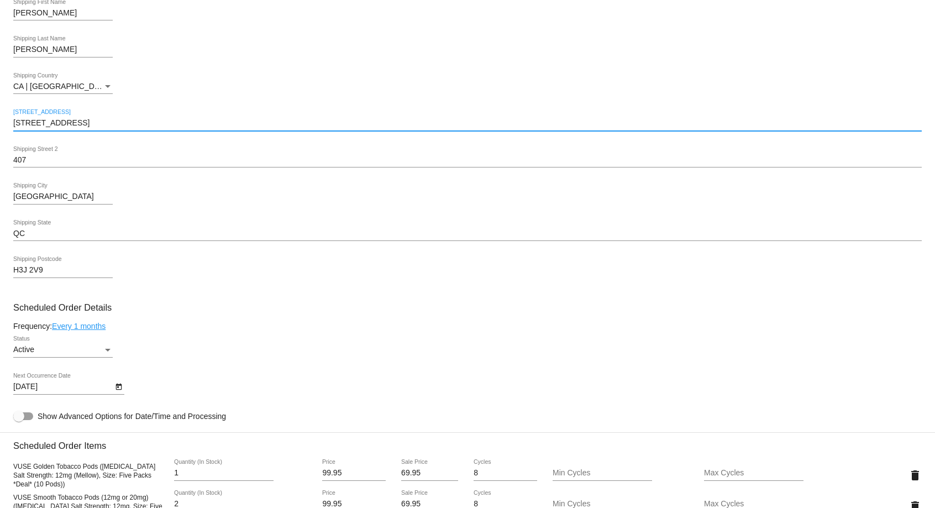
drag, startPoint x: 22, startPoint y: 122, endPoint x: 76, endPoint y: 123, distance: 54.2
click at [76, 123] on input "11 rue charlevoix" at bounding box center [467, 123] width 909 height 9
paste input "407-11 Rue C"
drag, startPoint x: 38, startPoint y: 124, endPoint x: 5, endPoint y: 124, distance: 32.6
click at [13, 125] on input "11407-11 Rue Charlevoix" at bounding box center [467, 123] width 909 height 9
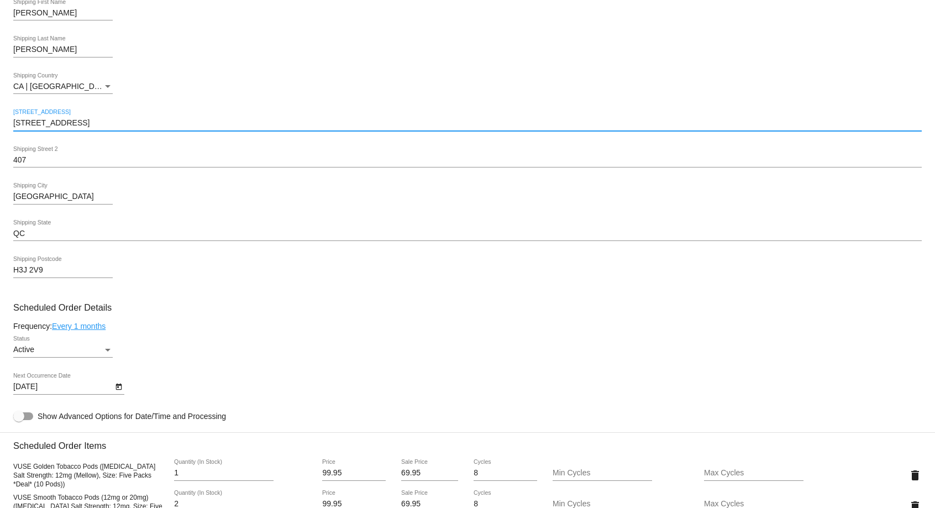
type input "11 Rue Charlevoix"
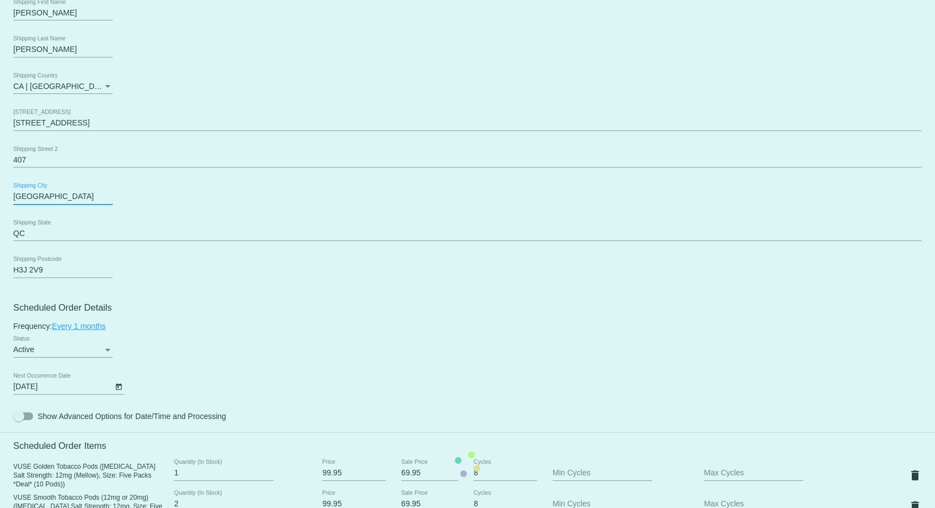
drag, startPoint x: 18, startPoint y: 196, endPoint x: 12, endPoint y: 197, distance: 5.6
click at [12, 197] on mat-card "Customer 846840: Patricia Reid pmargaretreid@gmail.com Customer Shipping Enter …" at bounding box center [467, 464] width 935 height 1136
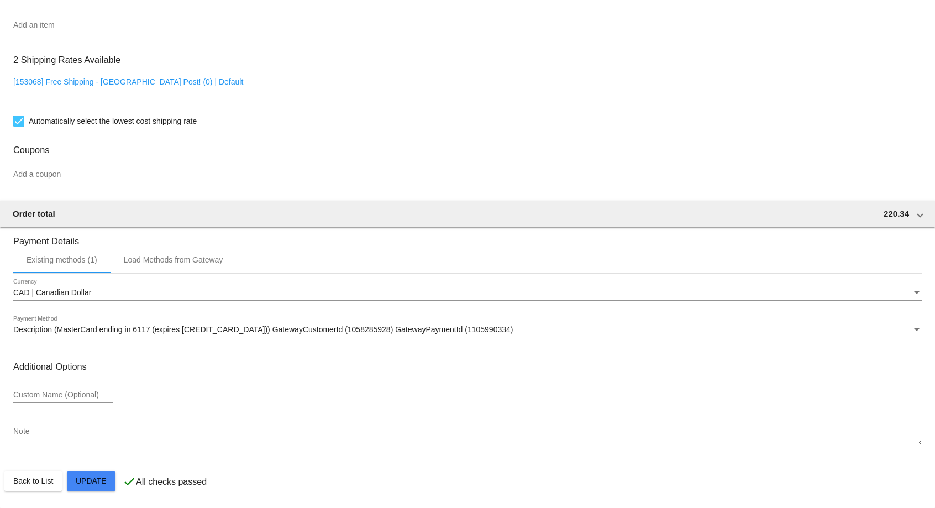
scroll to position [868, 0]
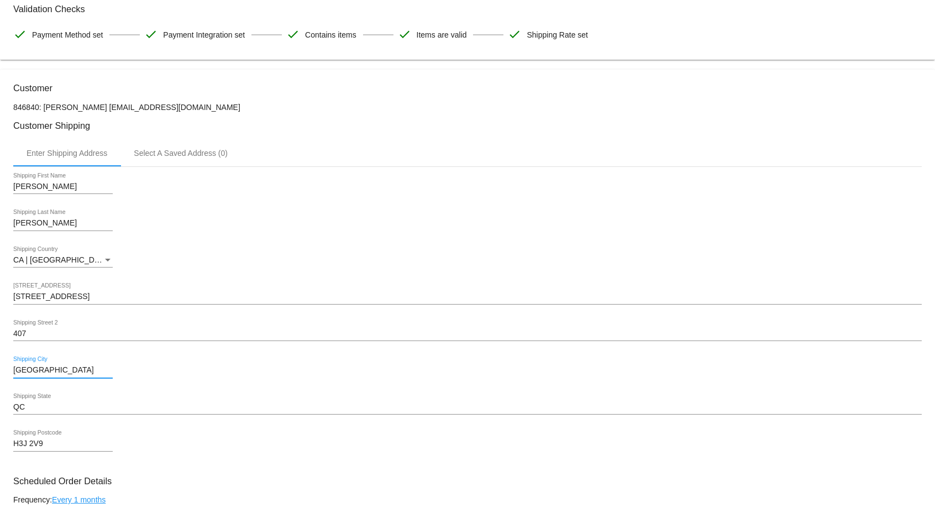
scroll to position [169, 0]
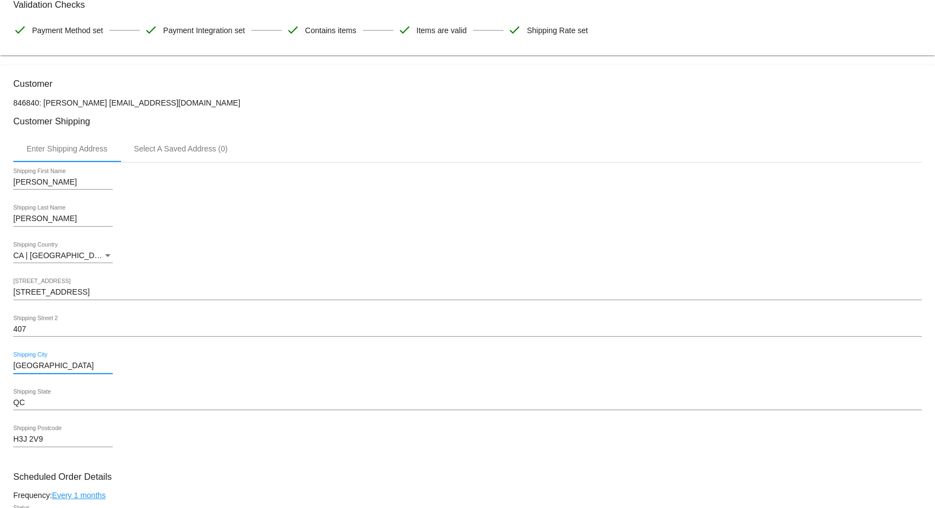
type input "Montreal"
click at [137, 148] on div "Select A Saved Address (0)" at bounding box center [181, 148] width 94 height 9
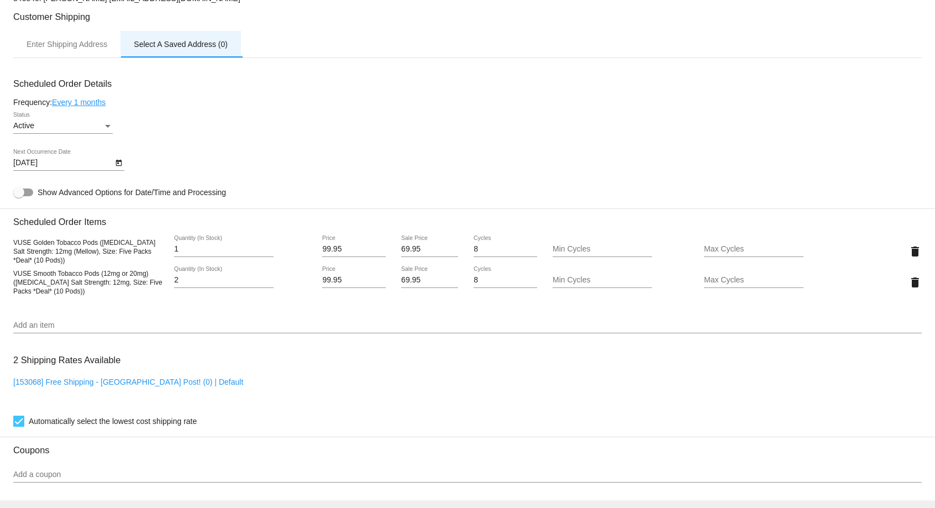
scroll to position [282, 0]
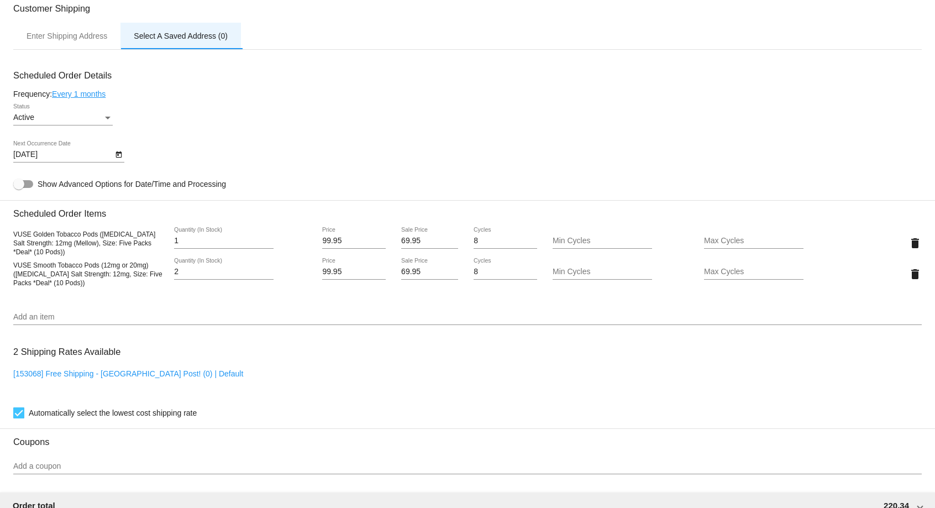
click at [166, 31] on div "Select A Saved Address (0)" at bounding box center [180, 36] width 120 height 27
click at [99, 36] on div "Enter Shipping Address" at bounding box center [67, 36] width 81 height 9
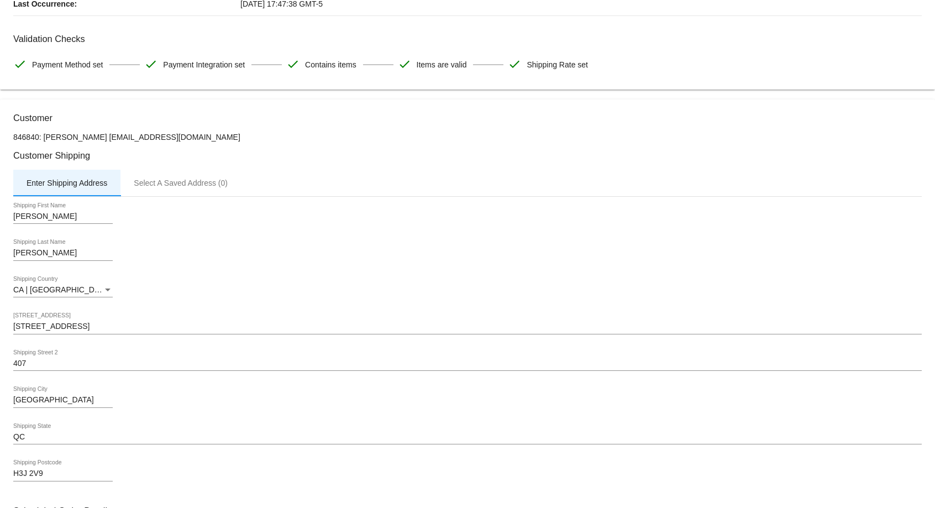
scroll to position [0, 0]
